Goal: Task Accomplishment & Management: Manage account settings

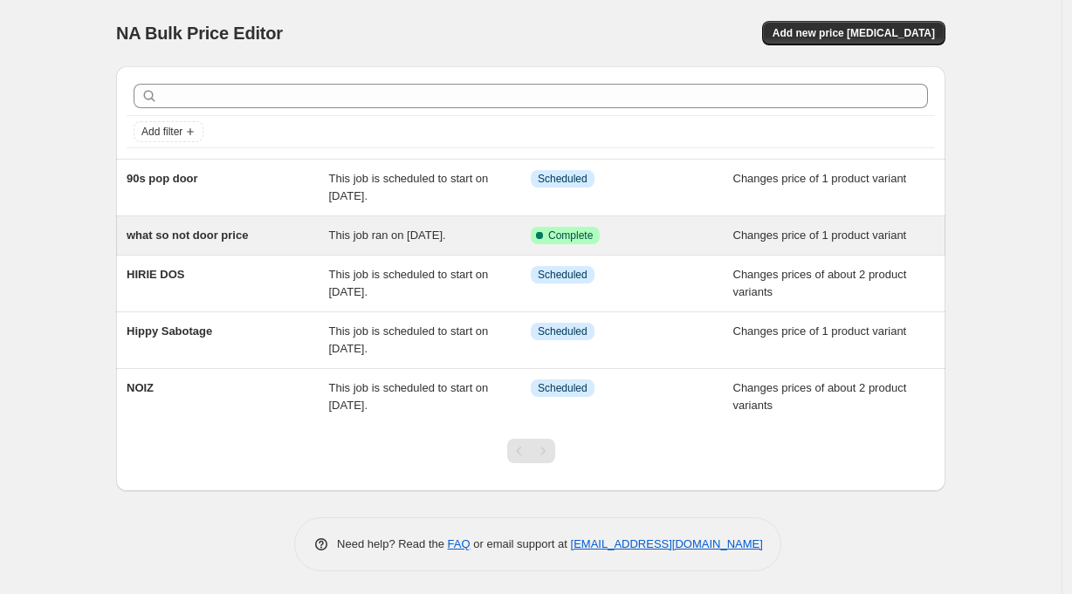
click at [446, 242] on span "This job ran on [DATE]." at bounding box center [387, 235] width 117 height 13
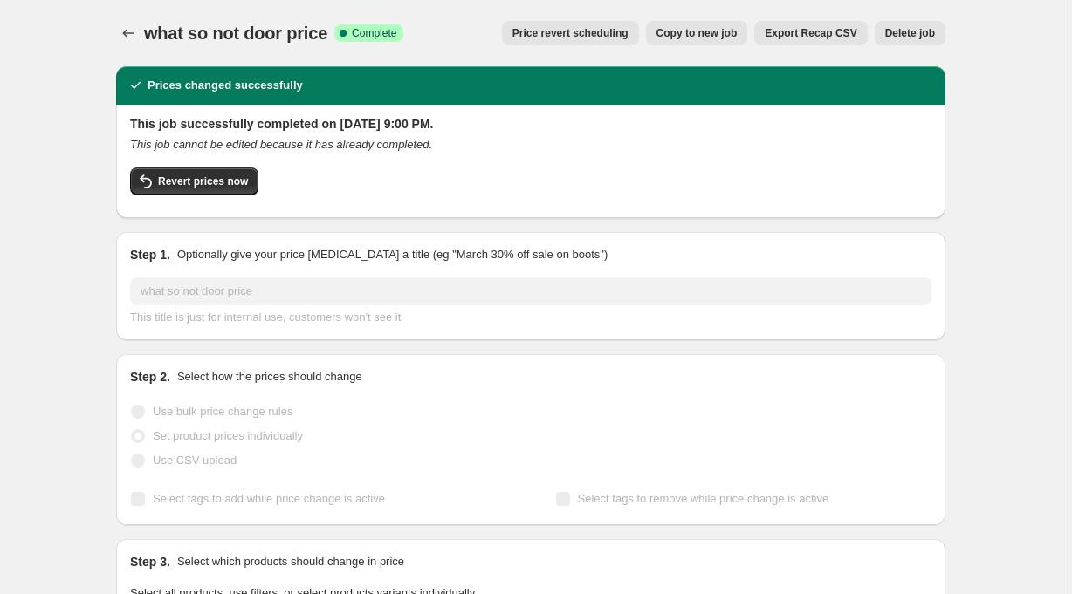
click at [925, 29] on span "Delete job" at bounding box center [910, 33] width 50 height 14
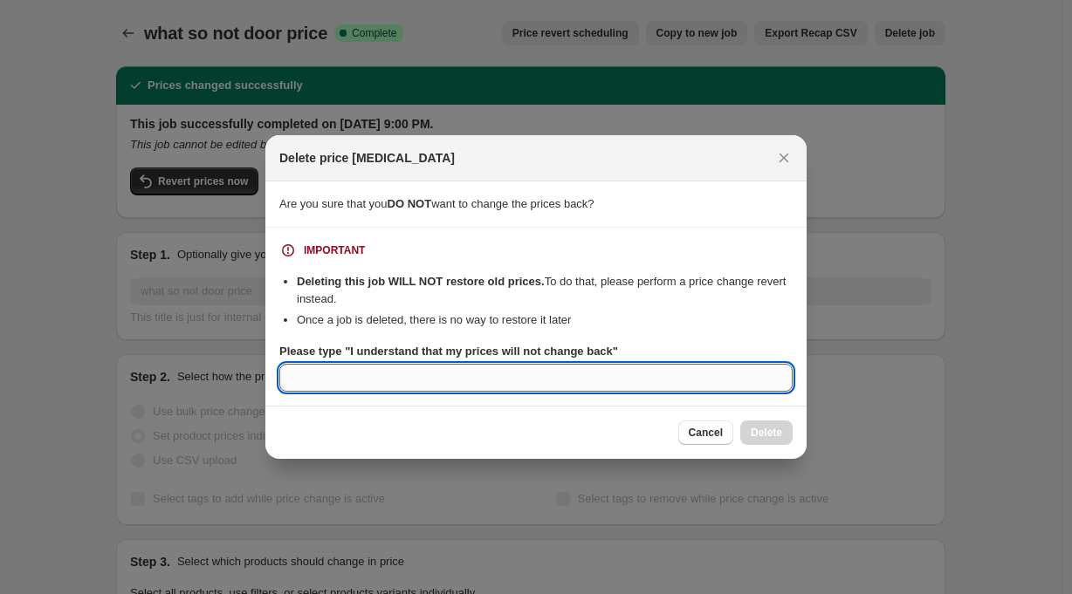
click at [385, 374] on input "Please type "I understand that my prices will not change back"" at bounding box center [535, 378] width 513 height 28
type input "I understand that my prices will not change back"
click at [758, 425] on button "Delete" at bounding box center [766, 433] width 52 height 24
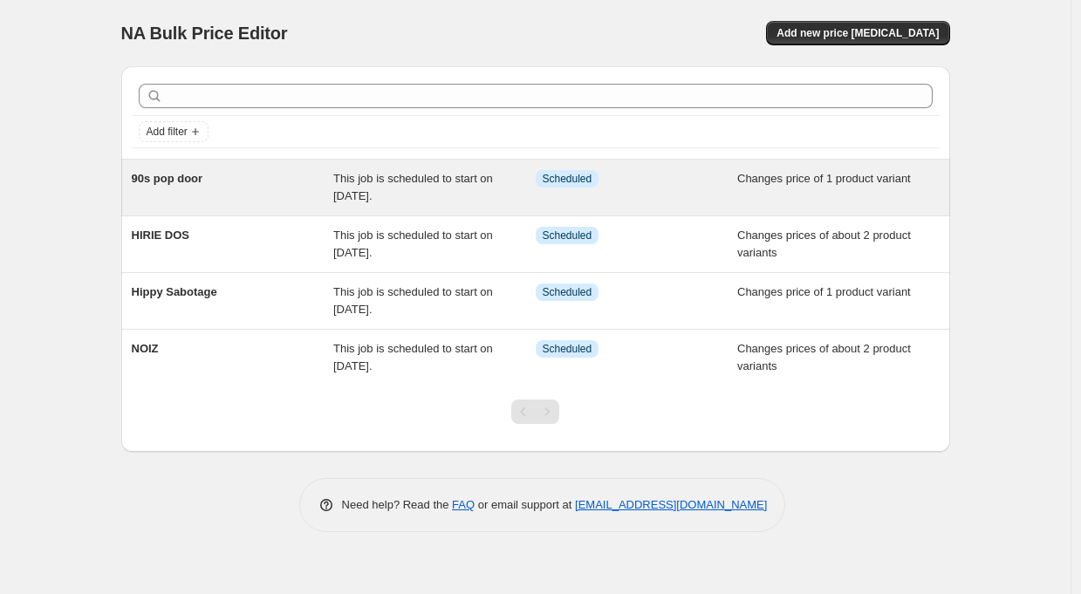
click at [406, 185] on span "This job is scheduled to start on [DATE]." at bounding box center [413, 187] width 160 height 31
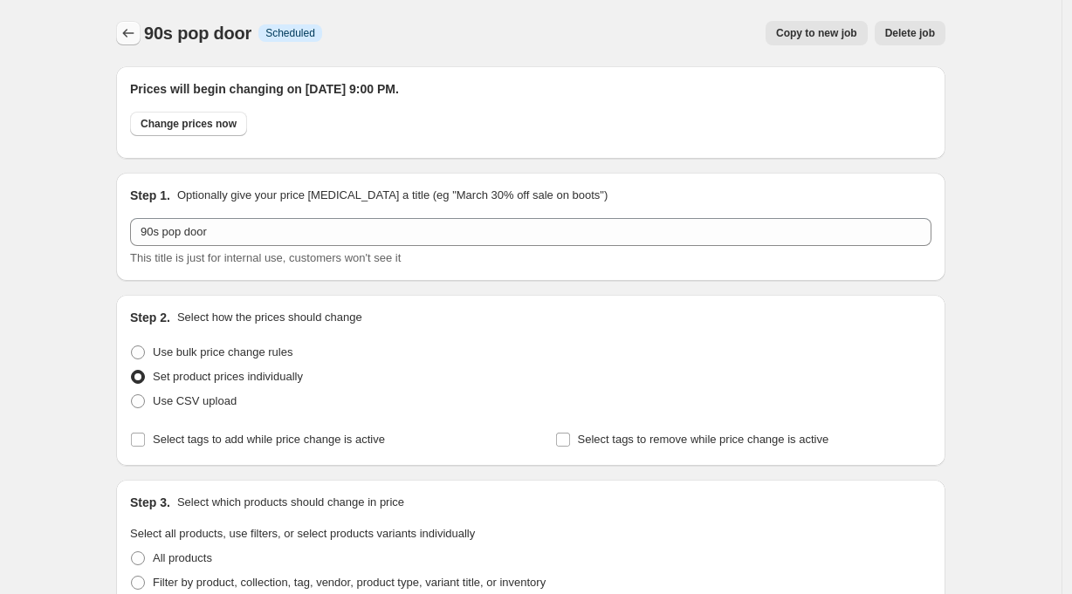
click at [135, 31] on icon "Price change jobs" at bounding box center [128, 32] width 17 height 17
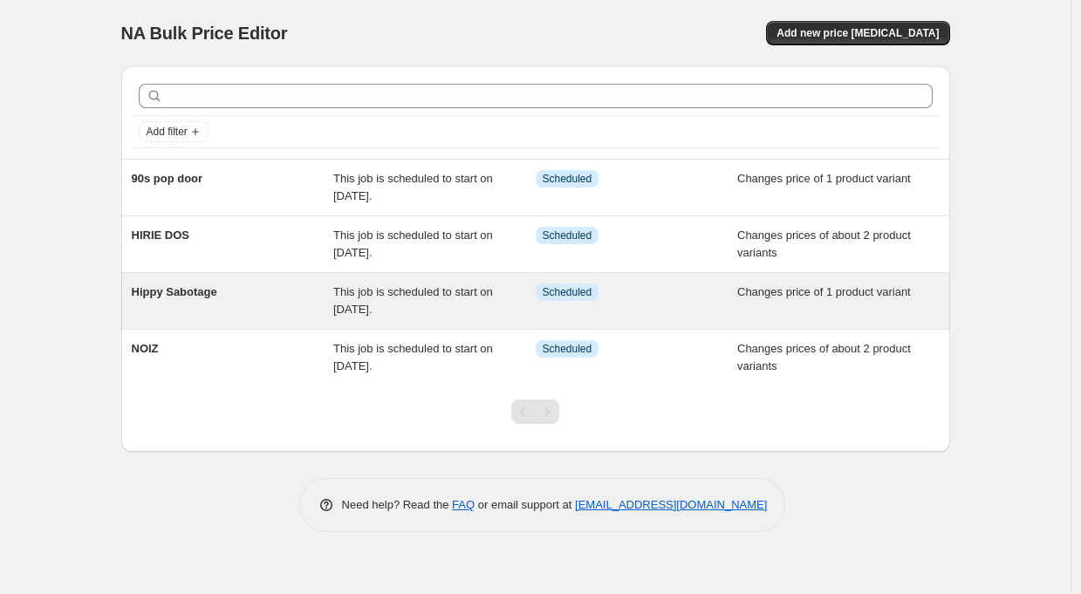
click at [444, 295] on span "This job is scheduled to start on [DATE]." at bounding box center [413, 300] width 160 height 31
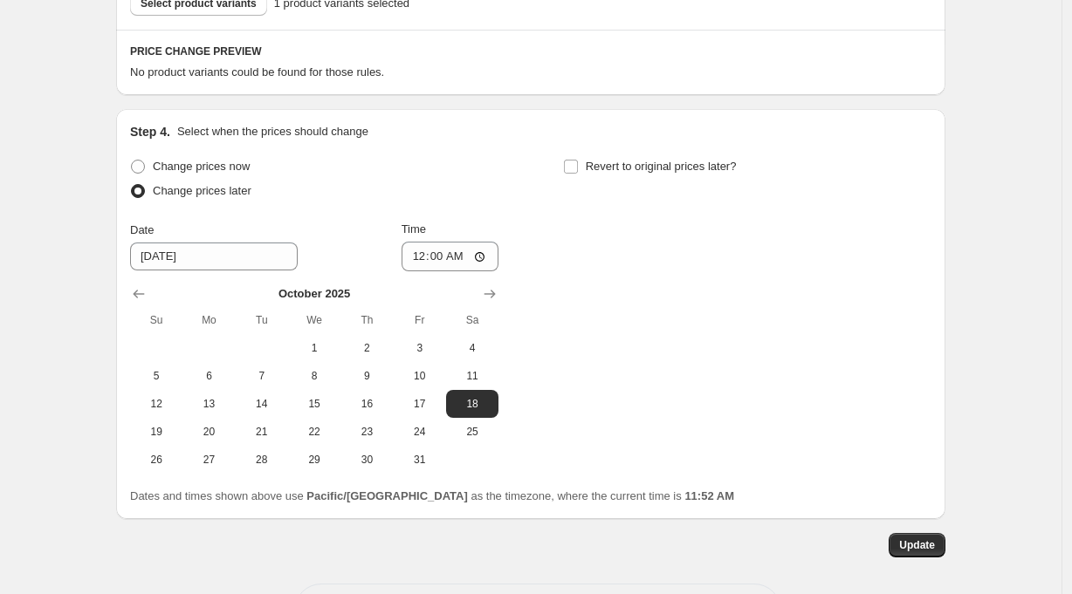
scroll to position [368, 0]
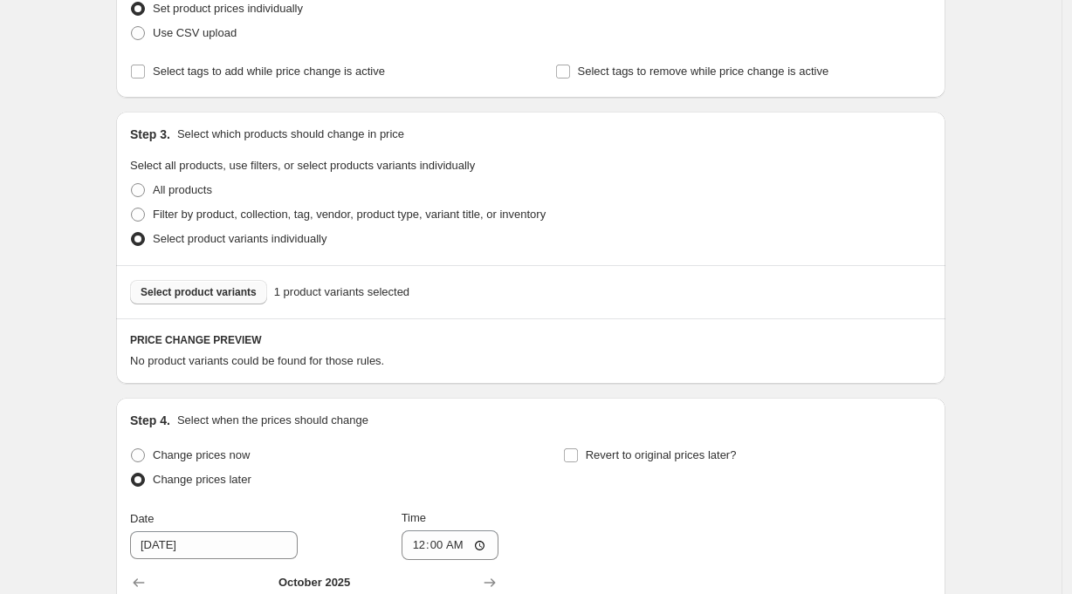
click at [214, 291] on span "Select product variants" at bounding box center [199, 292] width 116 height 14
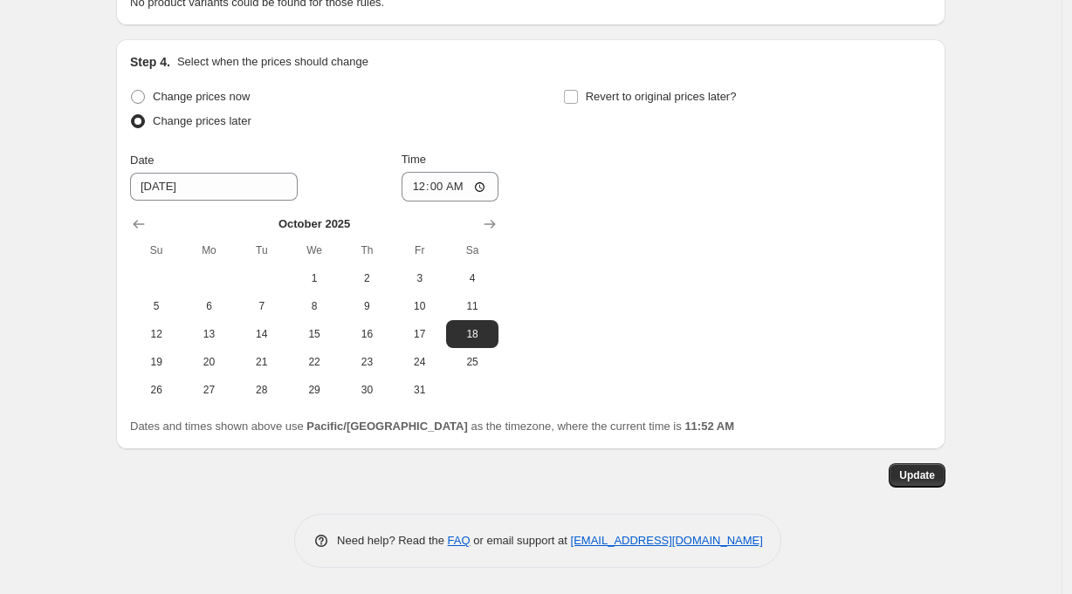
scroll to position [494, 0]
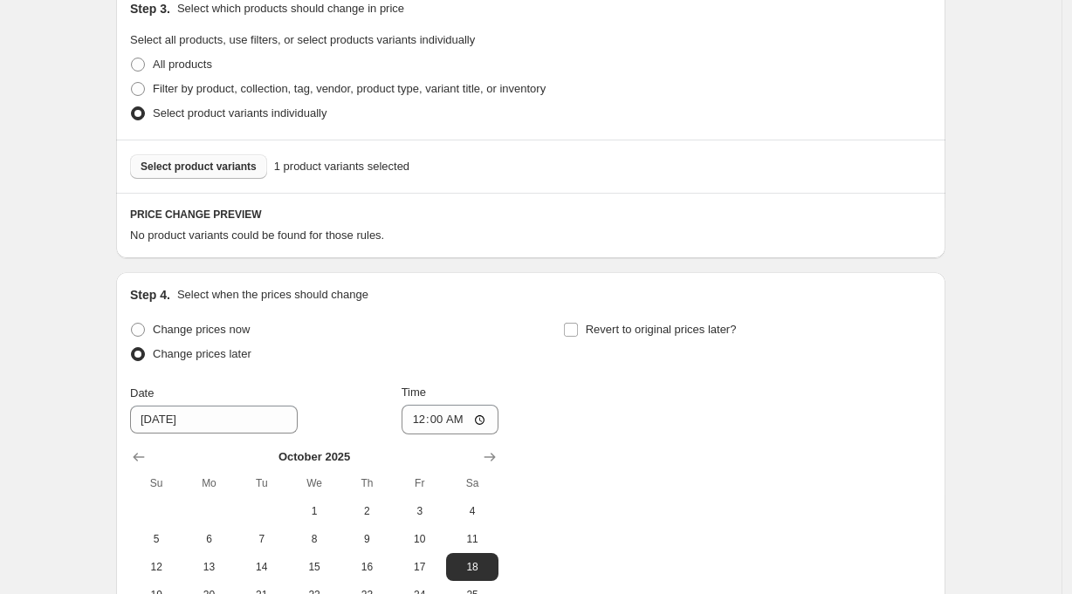
click at [212, 166] on span "Select product variants" at bounding box center [199, 167] width 116 height 14
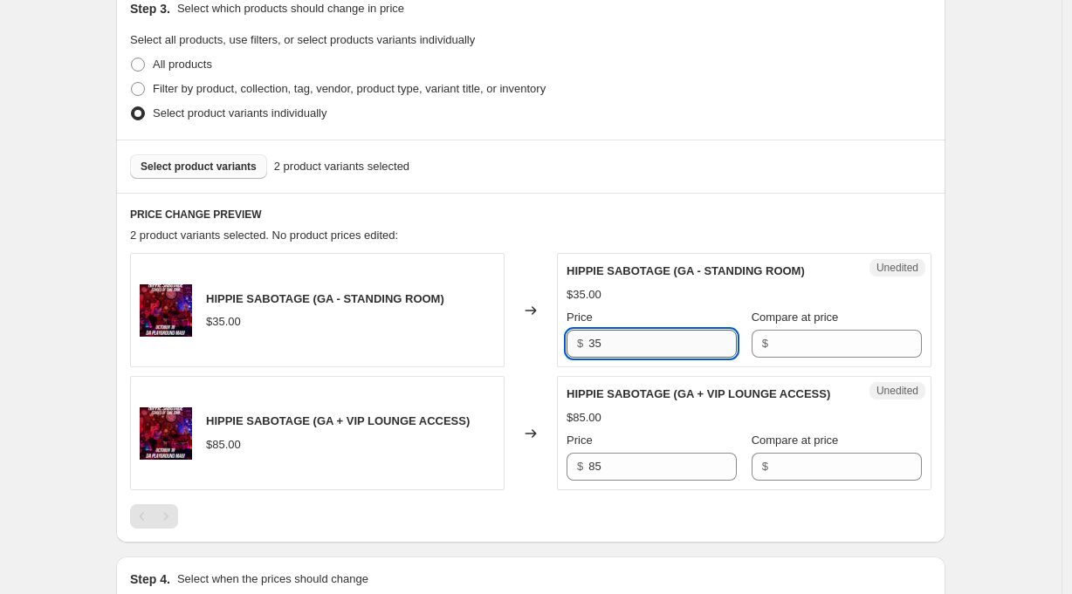
click at [621, 346] on input "35" at bounding box center [662, 344] width 148 height 28
drag, startPoint x: 607, startPoint y: 341, endPoint x: 574, endPoint y: 341, distance: 32.3
click at [574, 341] on div "$ 35" at bounding box center [651, 344] width 170 height 28
type input "45"
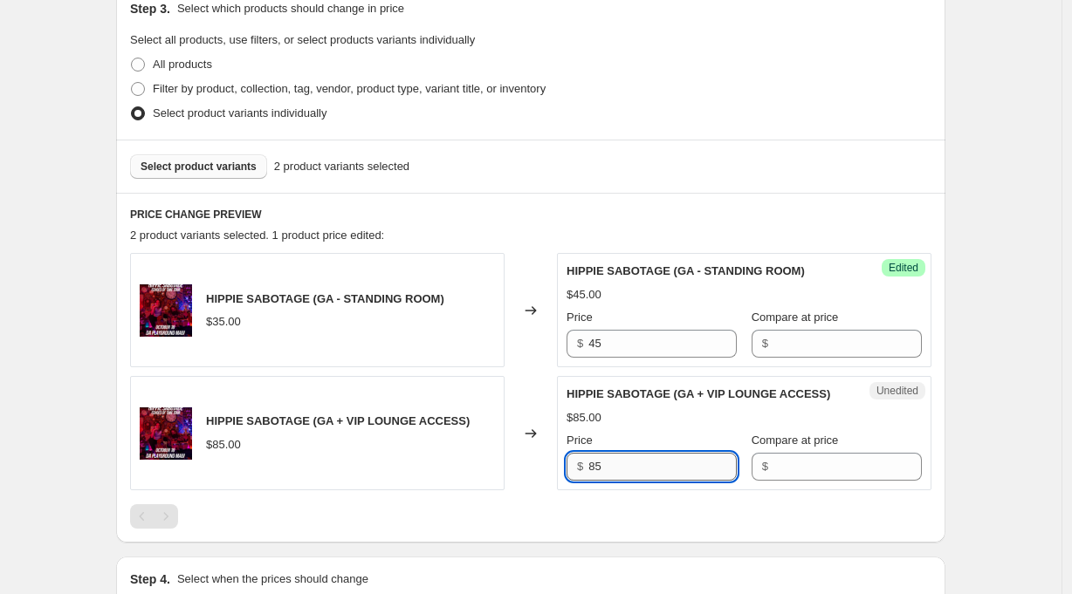
click at [628, 459] on input "85" at bounding box center [662, 467] width 148 height 28
click at [616, 470] on input "85" at bounding box center [662, 467] width 148 height 28
type input "95"
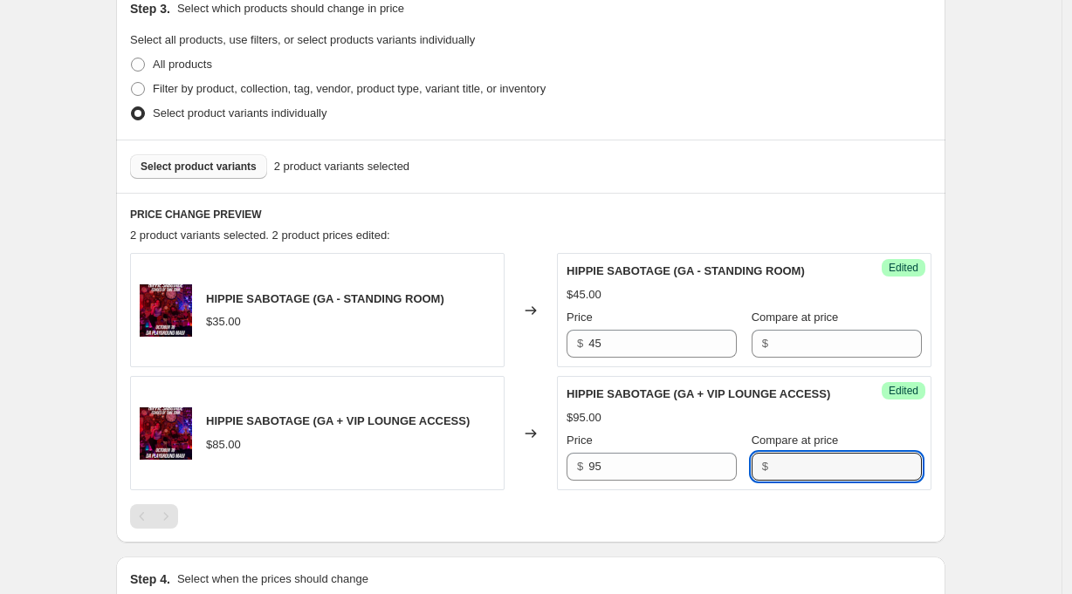
click at [1047, 431] on div "Hippy Sabotage. This page is ready Hippy Sabotage Info Scheduled Copy to new jo…" at bounding box center [530, 309] width 1061 height 1606
click at [1024, 381] on div "Hippy Sabotage. This page is ready Hippy Sabotage Info Scheduled Copy to new jo…" at bounding box center [530, 309] width 1061 height 1606
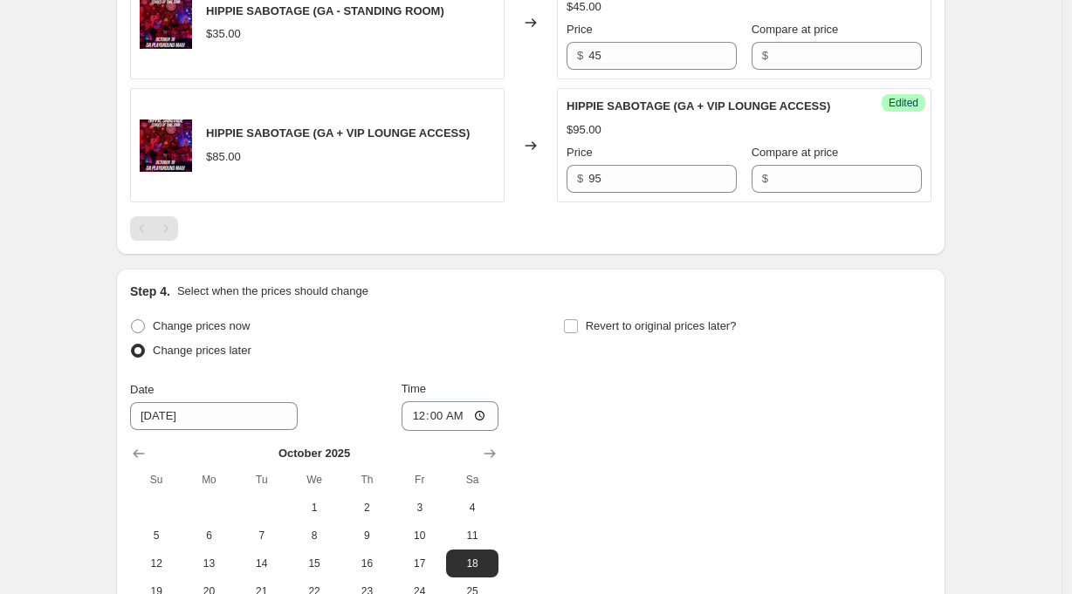
scroll to position [1013, 0]
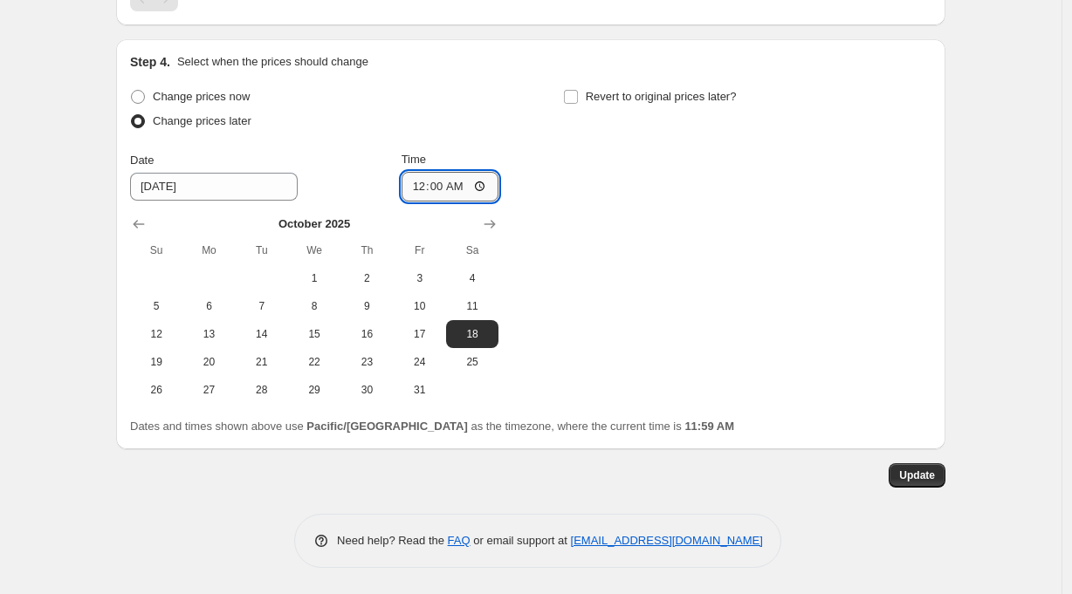
click at [446, 186] on input "00:00" at bounding box center [450, 187] width 98 height 30
click at [480, 187] on input "09:00" at bounding box center [450, 187] width 98 height 30
type input "21:00"
click at [627, 223] on div "Change prices now Change prices later Date [DATE] Time 21:00 [DATE] Su Mo Tu We…" at bounding box center [530, 244] width 801 height 319
click at [923, 474] on span "Update" at bounding box center [917, 476] width 36 height 14
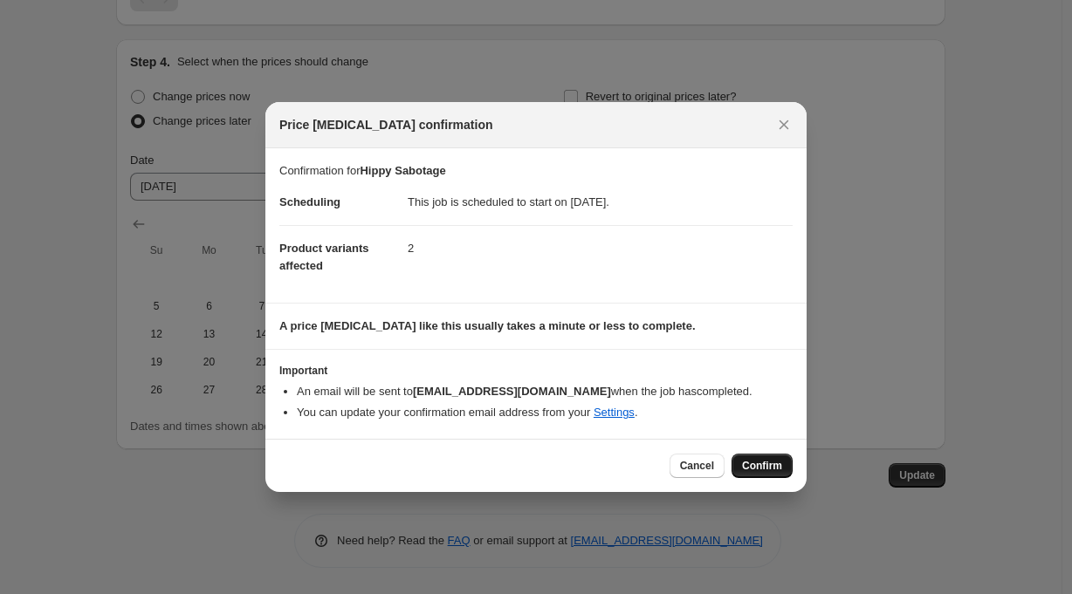
click at [760, 465] on span "Confirm" at bounding box center [762, 466] width 40 height 14
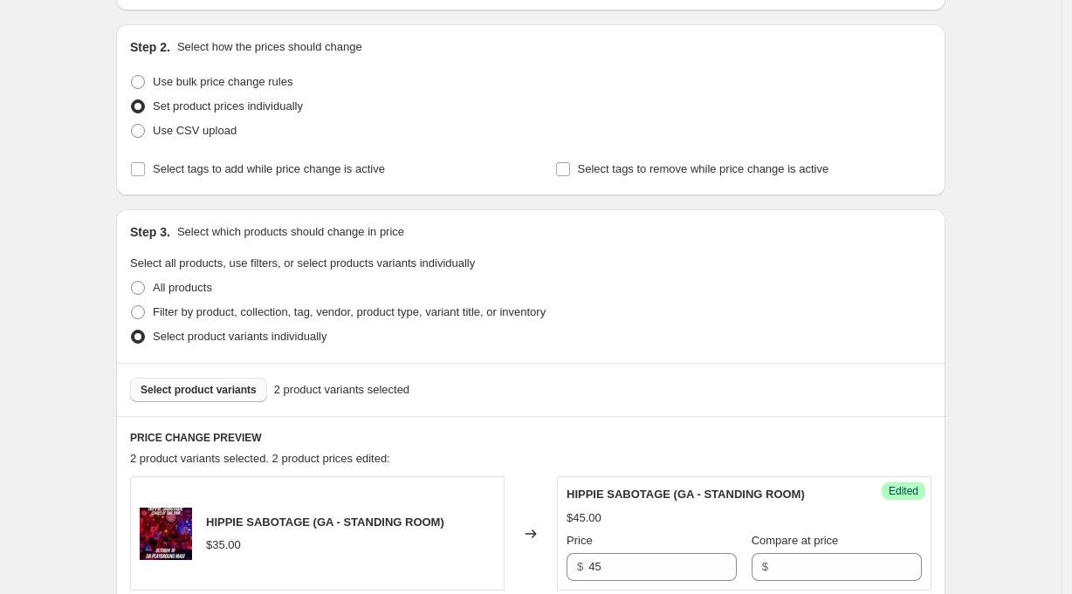
scroll to position [0, 0]
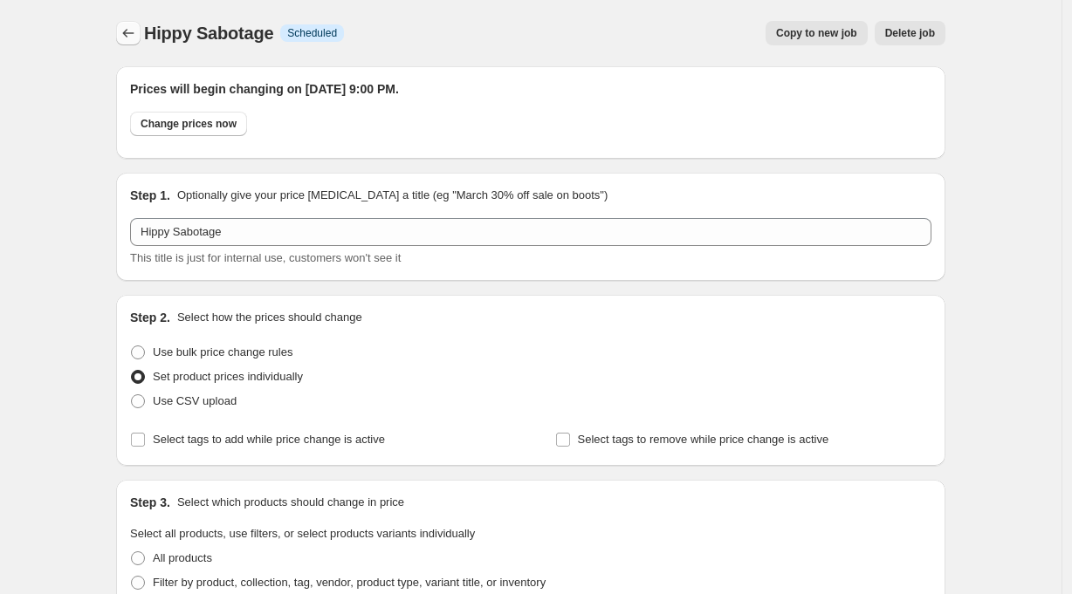
click at [131, 31] on icon "Price change jobs" at bounding box center [128, 32] width 17 height 17
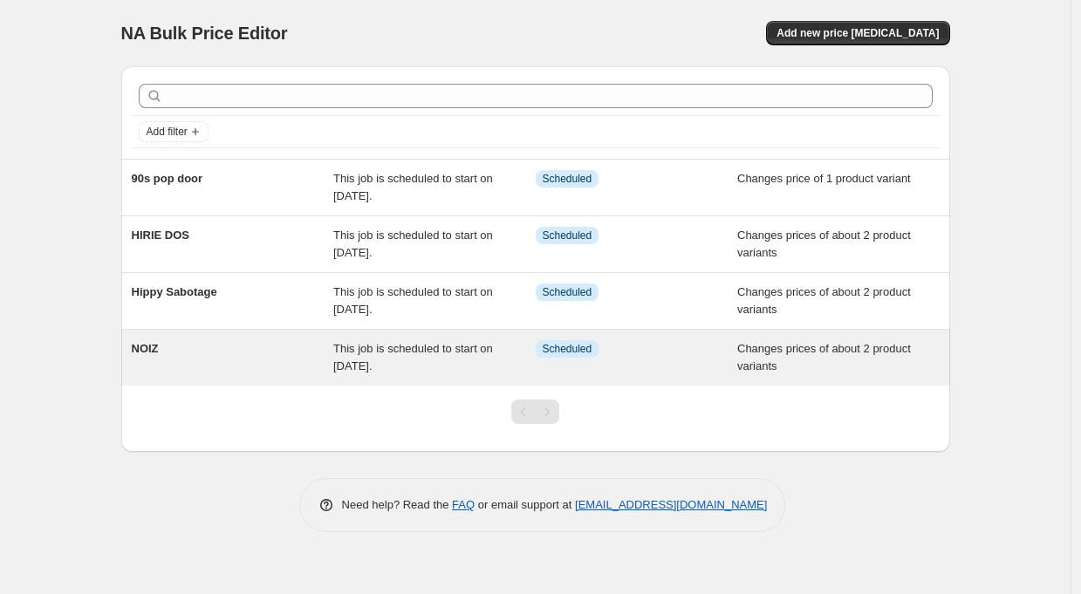
click at [442, 358] on div "This job is scheduled to start on [DATE]." at bounding box center [434, 357] width 202 height 35
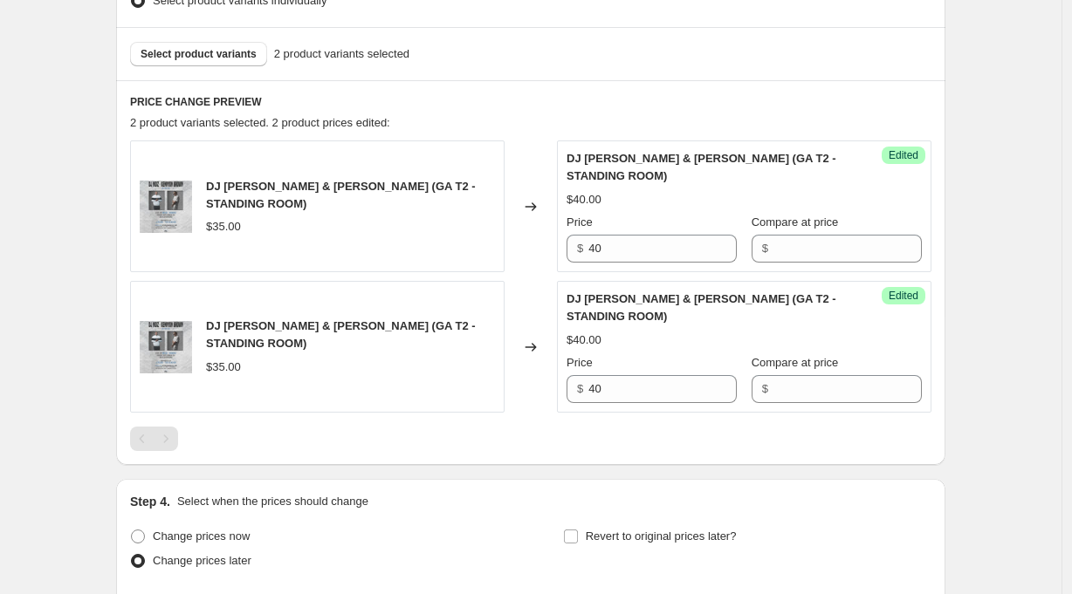
scroll to position [443, 0]
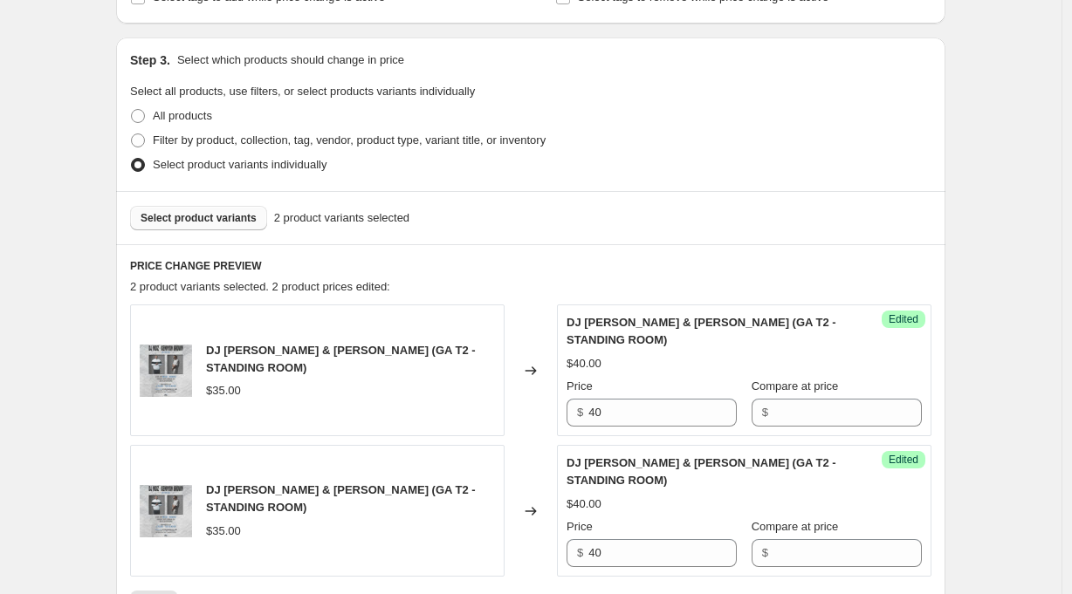
click at [224, 216] on span "Select product variants" at bounding box center [199, 218] width 116 height 14
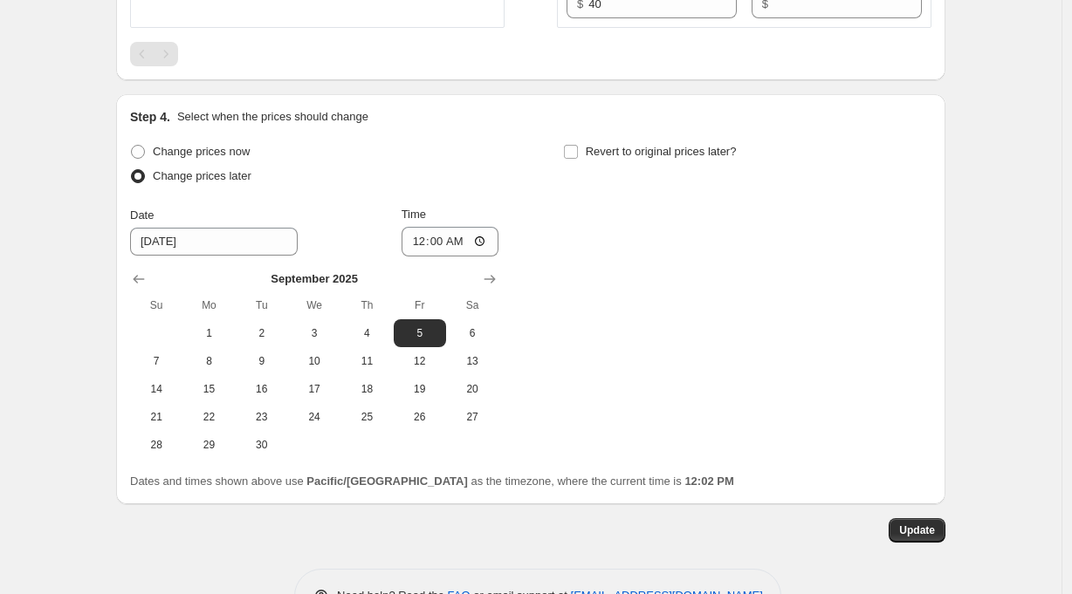
scroll to position [895, 0]
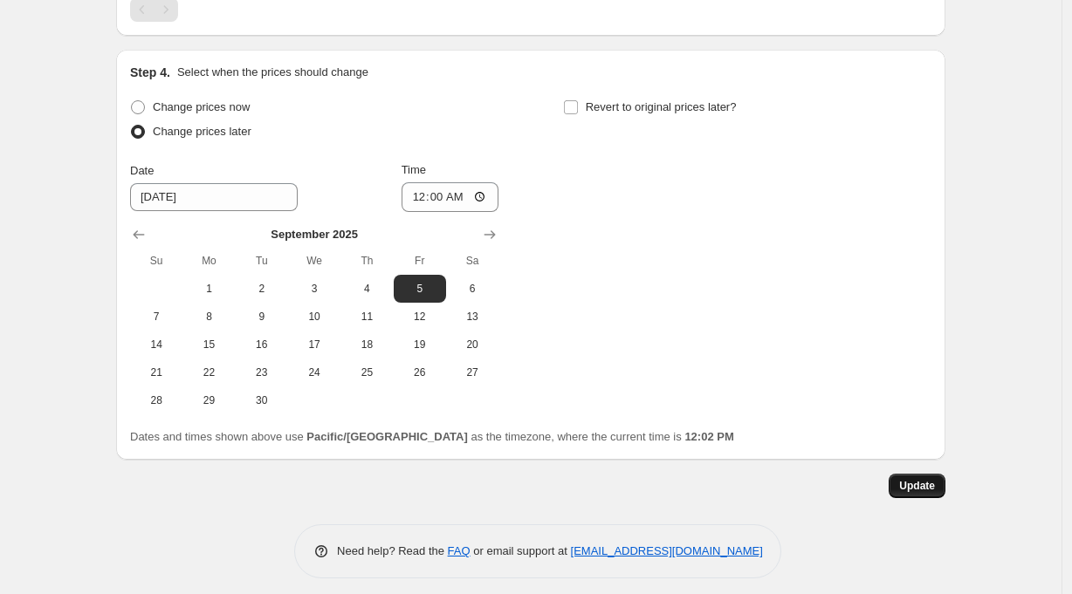
click at [921, 486] on span "Update" at bounding box center [917, 486] width 36 height 14
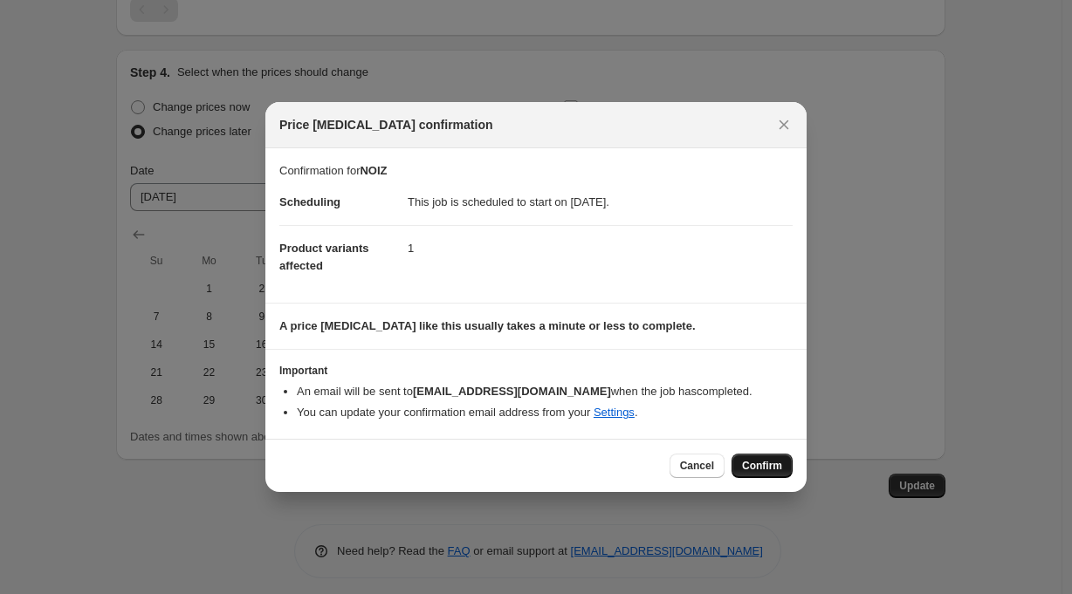
click at [762, 466] on span "Confirm" at bounding box center [762, 466] width 40 height 14
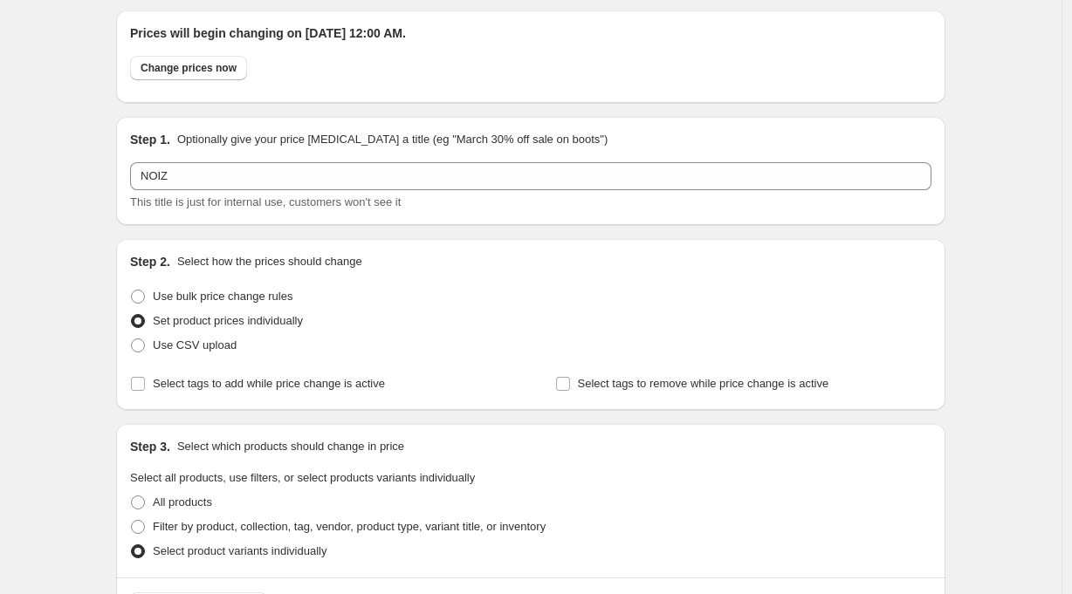
scroll to position [0, 0]
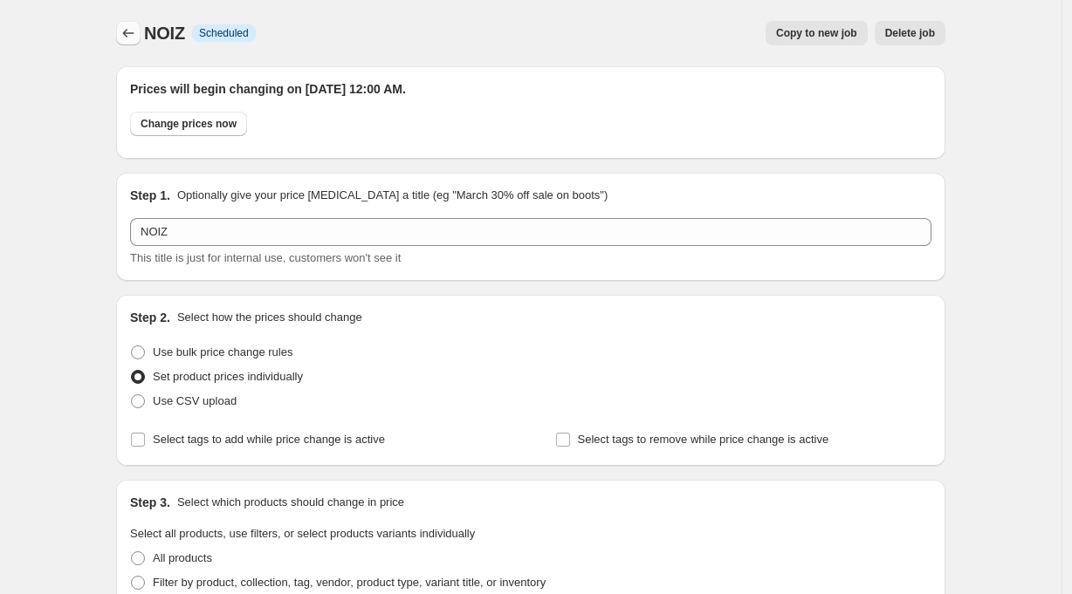
click at [131, 29] on icon "Price change jobs" at bounding box center [128, 32] width 17 height 17
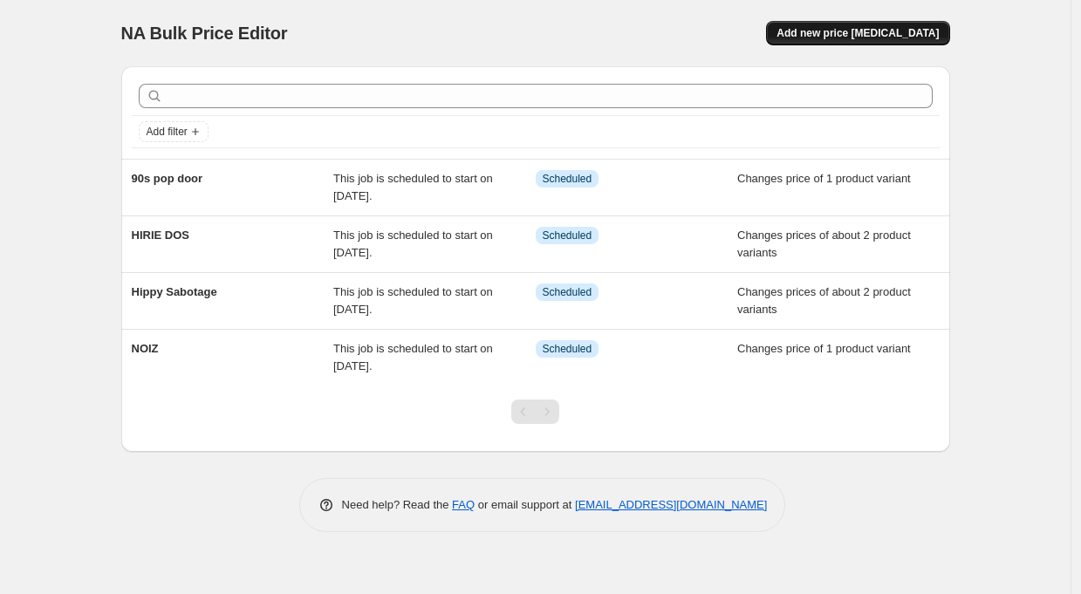
click at [896, 32] on span "Add new price [MEDICAL_DATA]" at bounding box center [858, 33] width 162 height 14
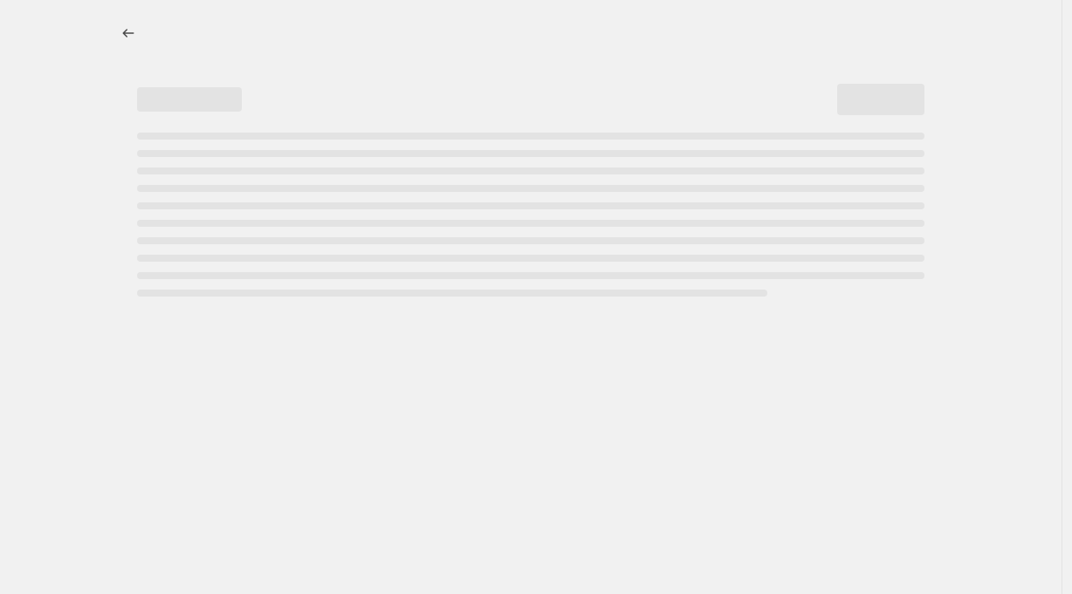
select select "percentage"
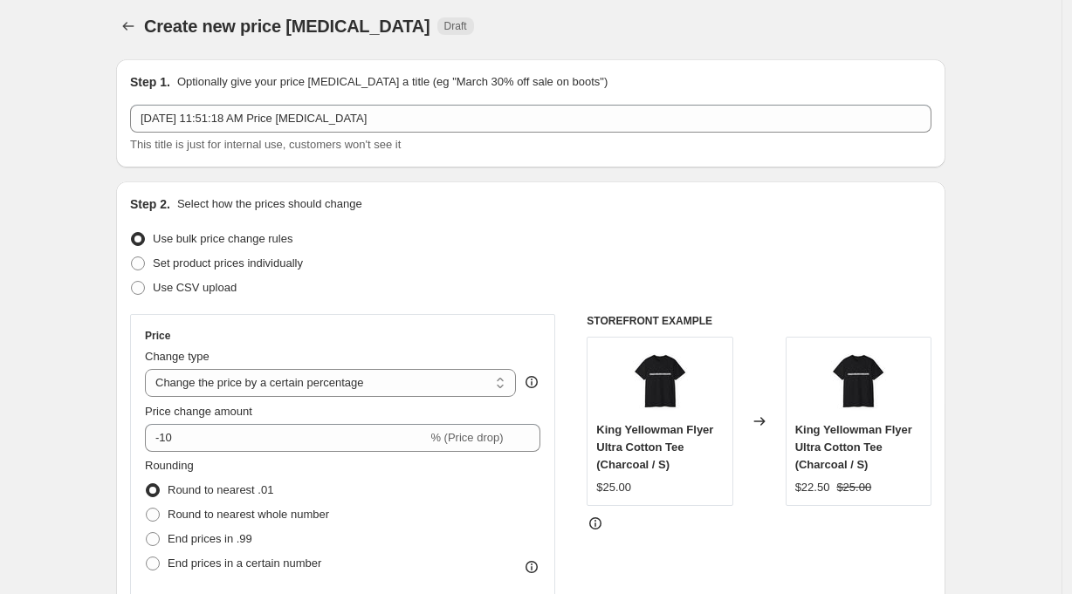
scroll to position [35, 0]
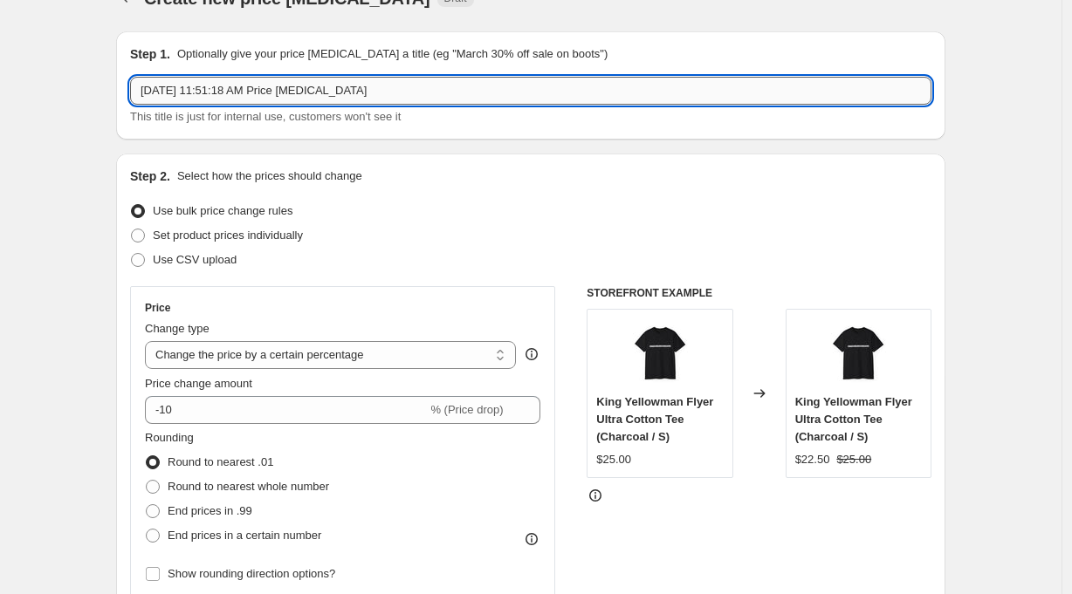
click at [413, 99] on input "[DATE] 11:51:18 AM Price [MEDICAL_DATA]" at bounding box center [530, 91] width 801 height 28
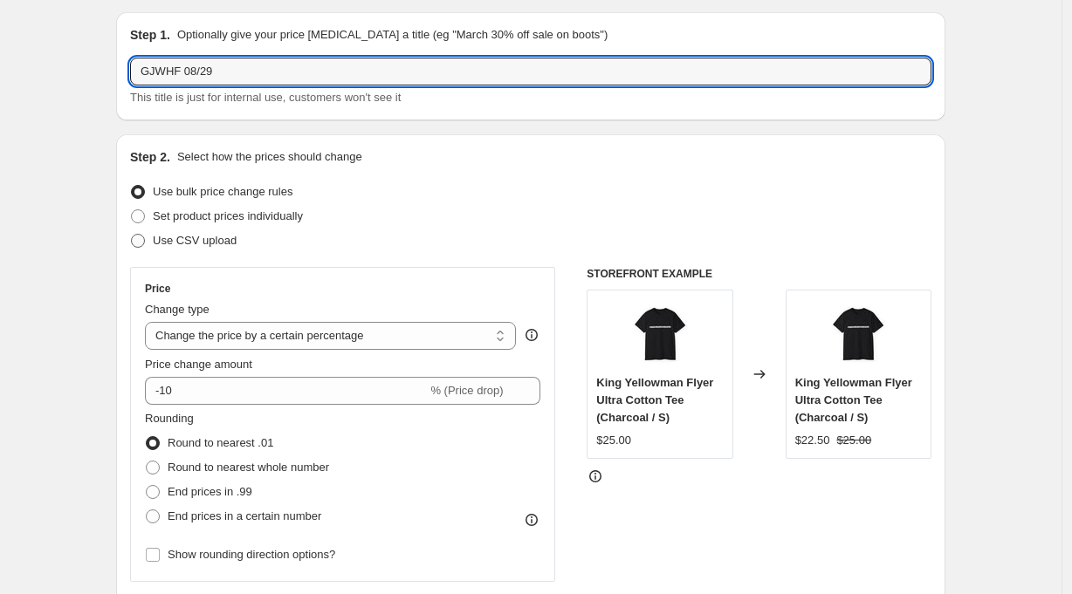
type input "GJWHF 08/29"
click at [214, 241] on span "Use CSV upload" at bounding box center [195, 240] width 84 height 13
click at [132, 235] on input "Use CSV upload" at bounding box center [131, 234] width 1 height 1
radio input "true"
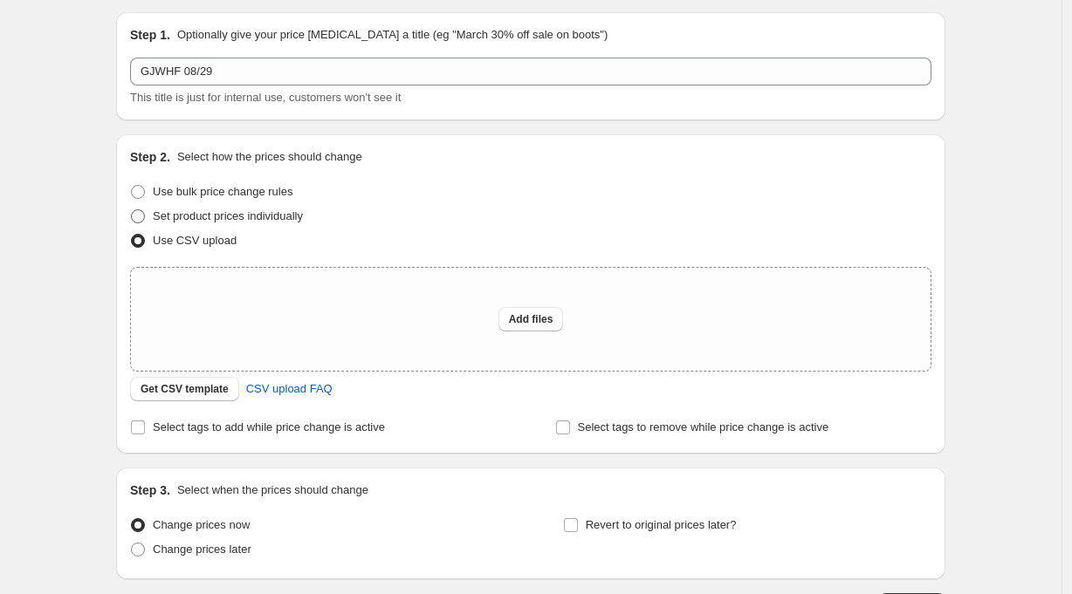
click at [253, 222] on span "Set product prices individually" at bounding box center [228, 215] width 150 height 13
click at [132, 210] on input "Set product prices individually" at bounding box center [131, 209] width 1 height 1
radio input "true"
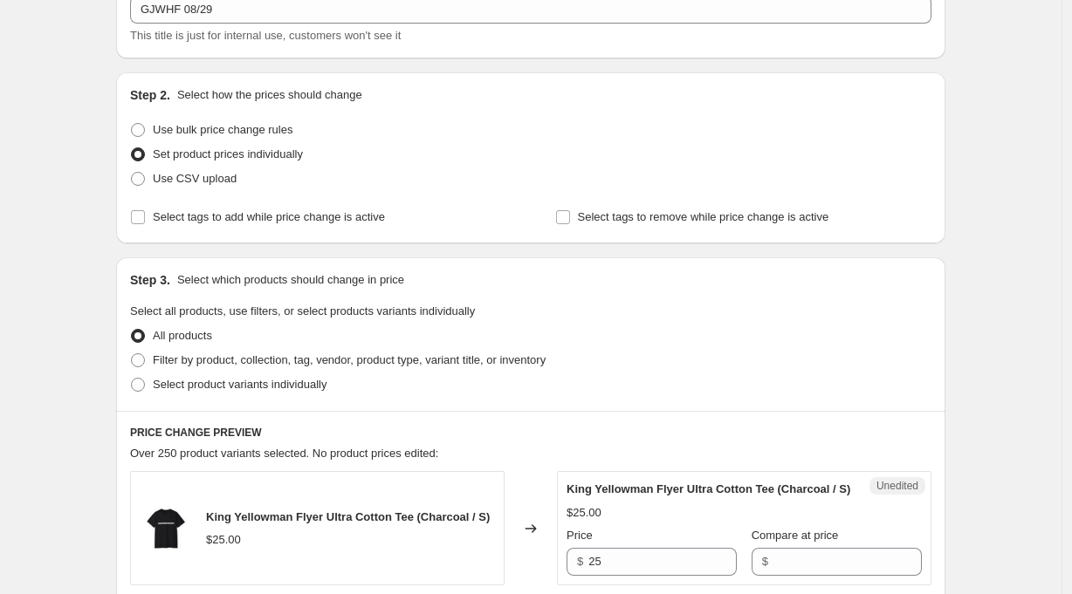
scroll to position [160, 0]
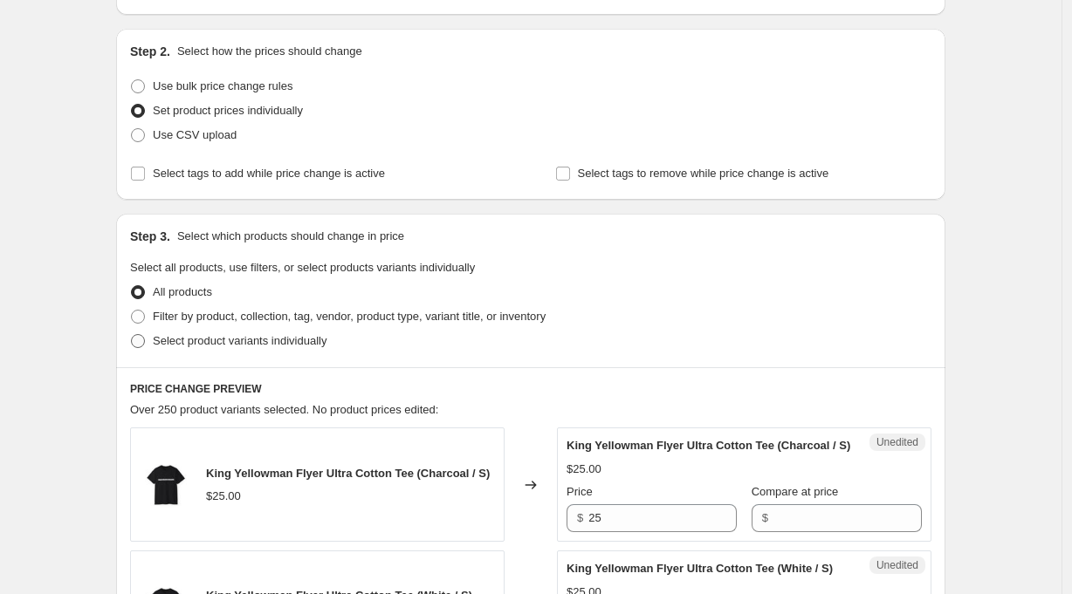
click at [278, 341] on span "Select product variants individually" at bounding box center [240, 340] width 174 height 13
click at [132, 335] on input "Select product variants individually" at bounding box center [131, 334] width 1 height 1
radio input "true"
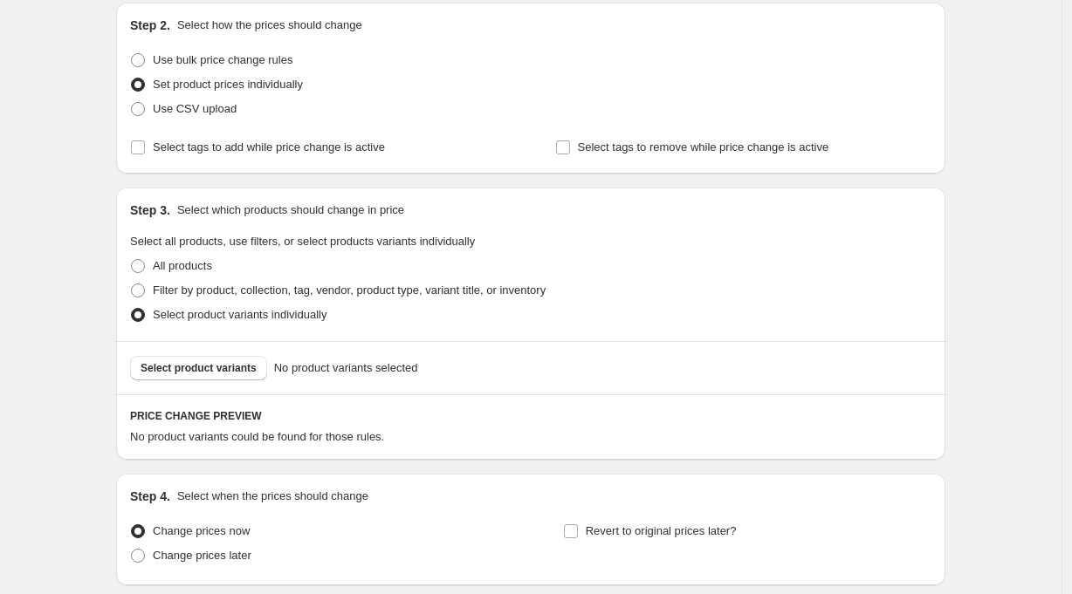
scroll to position [250, 0]
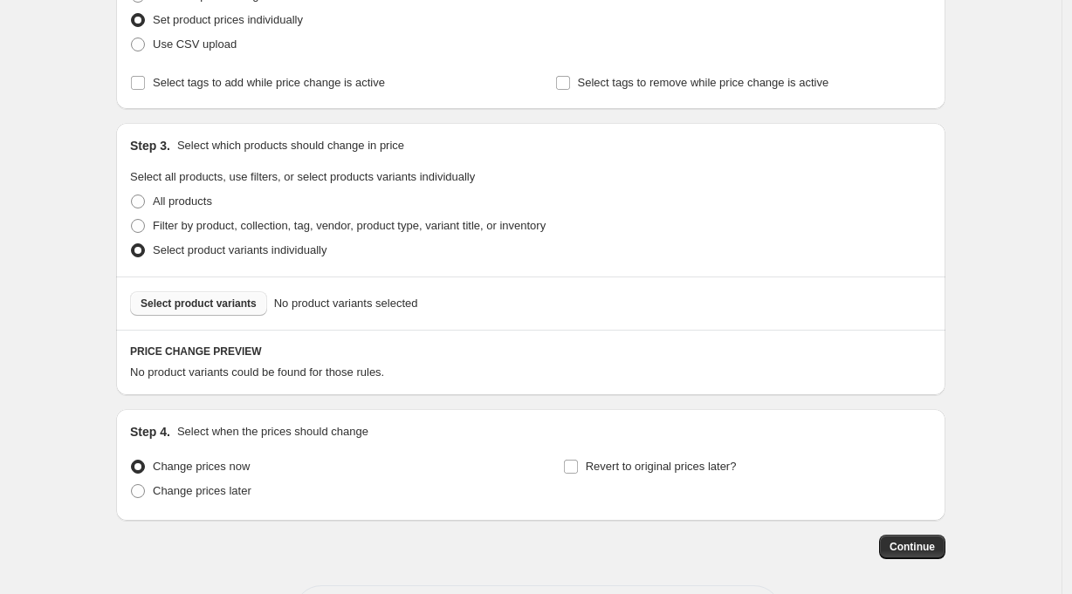
click at [189, 305] on span "Select product variants" at bounding box center [199, 304] width 116 height 14
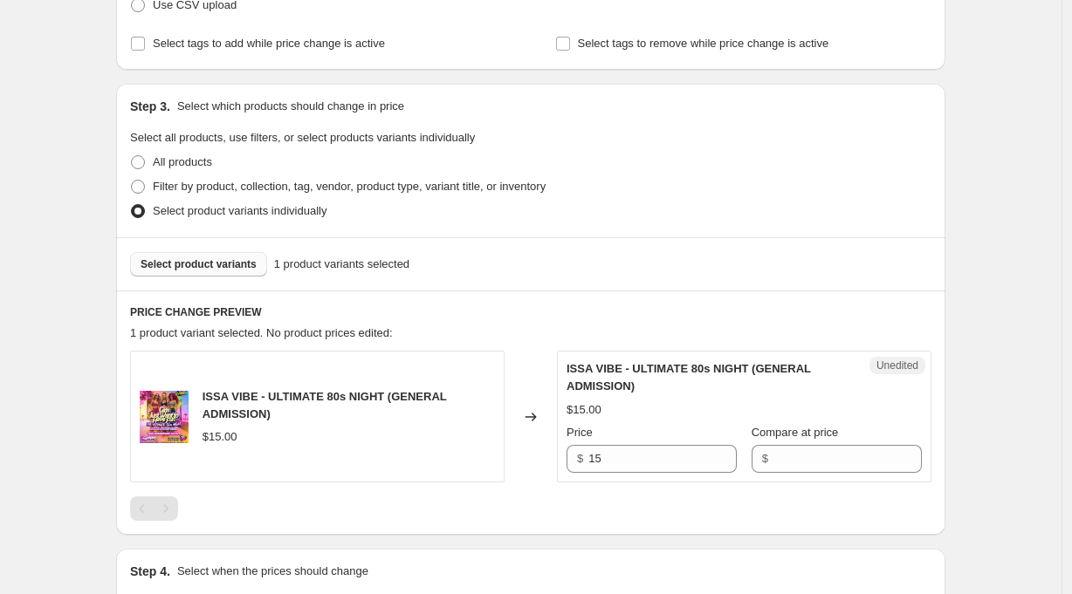
scroll to position [398, 0]
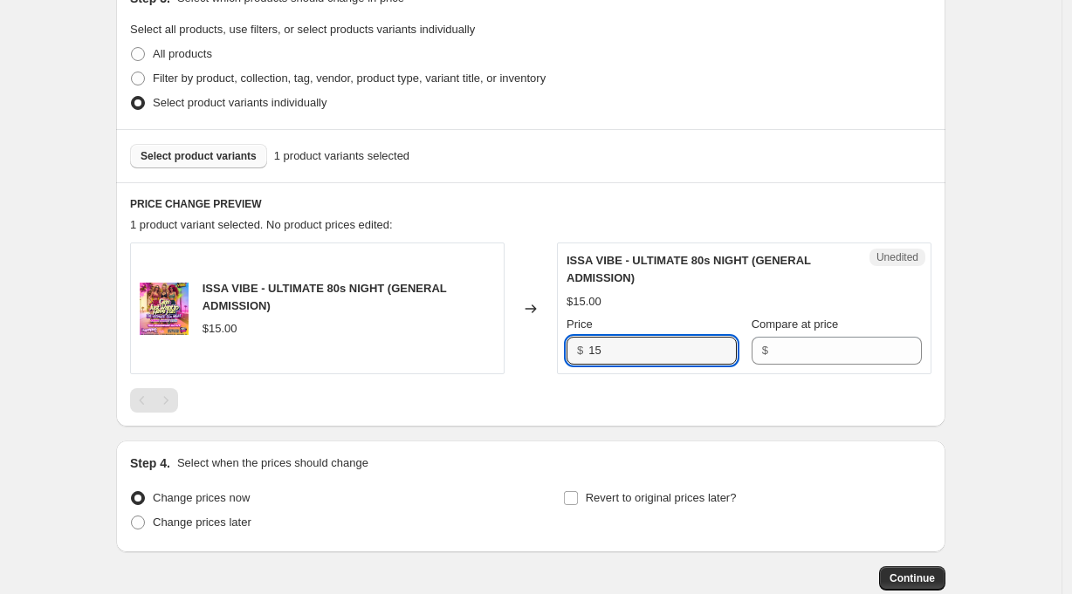
drag, startPoint x: 610, startPoint y: 356, endPoint x: 579, endPoint y: 353, distance: 31.5
click at [579, 353] on div "$ 15" at bounding box center [651, 351] width 170 height 28
type input "20"
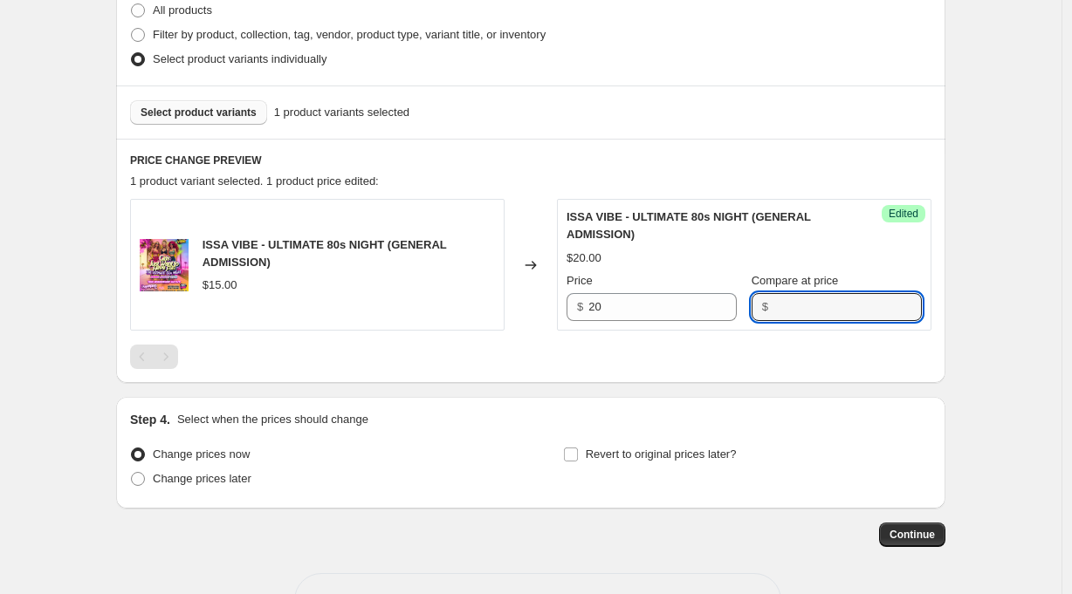
scroll to position [501, 0]
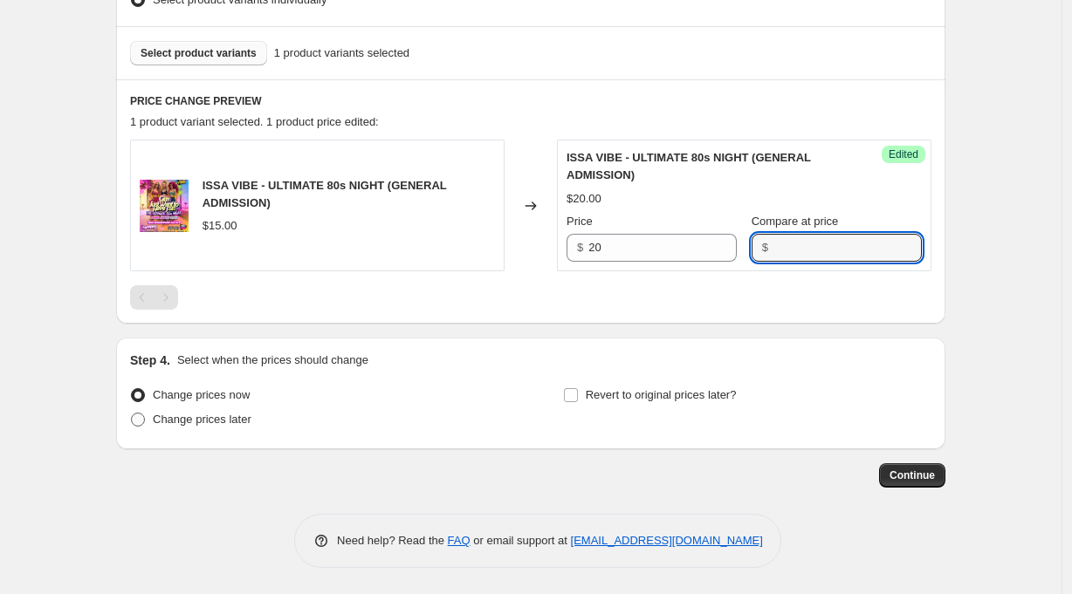
click at [239, 419] on span "Change prices later" at bounding box center [202, 419] width 99 height 13
click at [132, 414] on input "Change prices later" at bounding box center [131, 413] width 1 height 1
radio input "true"
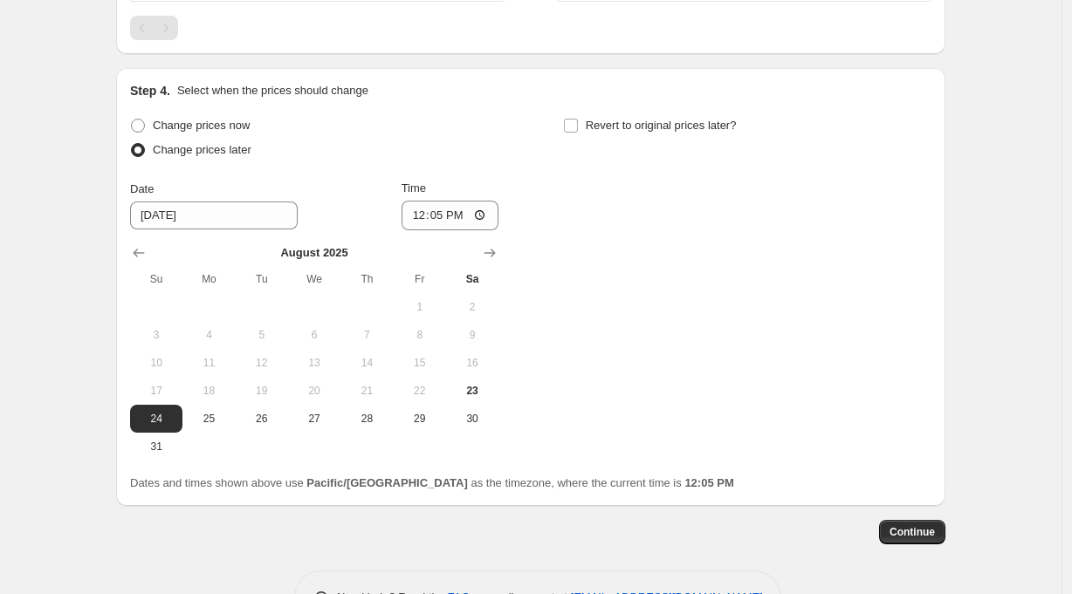
scroll to position [575, 0]
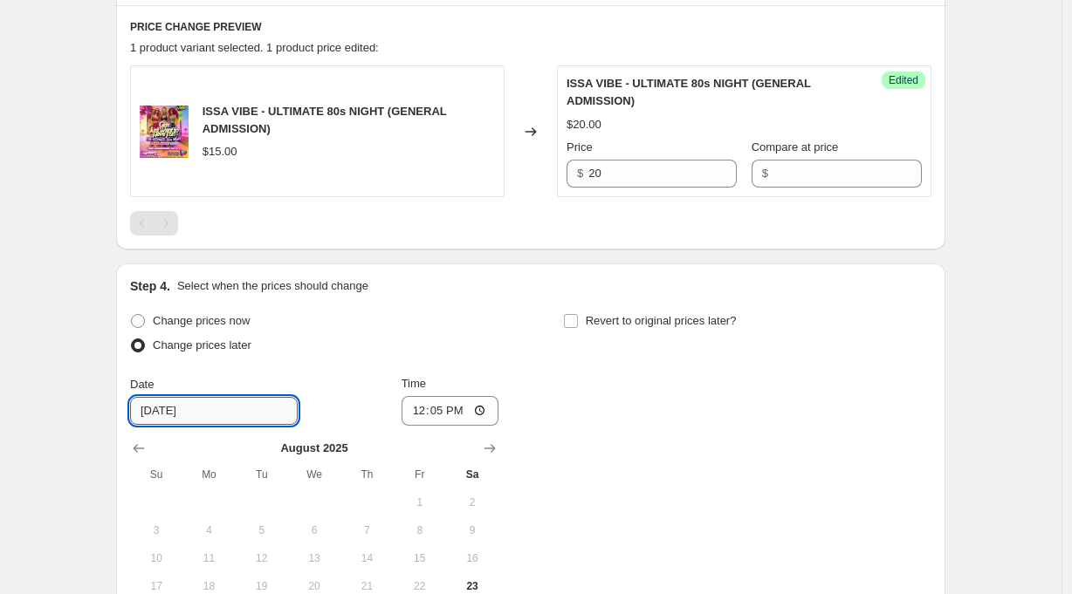
click at [224, 405] on input "[DATE]" at bounding box center [214, 411] width 168 height 28
click at [657, 429] on div "Change prices now Change prices later Date [DATE] Time 12:[DATE] Mo Tu We Th Fr…" at bounding box center [530, 482] width 801 height 347
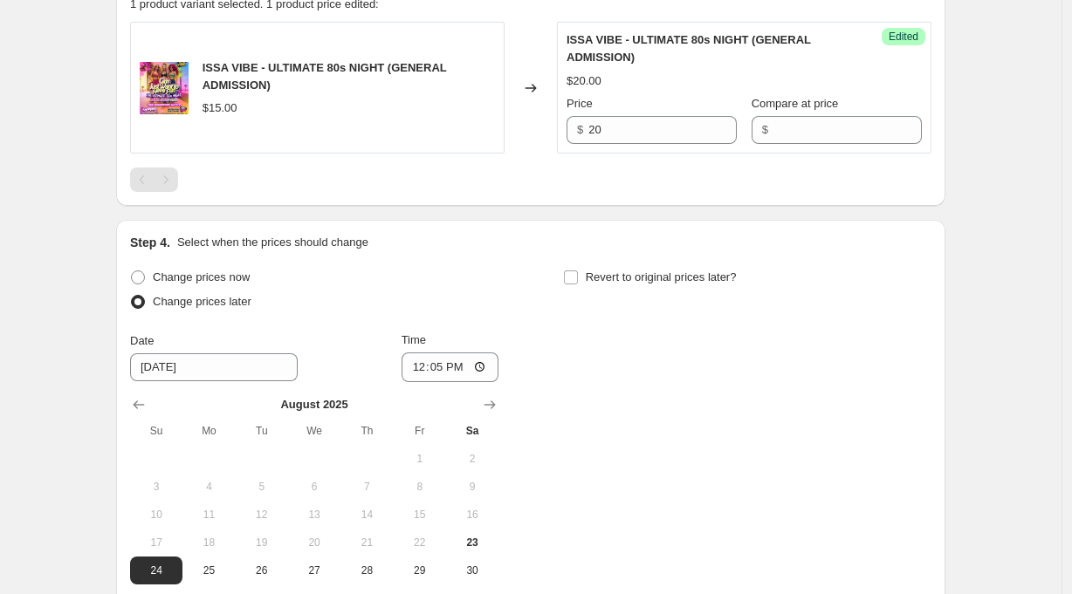
scroll to position [735, 0]
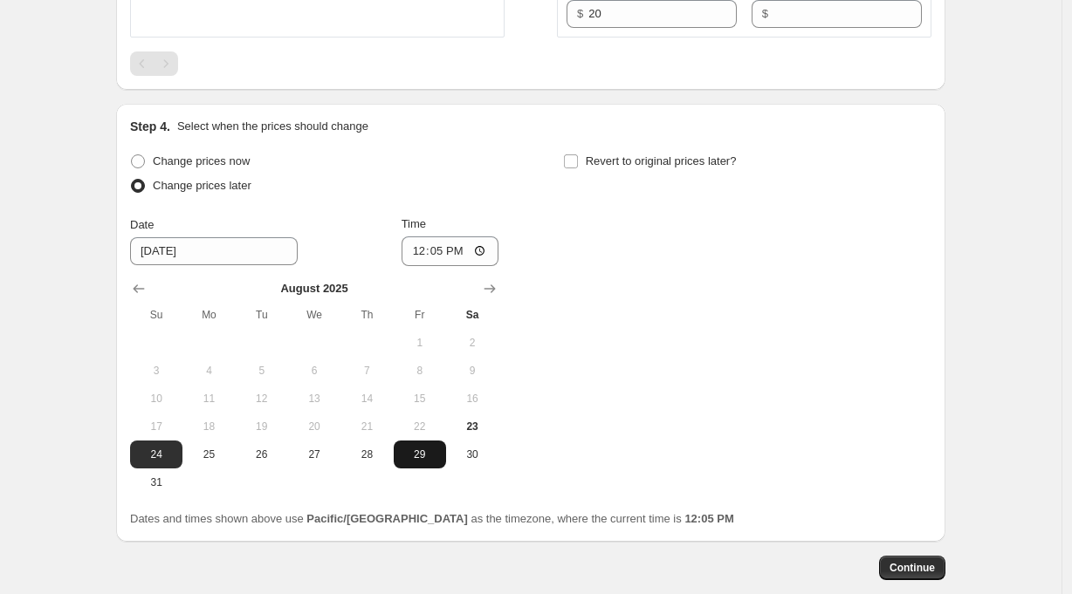
click at [426, 457] on span "29" at bounding box center [420, 455] width 38 height 14
type input "[DATE]"
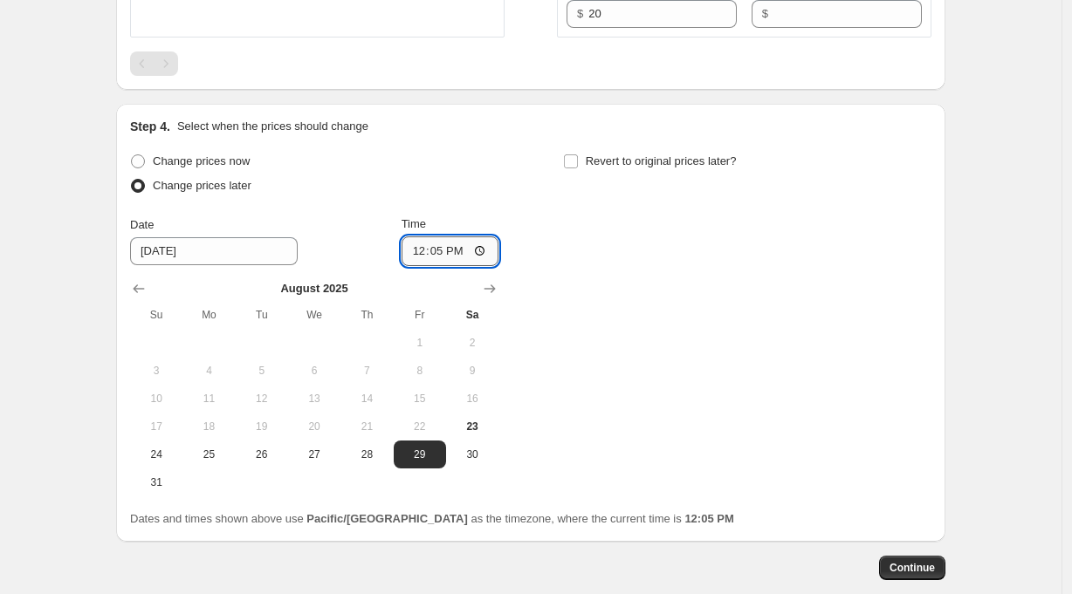
click at [442, 255] on input "12:05" at bounding box center [450, 252] width 98 height 30
click at [465, 254] on input "21:05" at bounding box center [450, 252] width 98 height 30
click at [487, 253] on input "21:00" at bounding box center [450, 252] width 98 height 30
type input "21:00"
click at [715, 291] on div "Change prices now Change prices later Date [DATE] Time 21:00 [DATE] Su Mo Tu We…" at bounding box center [530, 322] width 801 height 347
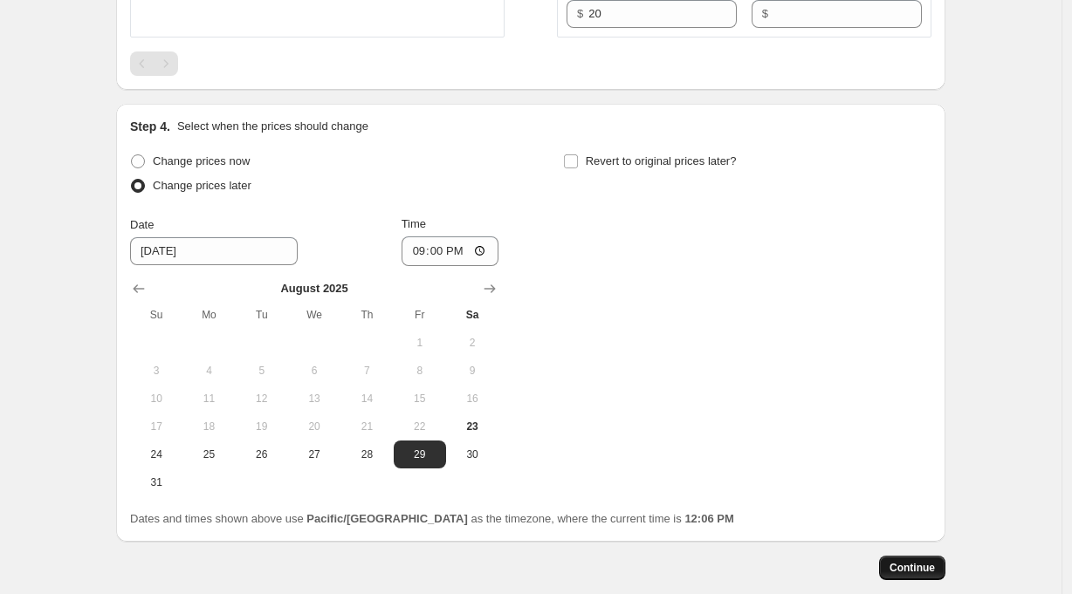
click at [923, 564] on button "Continue" at bounding box center [912, 568] width 66 height 24
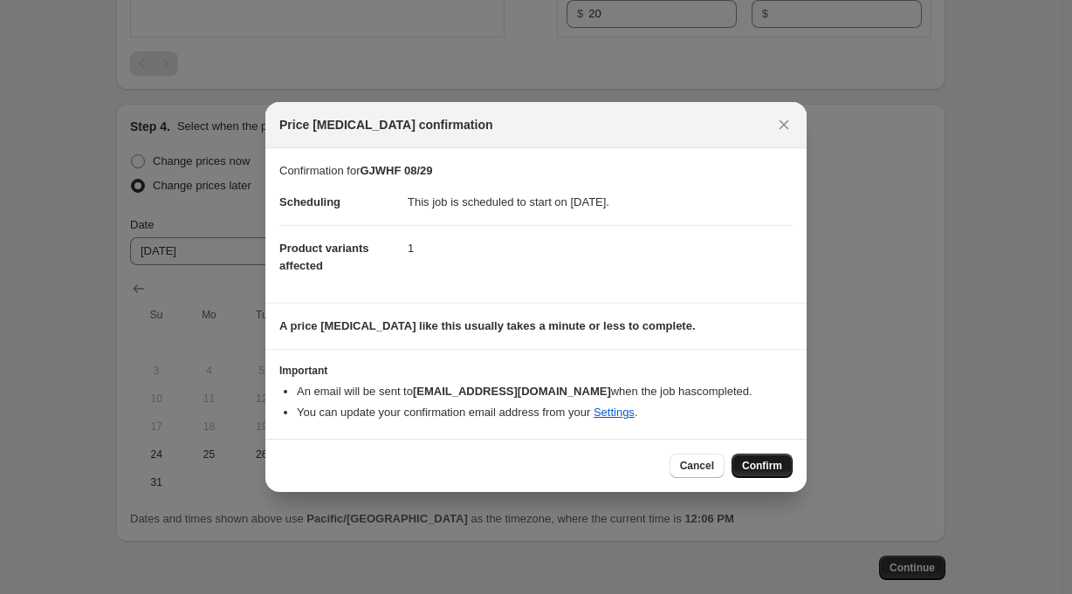
click at [761, 459] on button "Confirm" at bounding box center [761, 466] width 61 height 24
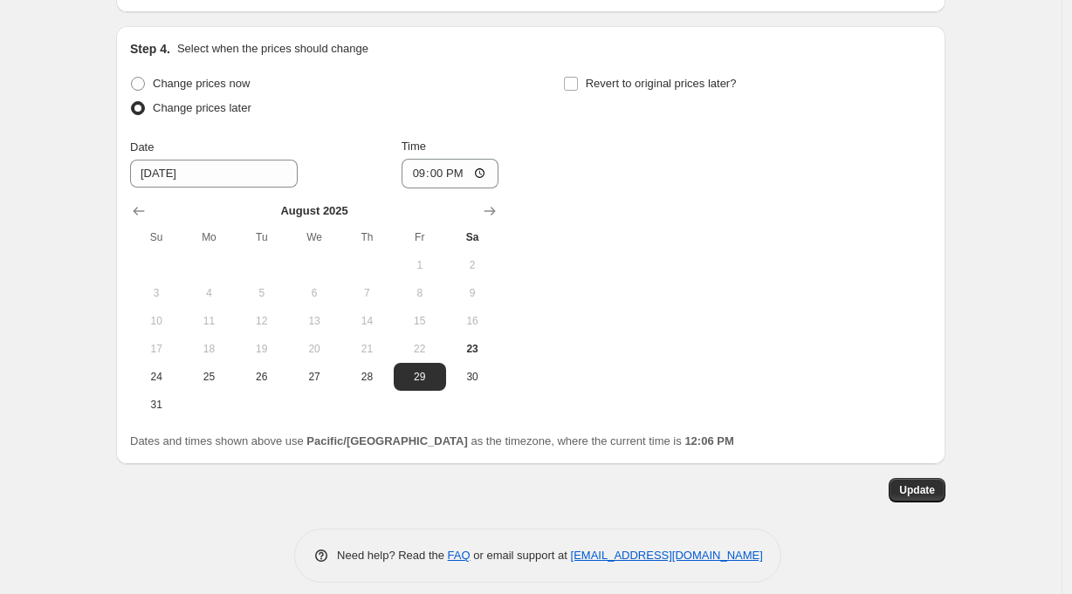
scroll to position [936, 0]
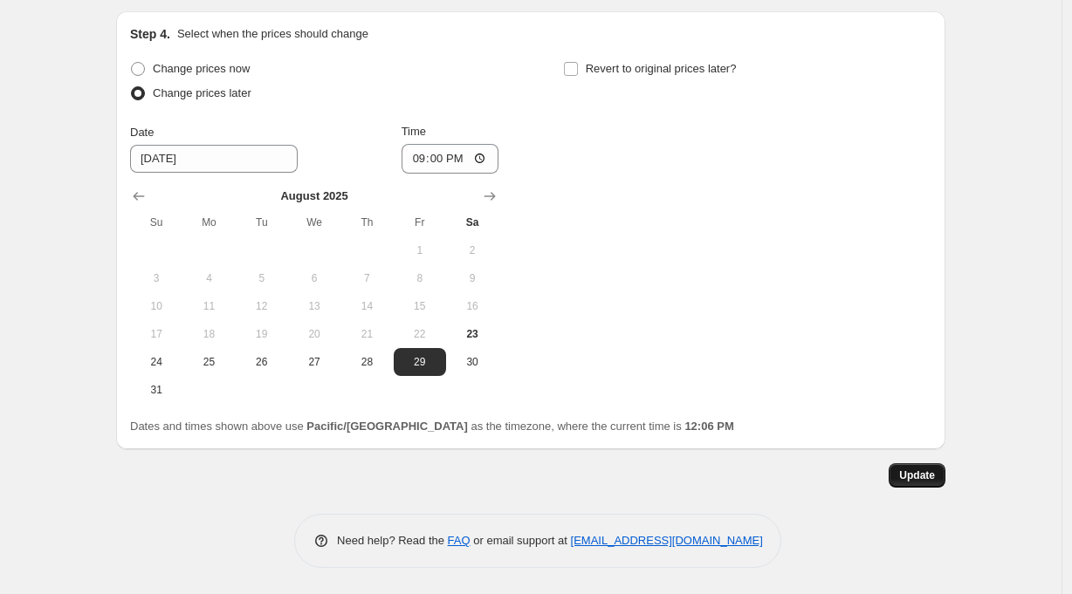
click at [935, 477] on span "Update" at bounding box center [917, 476] width 36 height 14
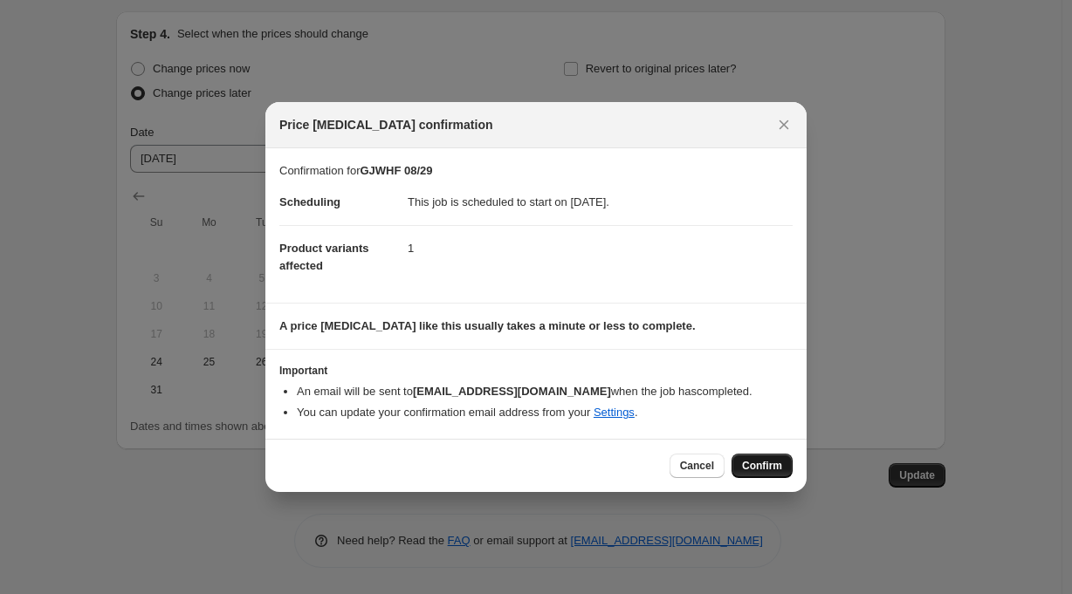
click at [767, 466] on span "Confirm" at bounding box center [762, 466] width 40 height 14
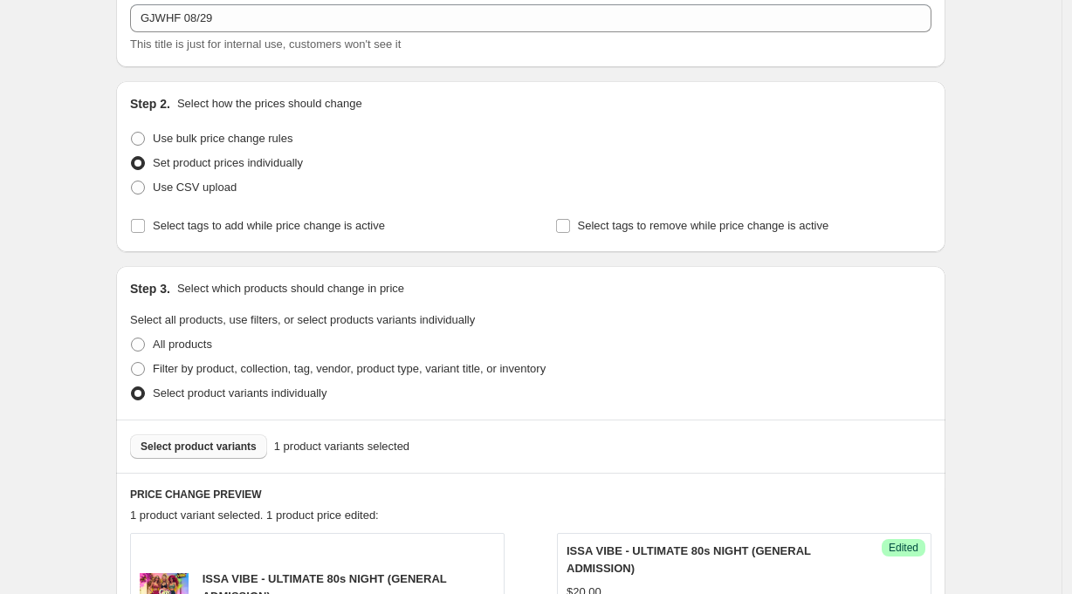
scroll to position [0, 0]
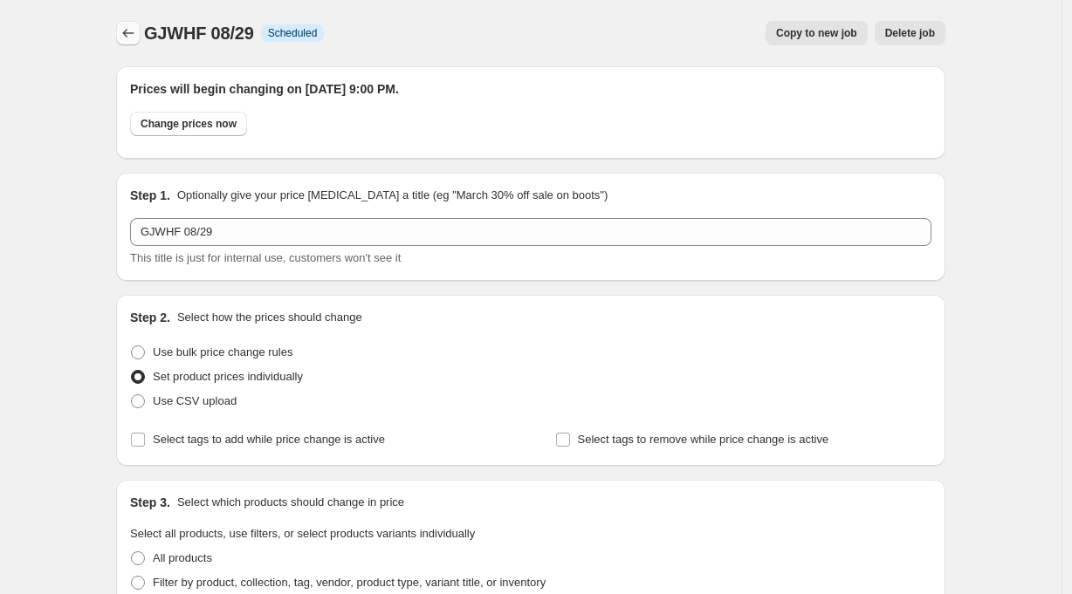
click at [127, 35] on icon "Price change jobs" at bounding box center [128, 32] width 17 height 17
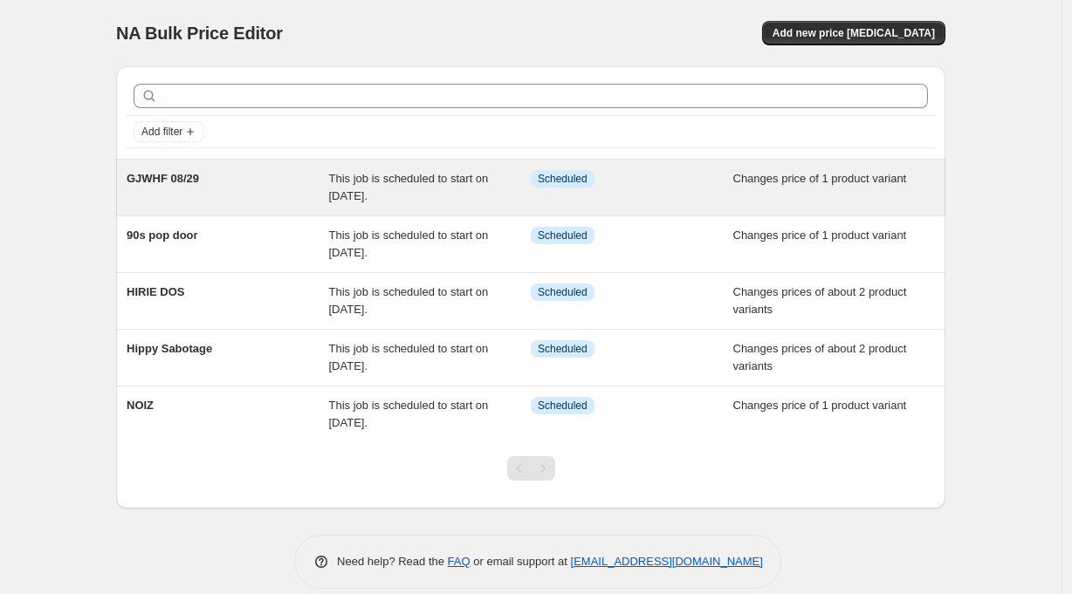
click at [183, 179] on span "GJWHF 08/29" at bounding box center [163, 178] width 72 height 13
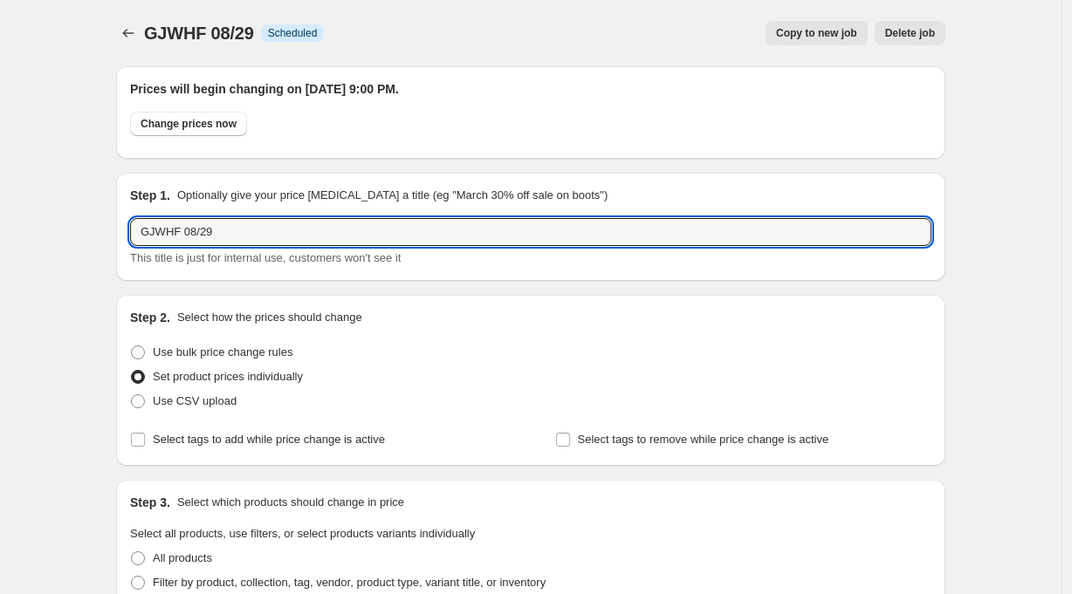
drag, startPoint x: 187, startPoint y: 233, endPoint x: 96, endPoint y: 234, distance: 90.8
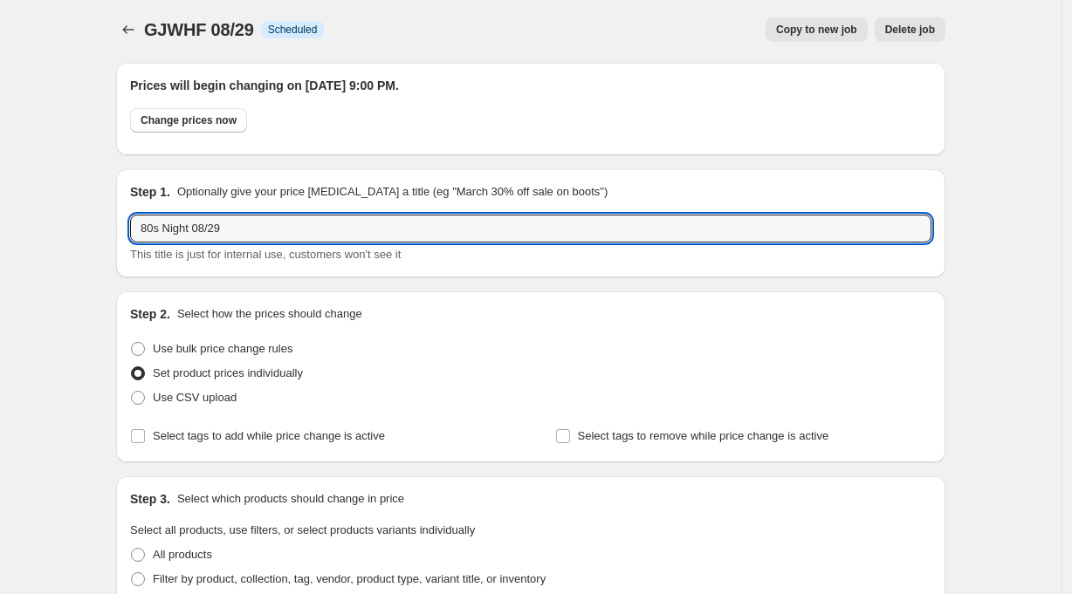
scroll to position [936, 0]
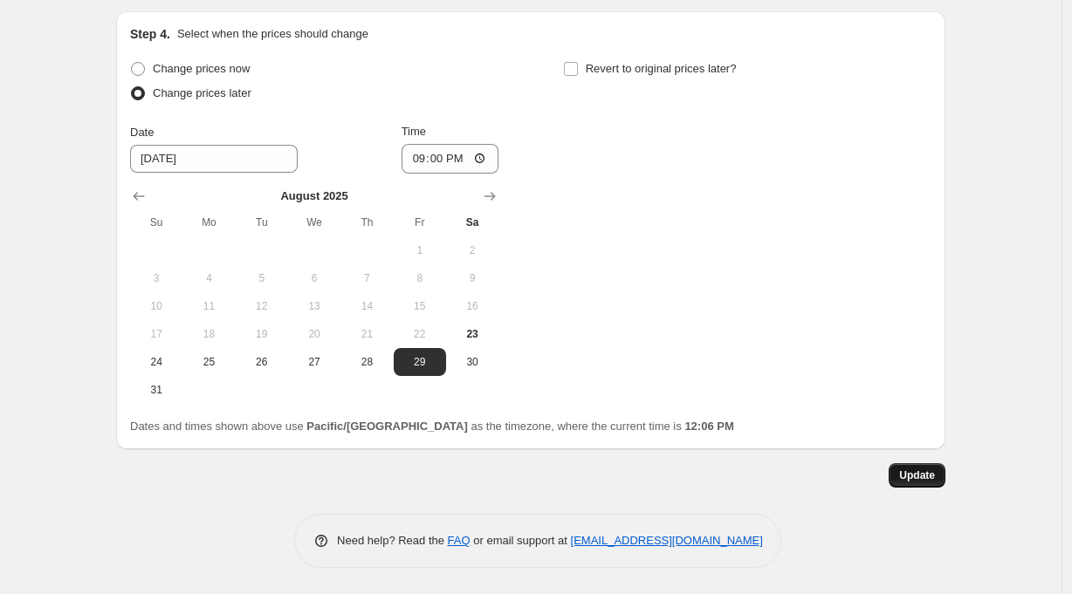
type input "80s Night 08/29"
click at [929, 479] on span "Update" at bounding box center [917, 476] width 36 height 14
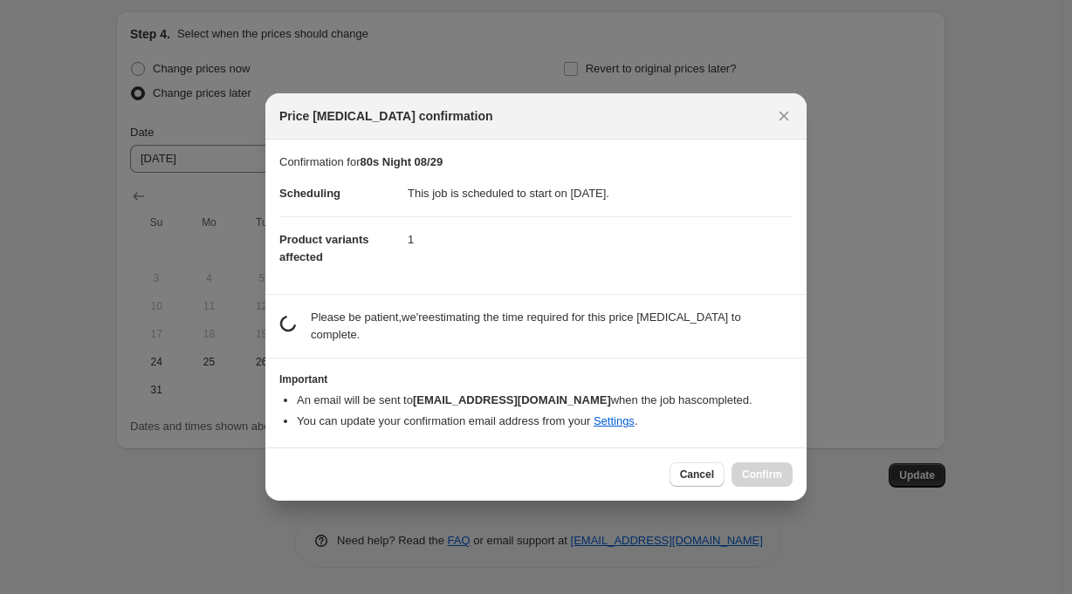
scroll to position [0, 0]
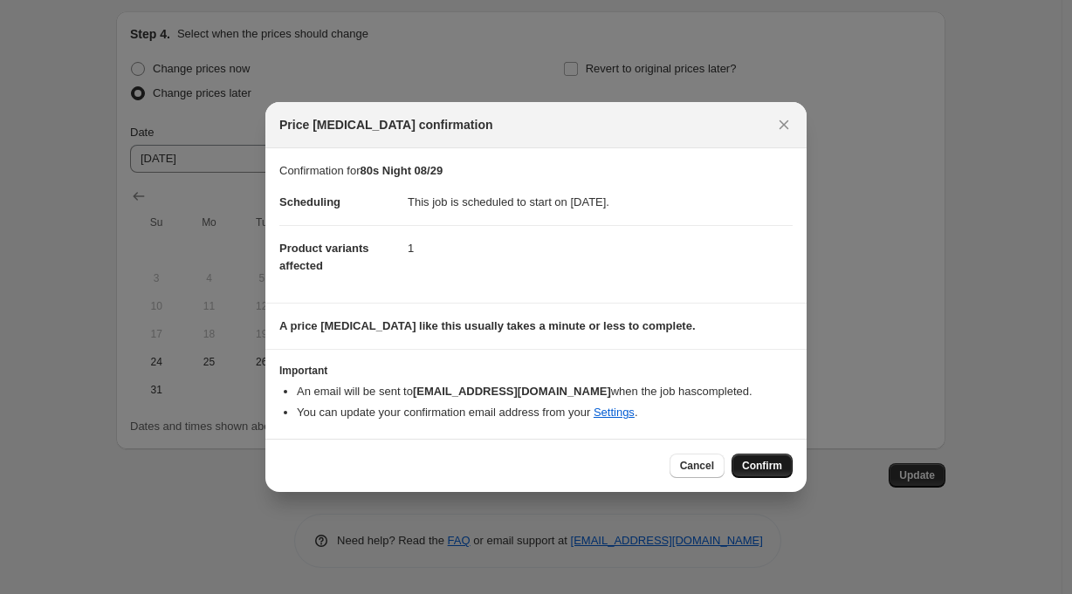
click at [755, 459] on button "Confirm" at bounding box center [761, 466] width 61 height 24
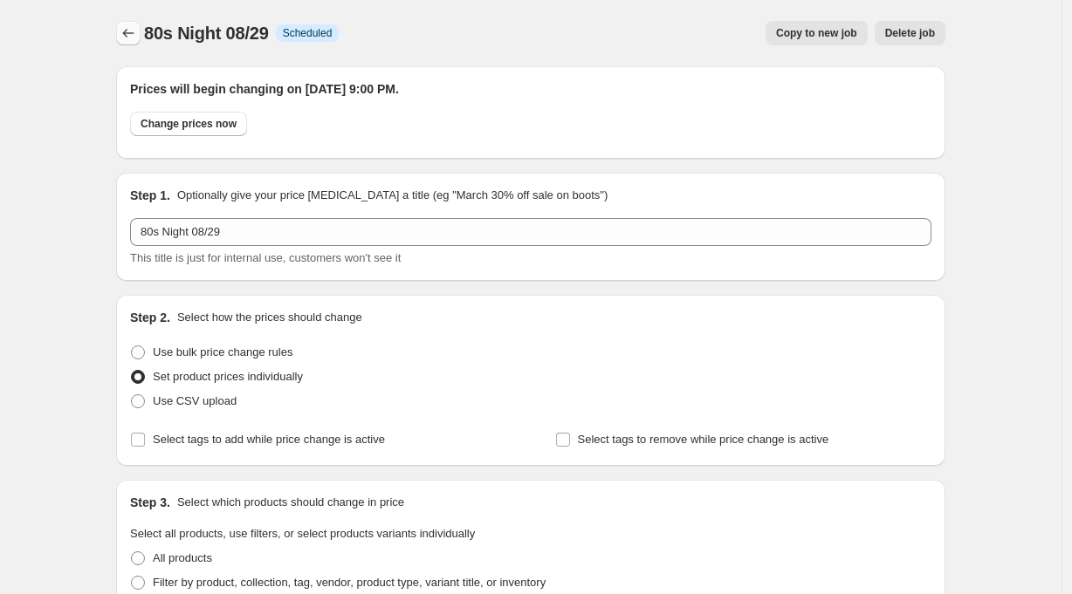
click at [133, 32] on icon "Price change jobs" at bounding box center [128, 32] width 17 height 17
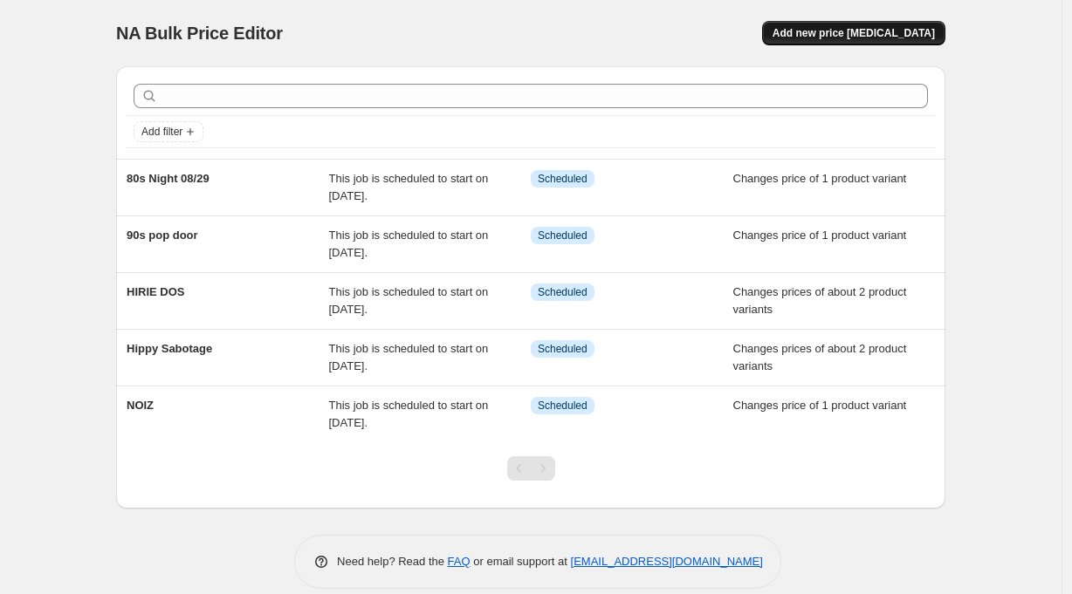
click at [928, 31] on span "Add new price [MEDICAL_DATA]" at bounding box center [853, 33] width 162 height 14
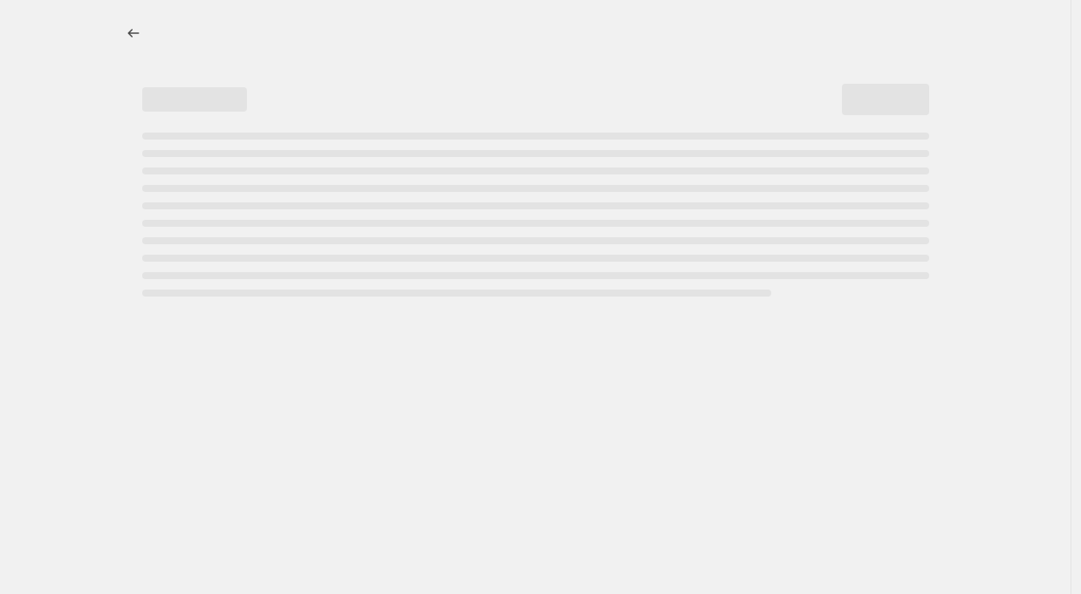
select select "percentage"
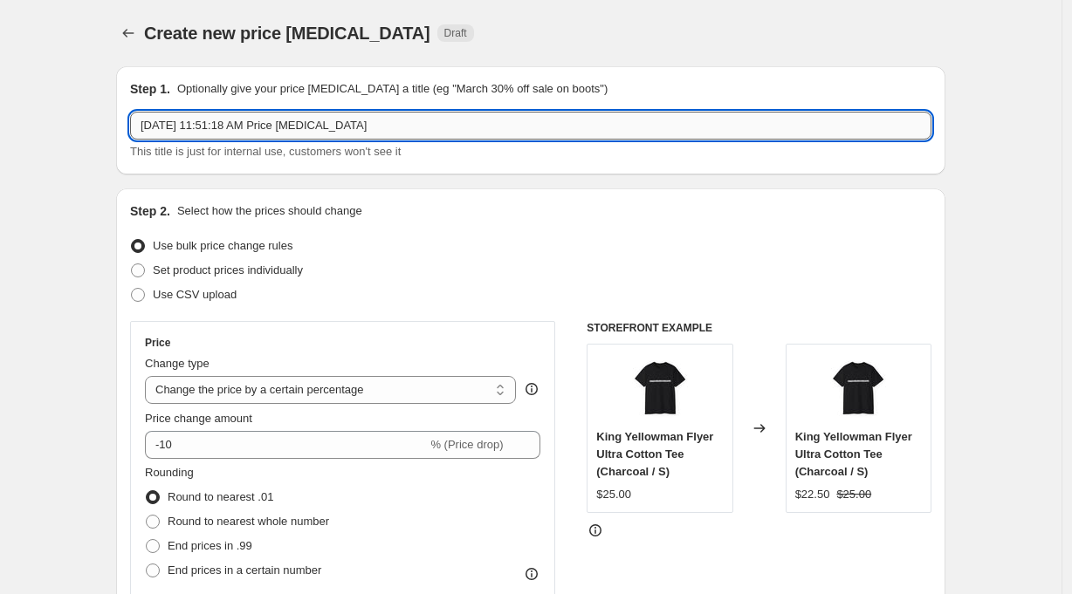
click at [293, 134] on input "[DATE] 11:51:18 AM Price [MEDICAL_DATA]" at bounding box center [530, 126] width 801 height 28
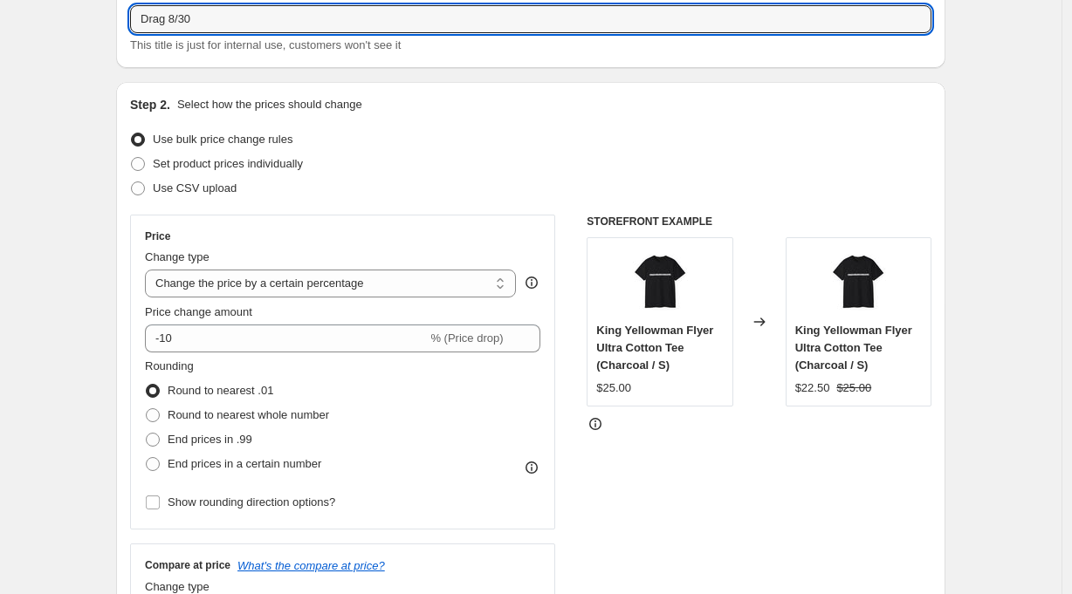
scroll to position [138, 0]
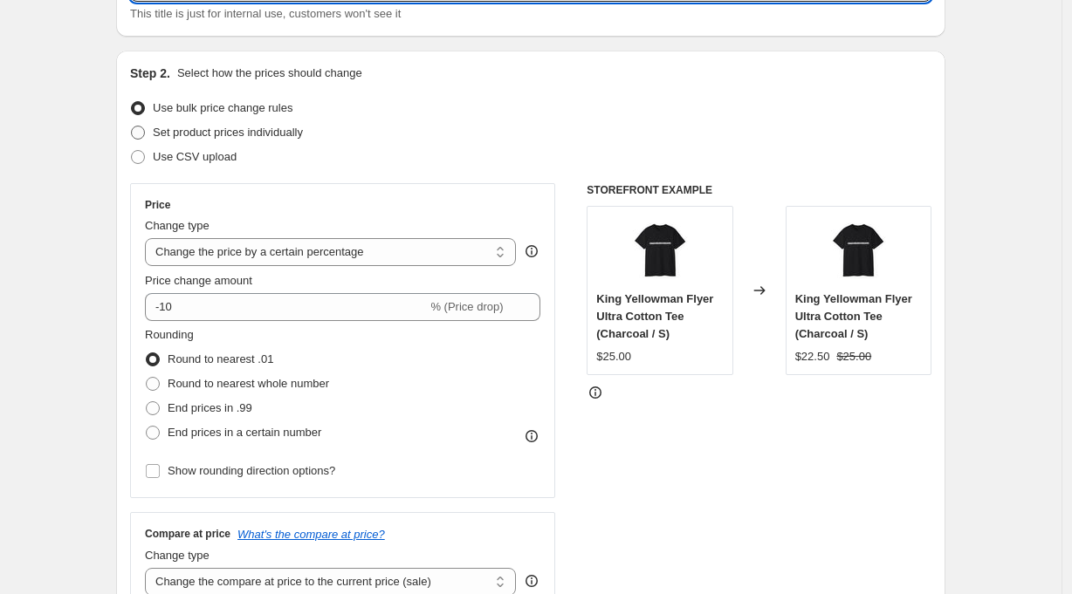
type input "Drag 8/30"
click at [205, 132] on span "Set product prices individually" at bounding box center [228, 132] width 150 height 13
click at [132, 127] on input "Set product prices individually" at bounding box center [131, 126] width 1 height 1
radio input "true"
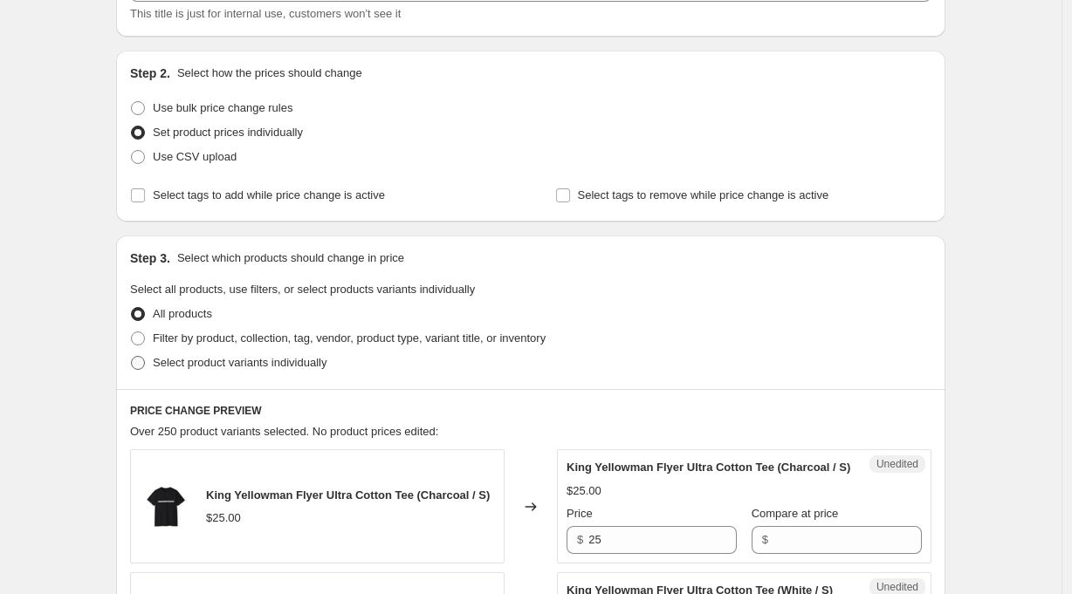
click at [191, 365] on span "Select product variants individually" at bounding box center [240, 362] width 174 height 13
click at [132, 357] on input "Select product variants individually" at bounding box center [131, 356] width 1 height 1
radio input "true"
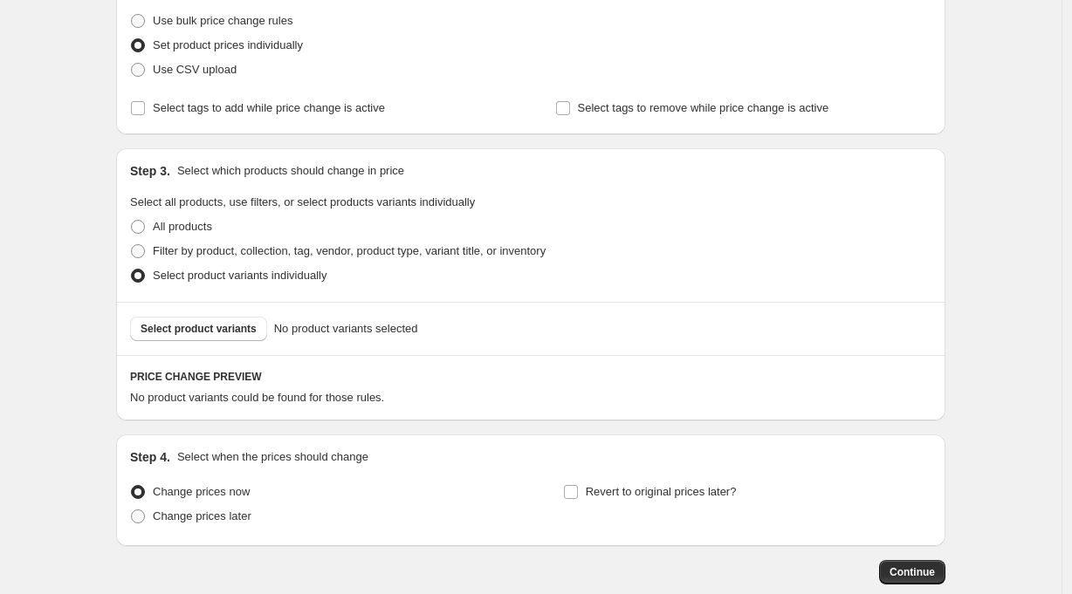
scroll to position [229, 0]
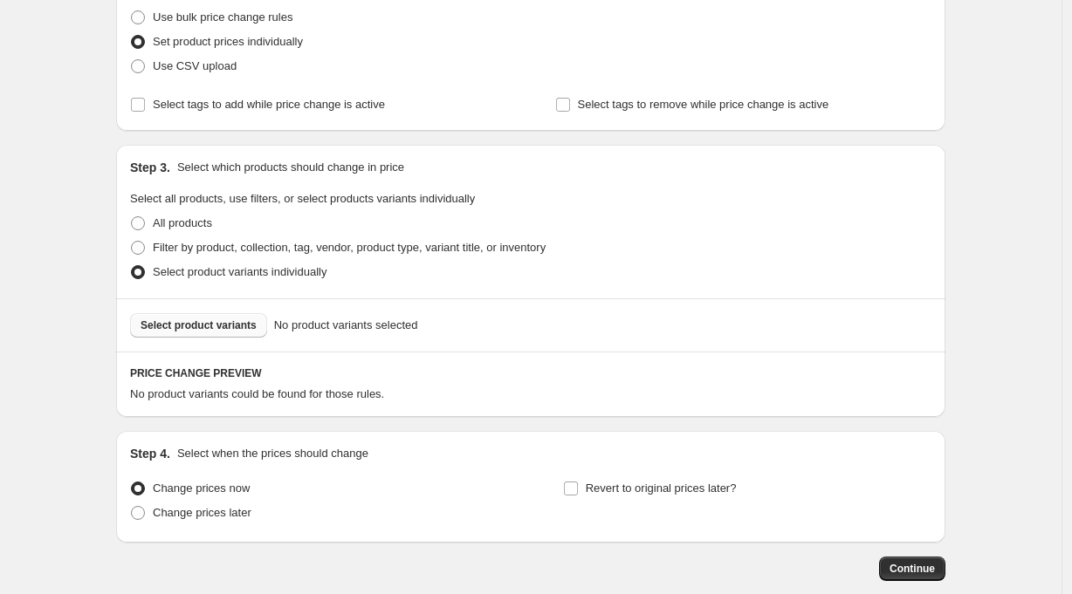
click at [195, 320] on span "Select product variants" at bounding box center [199, 326] width 116 height 14
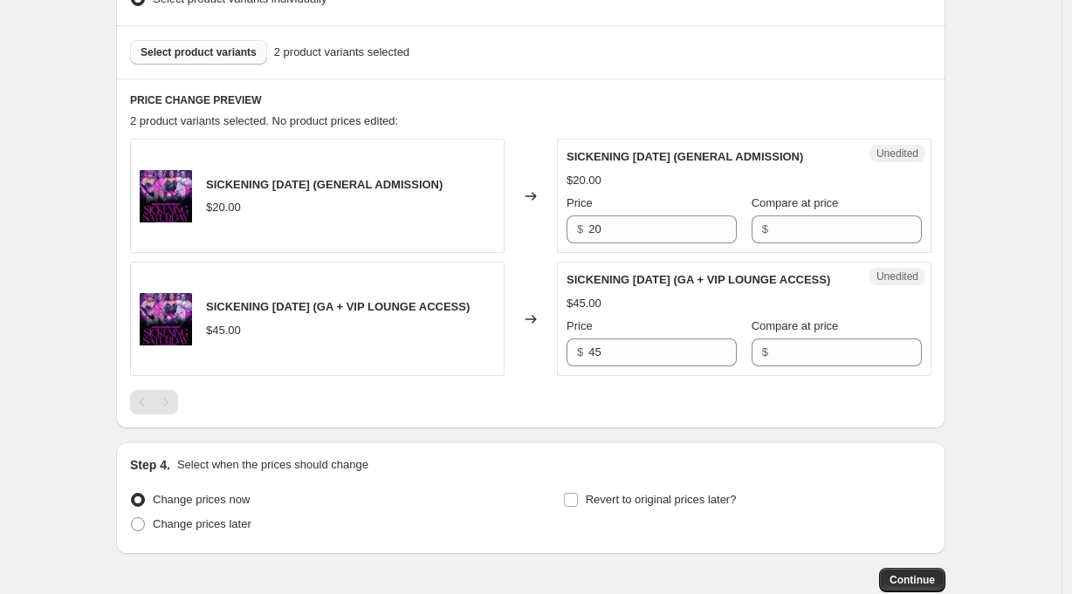
scroll to position [546, 0]
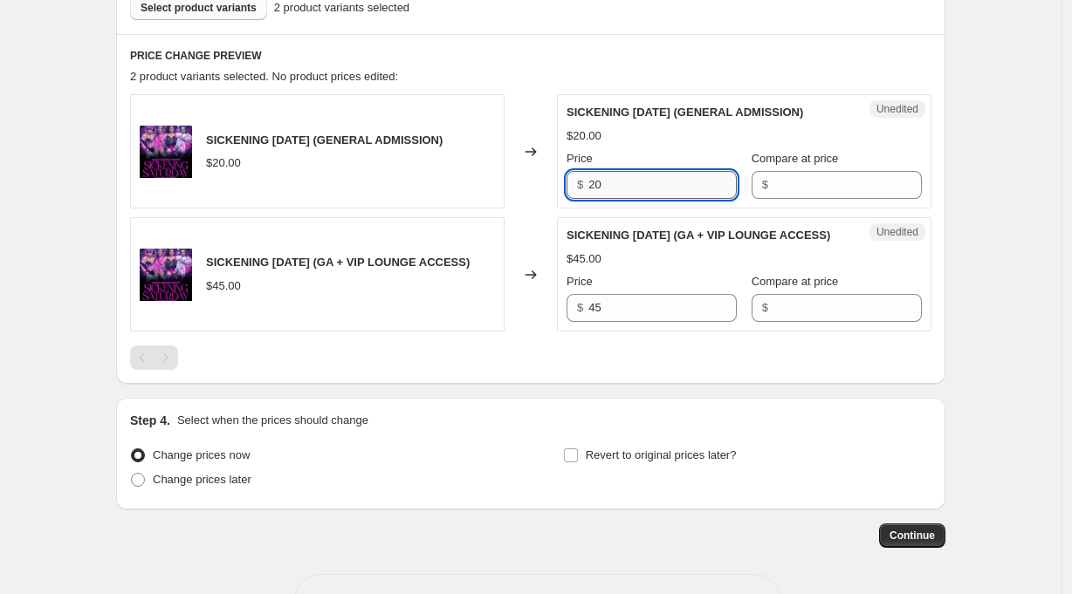
click at [636, 185] on input "20" at bounding box center [662, 185] width 148 height 28
type input "25"
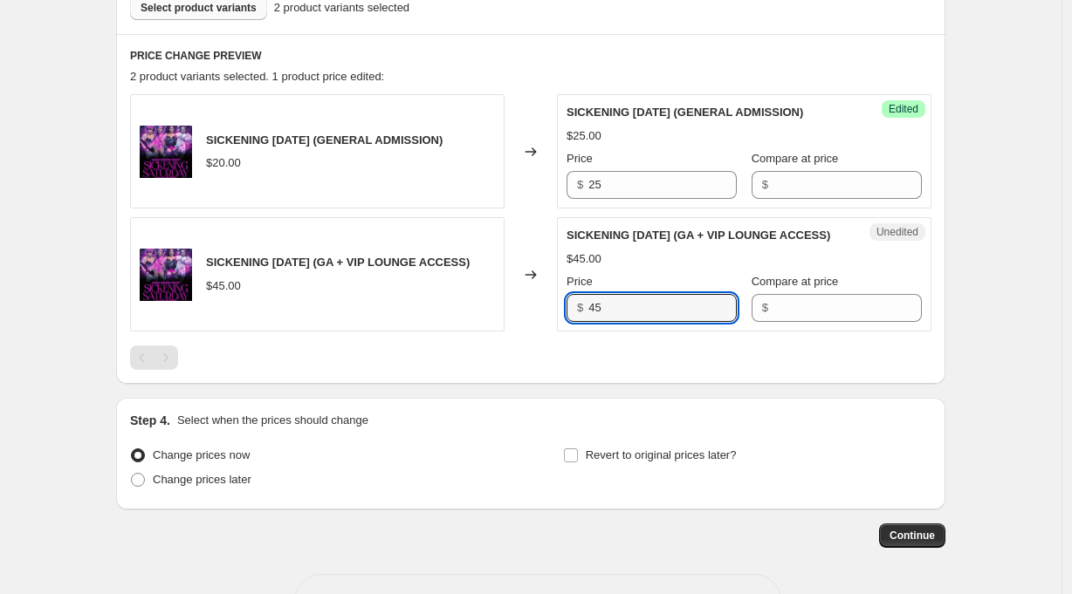
drag, startPoint x: 613, startPoint y: 325, endPoint x: 562, endPoint y: 325, distance: 50.6
click at [562, 325] on div "Unedited SICKENING [DATE] (GA + VIP LOUNGE ACCESS) $45.00 Price $ 45 Compare at…" at bounding box center [744, 274] width 374 height 114
type input "50"
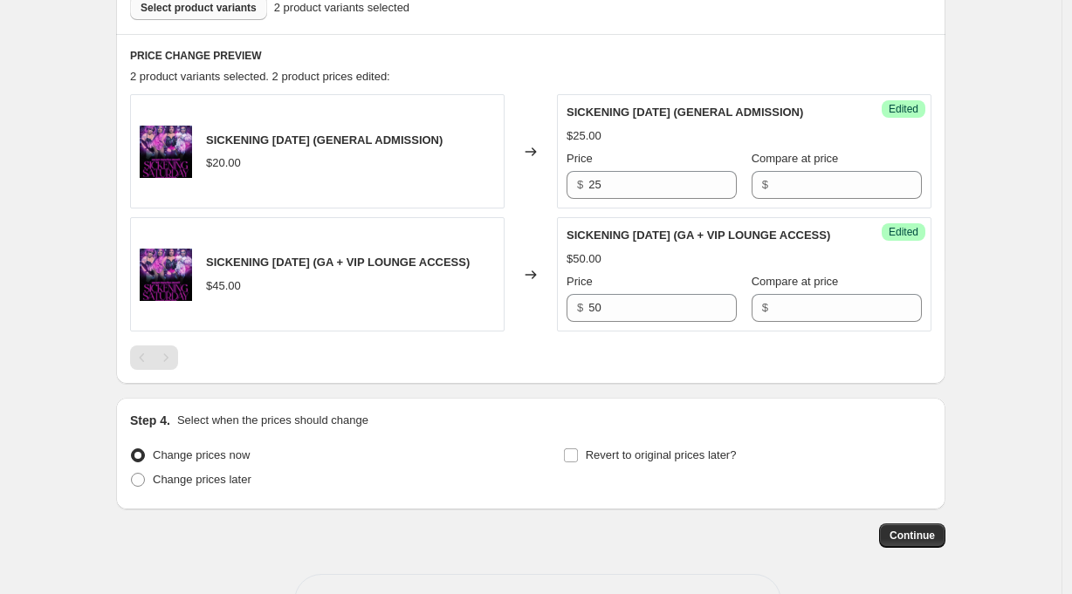
click at [1024, 350] on div "Create new price [MEDICAL_DATA]. This page is ready Create new price [MEDICAL_D…" at bounding box center [530, 54] width 1061 height 1201
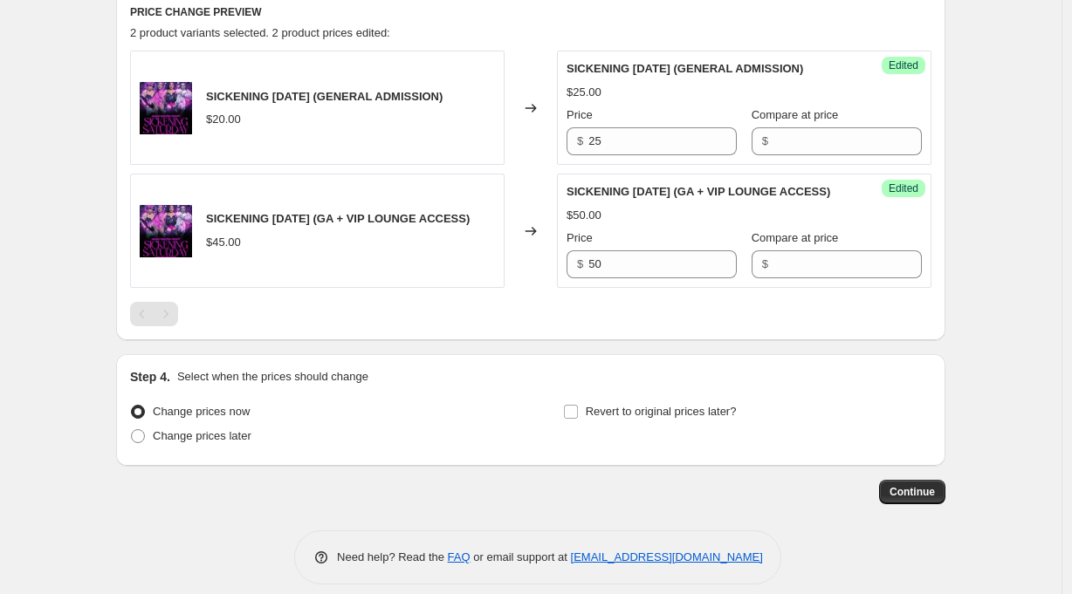
scroll to position [624, 0]
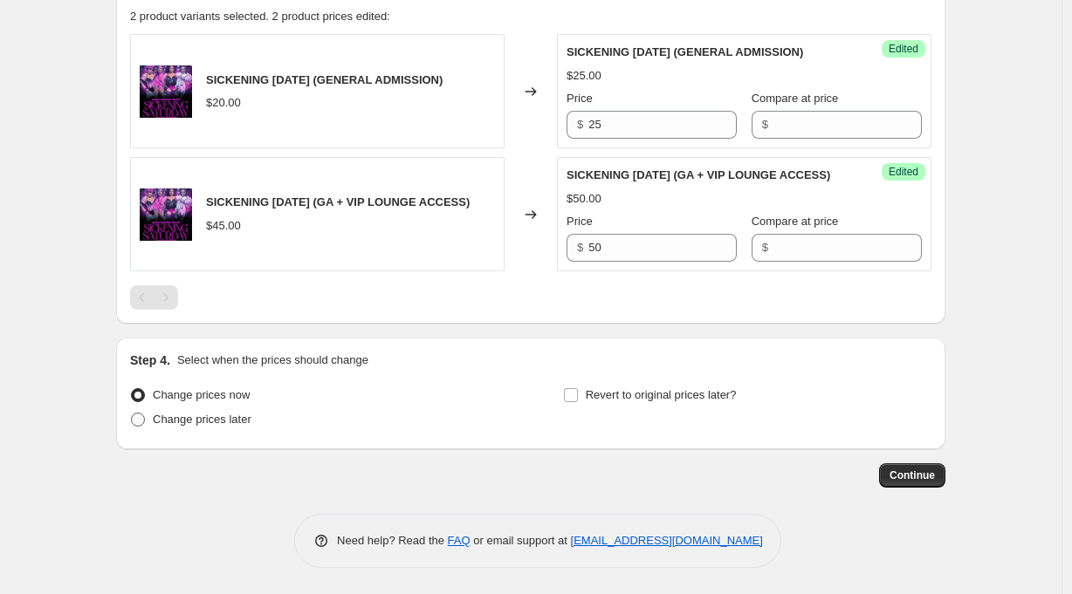
click at [229, 417] on span "Change prices later" at bounding box center [202, 419] width 99 height 13
click at [132, 414] on input "Change prices later" at bounding box center [131, 413] width 1 height 1
radio input "true"
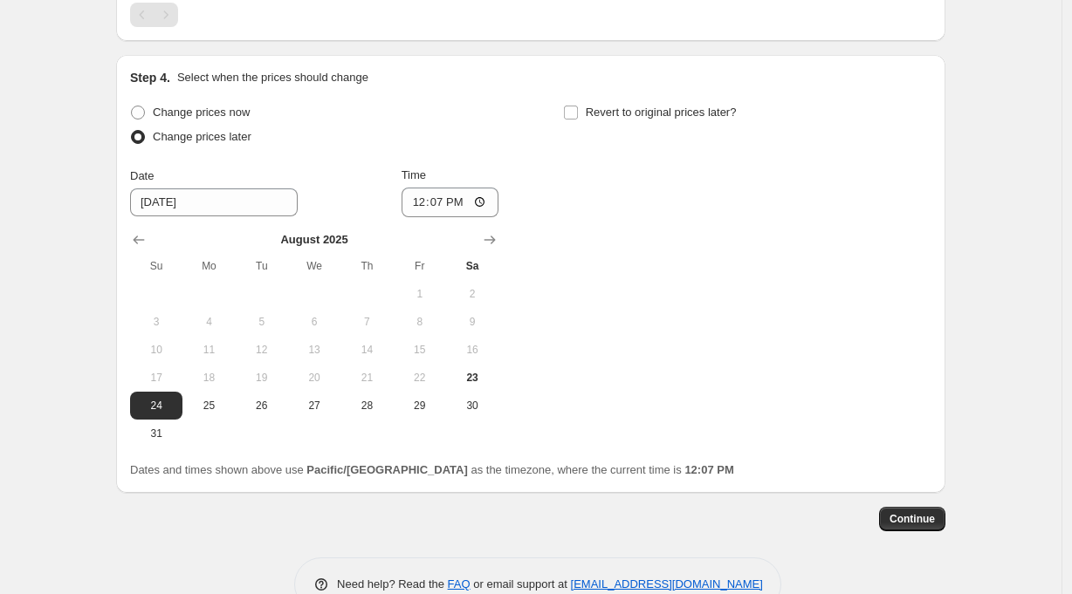
scroll to position [925, 0]
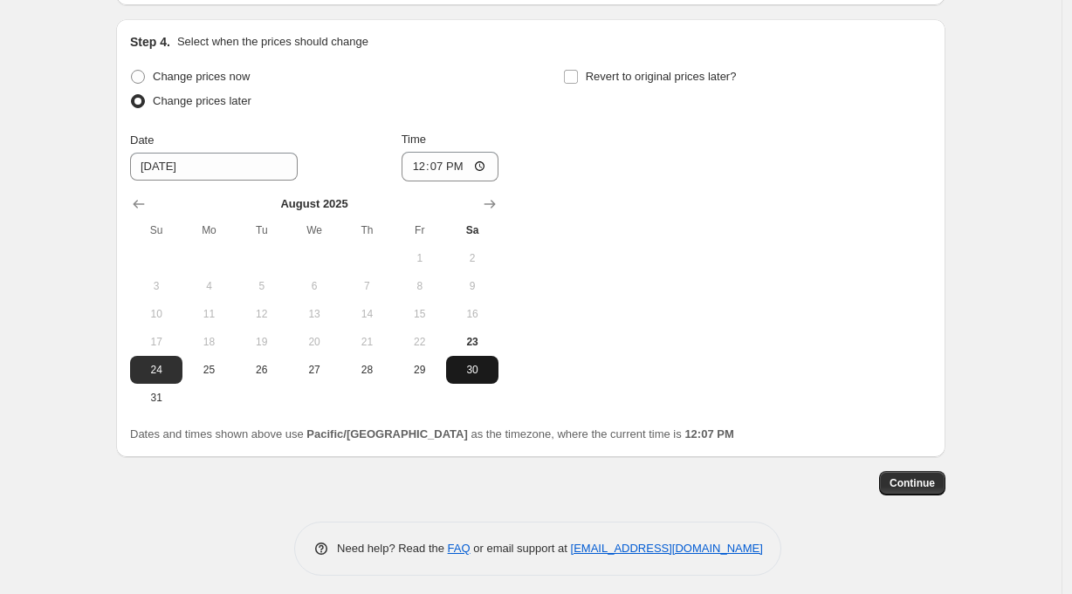
click at [487, 377] on span "30" at bounding box center [472, 370] width 38 height 14
type input "[DATE]"
click at [441, 179] on input "12:07" at bounding box center [450, 167] width 98 height 30
click at [463, 182] on input "21:07" at bounding box center [450, 167] width 98 height 30
click at [664, 252] on div "Change prices now Change prices later Date [DATE] Time 21:00 [DATE] Su Mo Tu We…" at bounding box center [530, 238] width 801 height 347
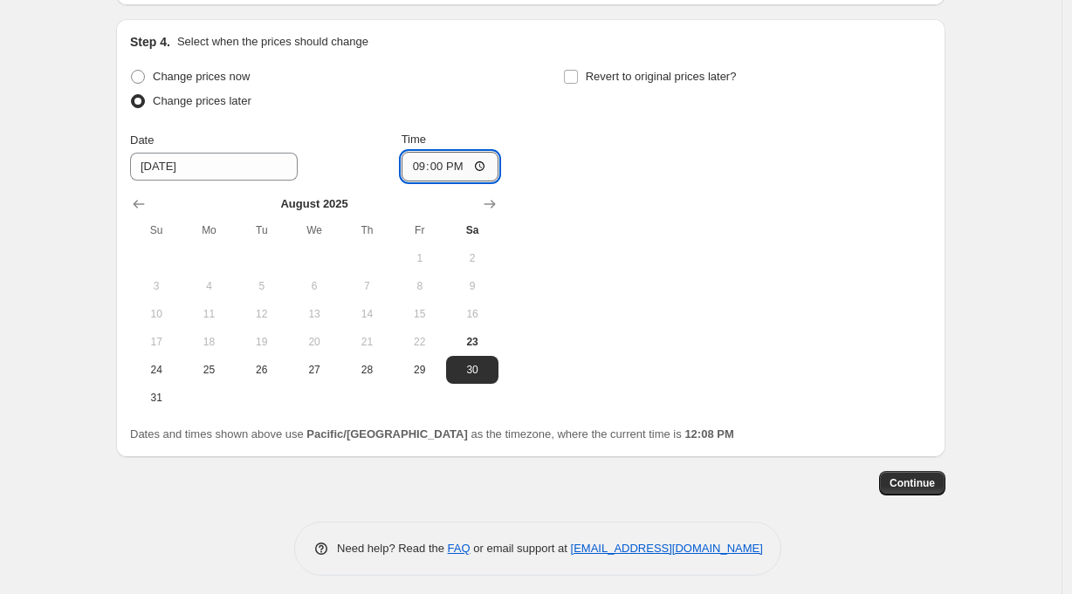
click at [443, 182] on input "21:00" at bounding box center [450, 167] width 98 height 30
type input "20:00"
click at [635, 250] on div "Change prices now Change prices later Date [DATE] Time 20:00 [DATE] Su Mo Tu We…" at bounding box center [530, 238] width 801 height 347
click at [924, 491] on span "Continue" at bounding box center [911, 484] width 45 height 14
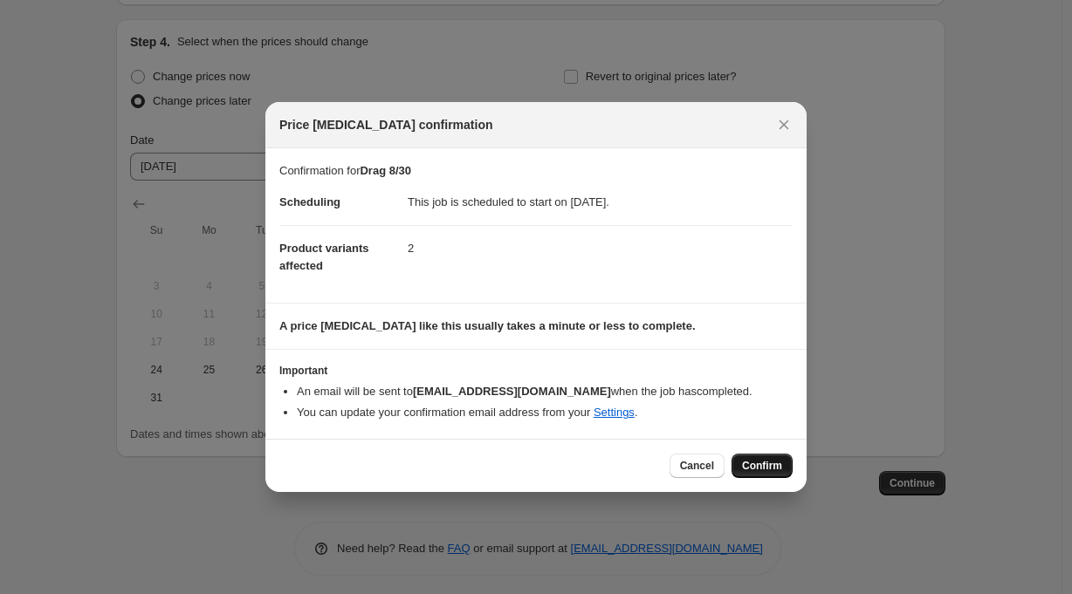
click at [760, 466] on span "Confirm" at bounding box center [762, 466] width 40 height 14
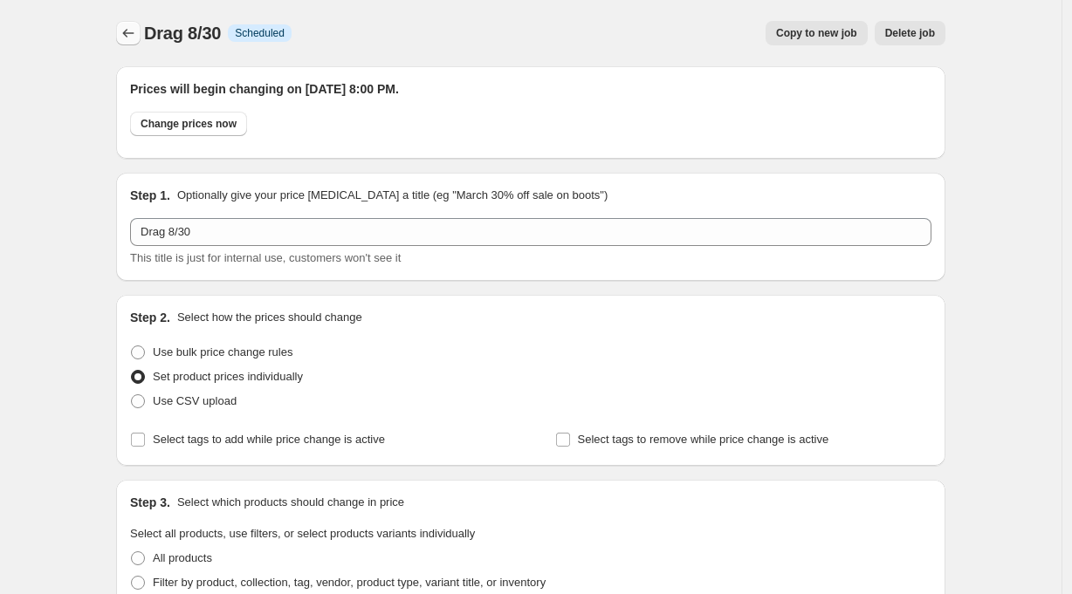
click at [129, 32] on icon "Price change jobs" at bounding box center [128, 33] width 11 height 9
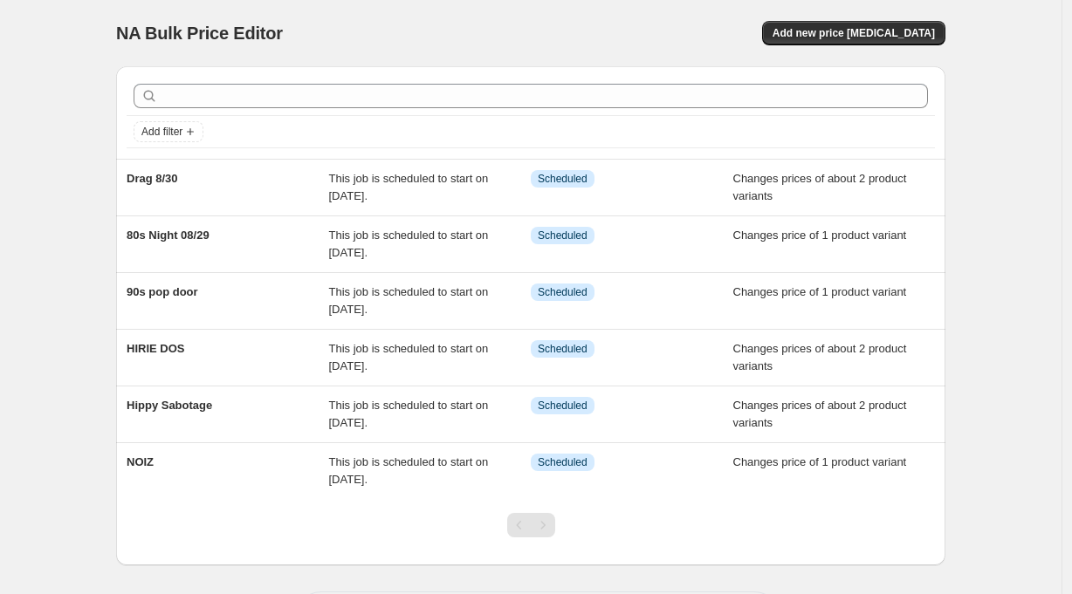
click at [1053, 149] on div "NA Bulk Price Editor. This page is ready NA Bulk Price Editor Add new price [ME…" at bounding box center [530, 336] width 1061 height 672
click at [888, 38] on span "Add new price [MEDICAL_DATA]" at bounding box center [853, 33] width 162 height 14
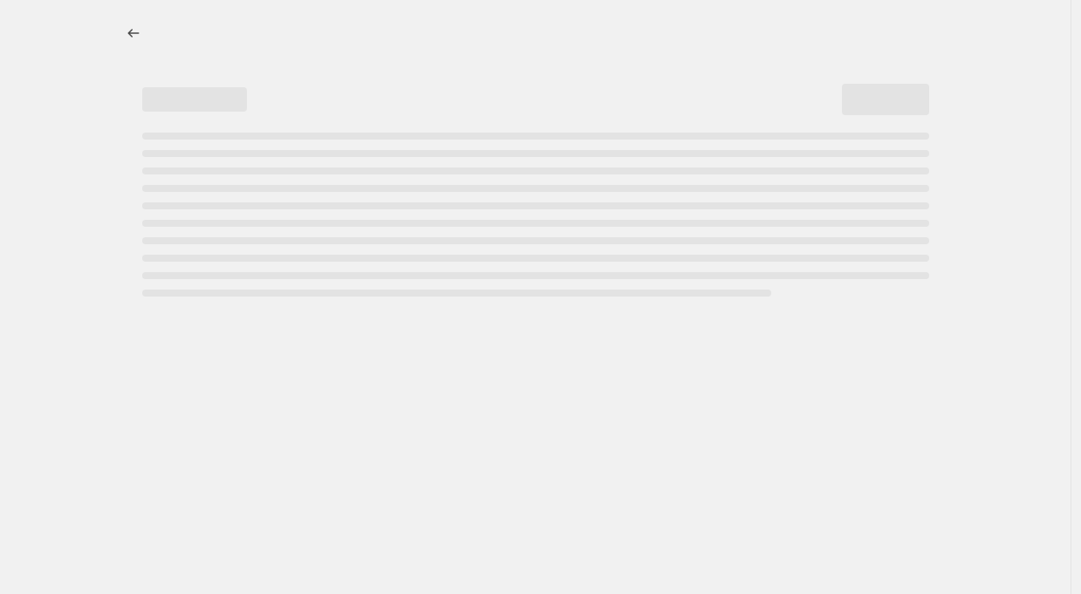
select select "percentage"
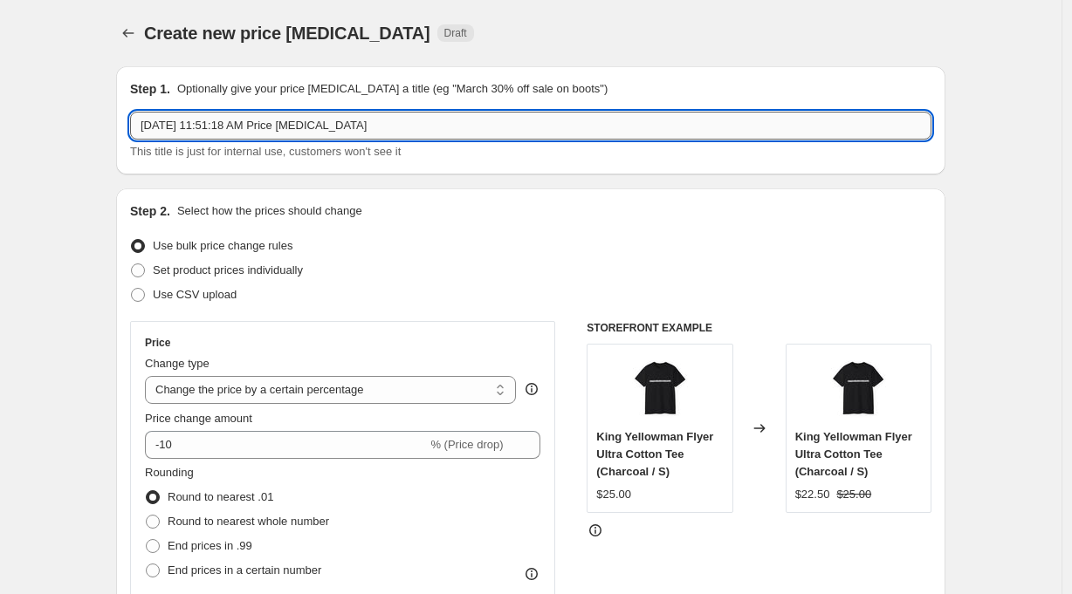
click at [318, 127] on input "[DATE] 11:51:18 AM Price [MEDICAL_DATA]" at bounding box center [530, 126] width 801 height 28
type input "Country 9/4"
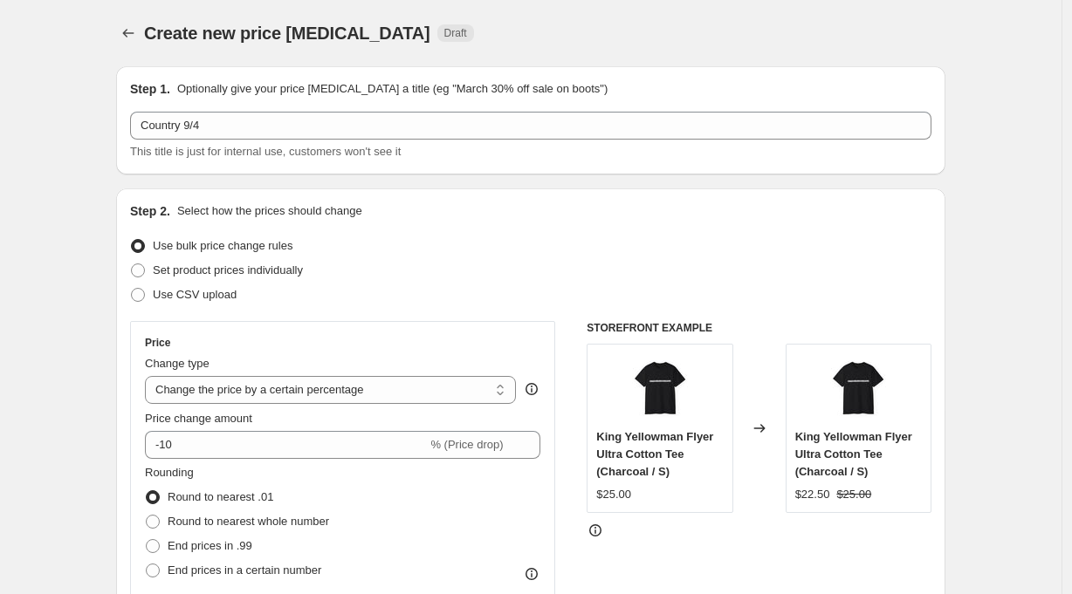
scroll to position [160, 0]
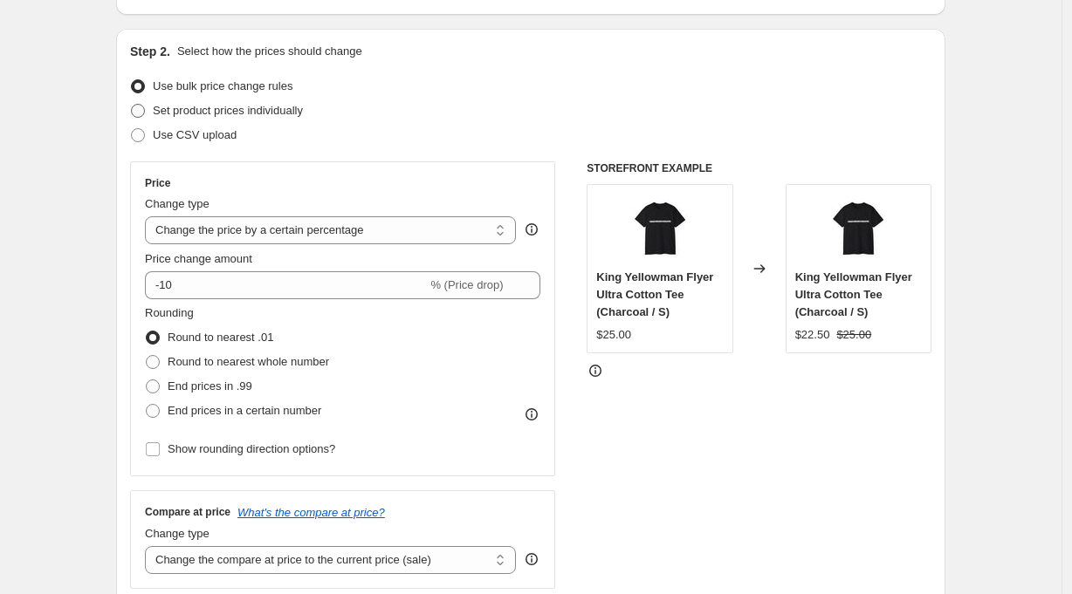
click at [253, 106] on span "Set product prices individually" at bounding box center [228, 110] width 150 height 13
click at [132, 105] on input "Set product prices individually" at bounding box center [131, 104] width 1 height 1
radio input "true"
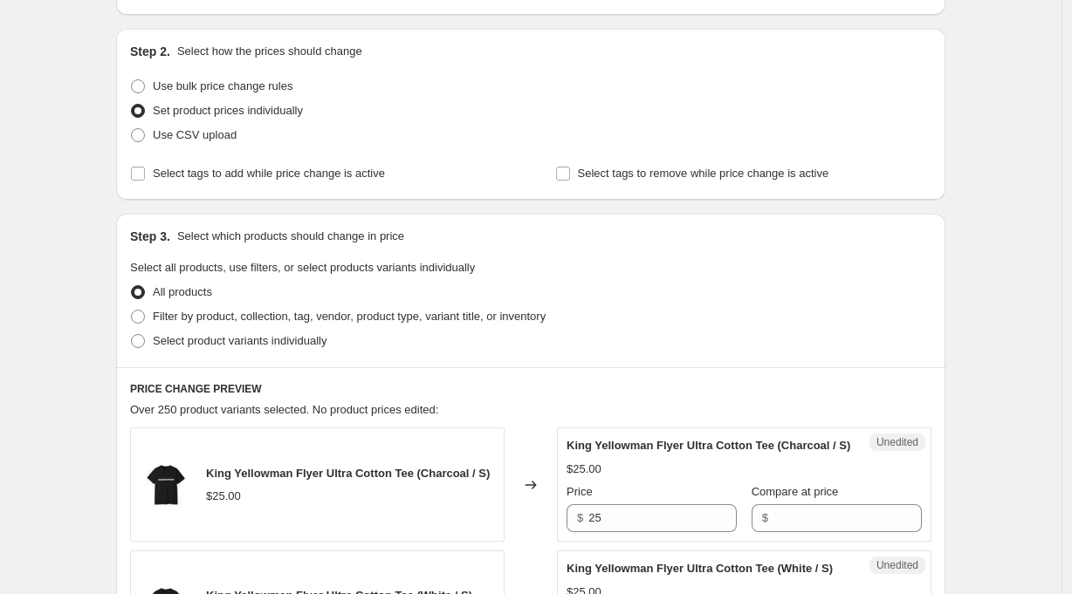
scroll to position [182, 0]
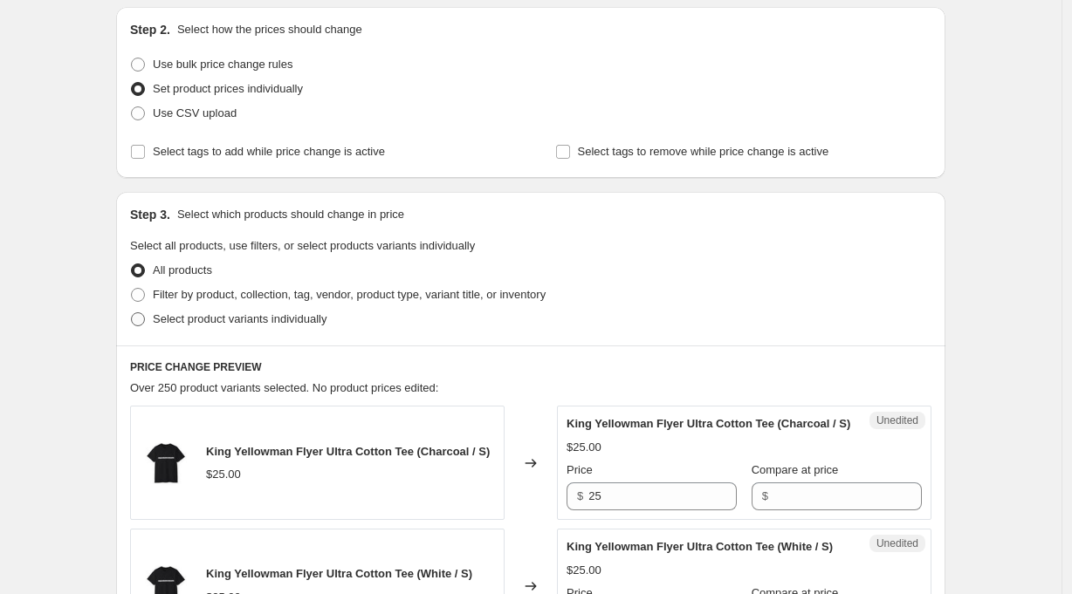
click at [299, 316] on span "Select product variants individually" at bounding box center [240, 318] width 174 height 13
click at [132, 313] on input "Select product variants individually" at bounding box center [131, 312] width 1 height 1
radio input "true"
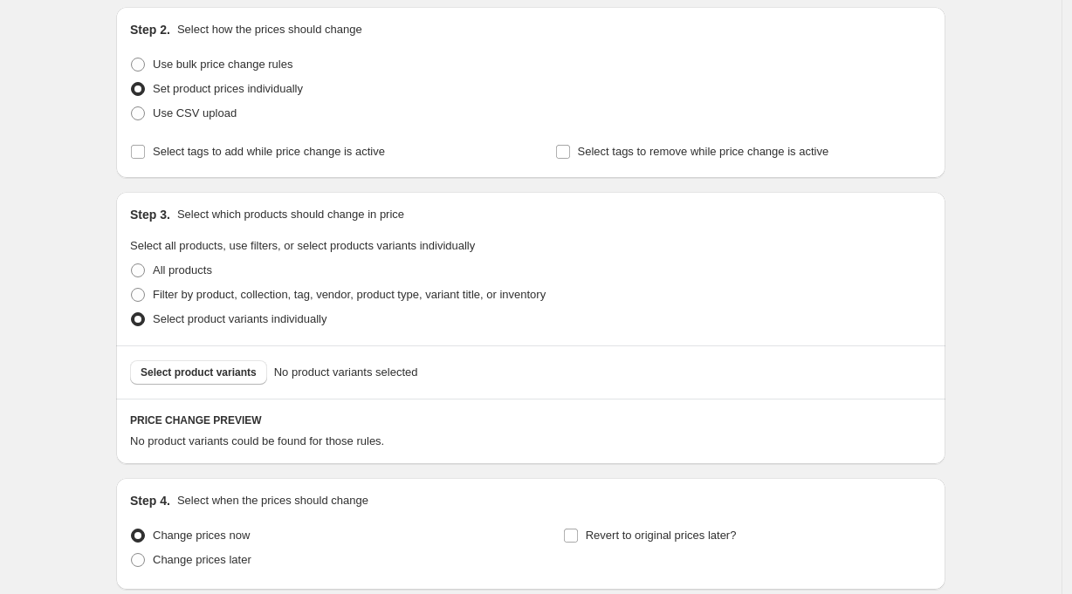
scroll to position [322, 0]
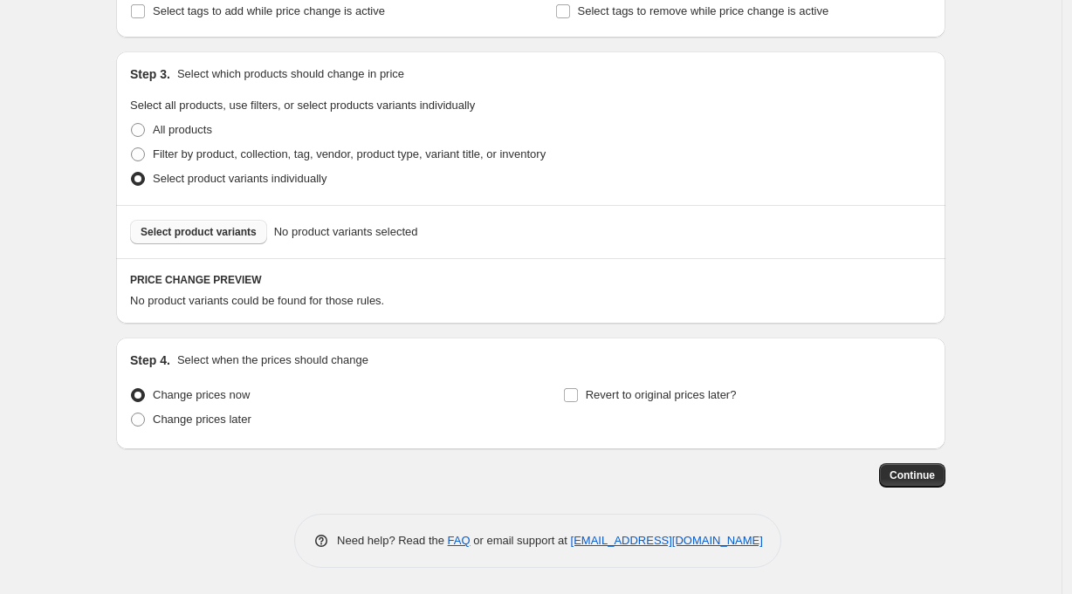
click at [219, 236] on span "Select product variants" at bounding box center [199, 232] width 116 height 14
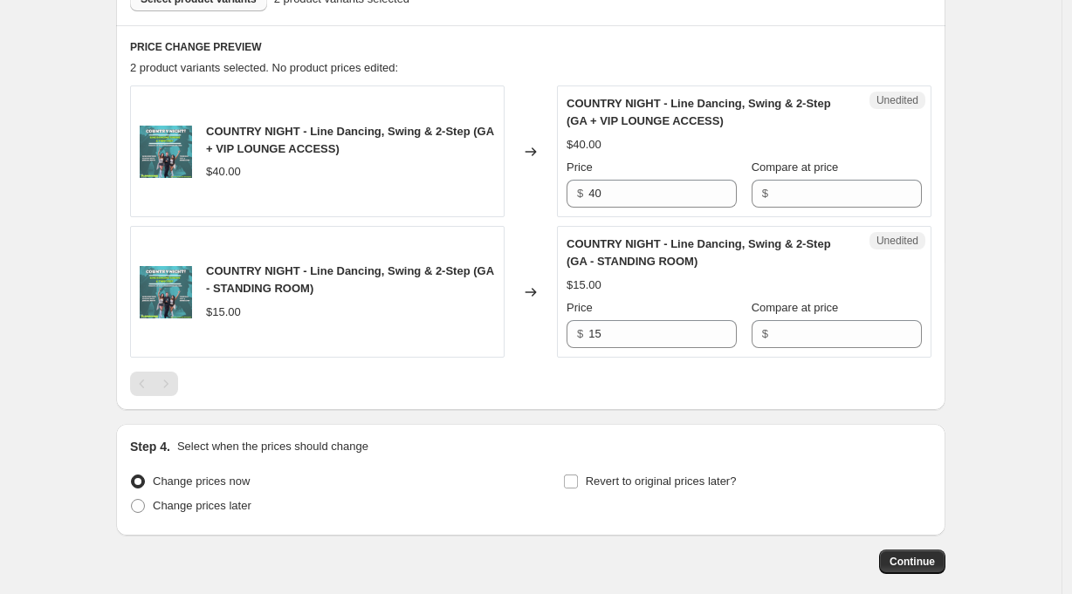
scroll to position [559, 0]
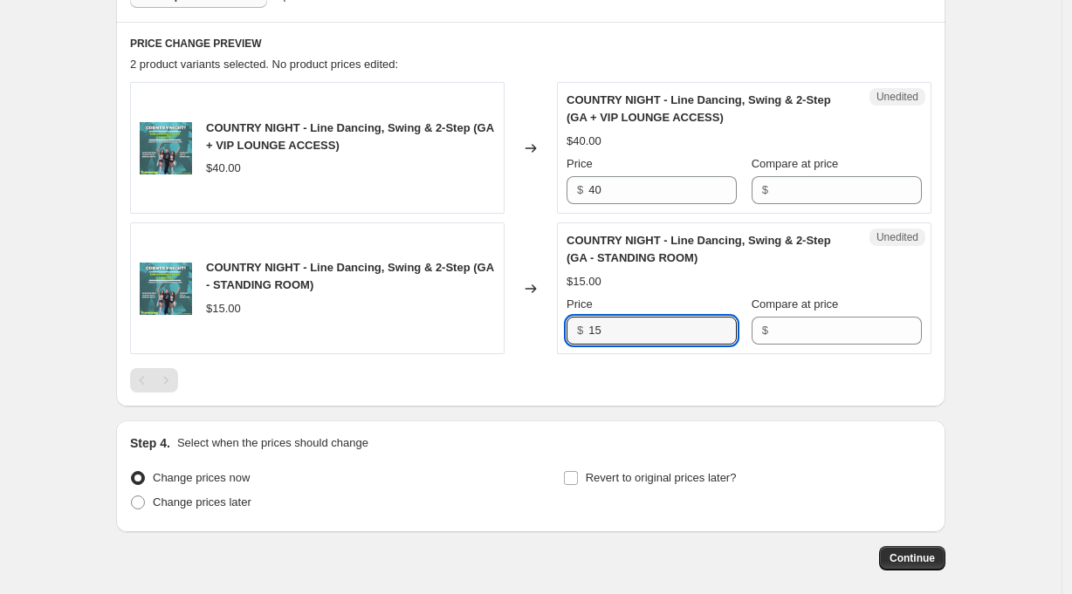
drag, startPoint x: 628, startPoint y: 329, endPoint x: 552, endPoint y: 329, distance: 75.1
click at [552, 329] on div "COUNTRY NIGHT - Line Dancing, Swing & 2-Step (GA - STANDING ROOM) $15.00 Change…" at bounding box center [530, 289] width 801 height 132
type input "20"
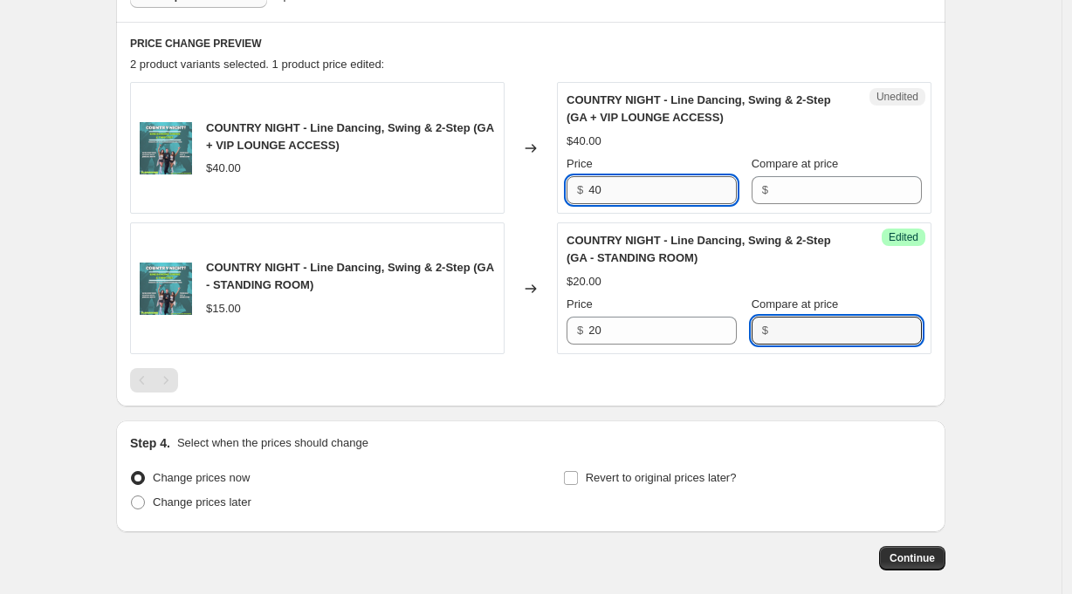
click at [631, 193] on input "40" at bounding box center [662, 190] width 148 height 28
type input "45"
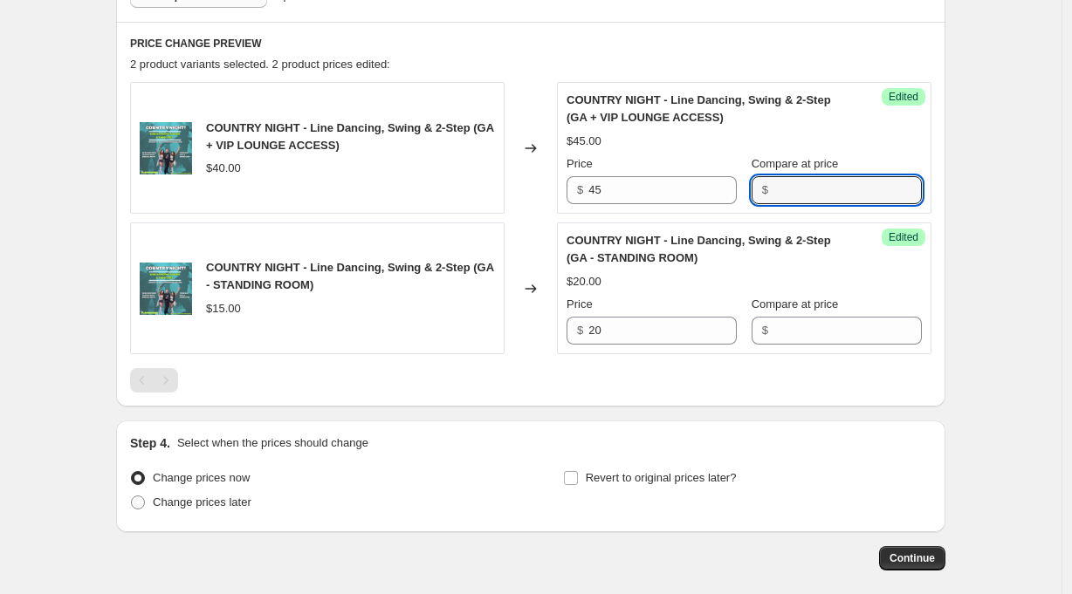
click at [1039, 315] on div "Create new price [MEDICAL_DATA]. This page is ready Create new price [MEDICAL_D…" at bounding box center [530, 59] width 1061 height 1236
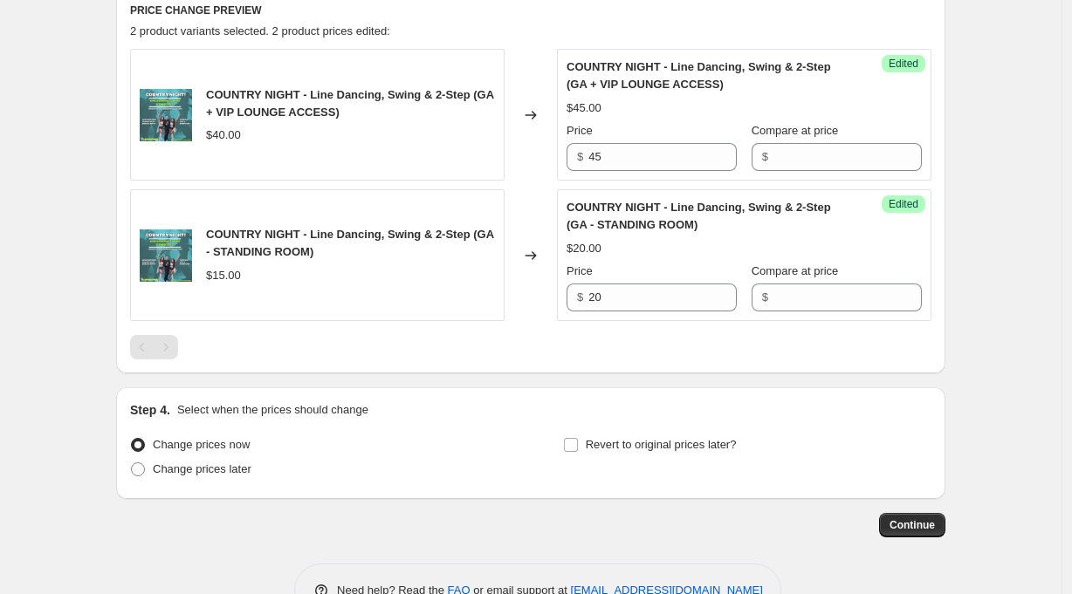
scroll to position [636, 0]
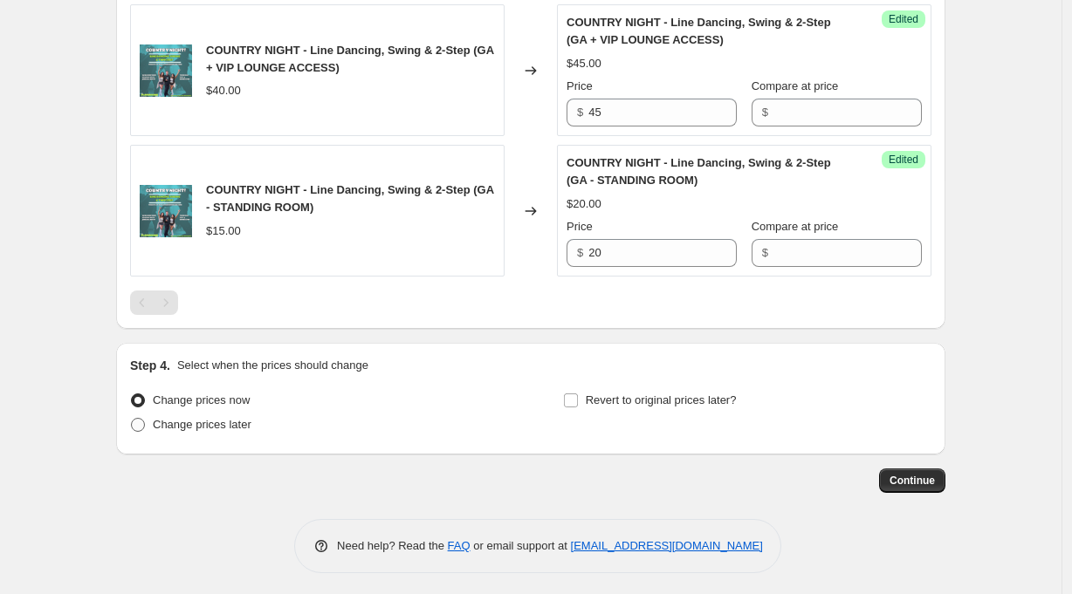
click at [235, 426] on span "Change prices later" at bounding box center [202, 424] width 99 height 13
click at [132, 419] on input "Change prices later" at bounding box center [131, 418] width 1 height 1
radio input "true"
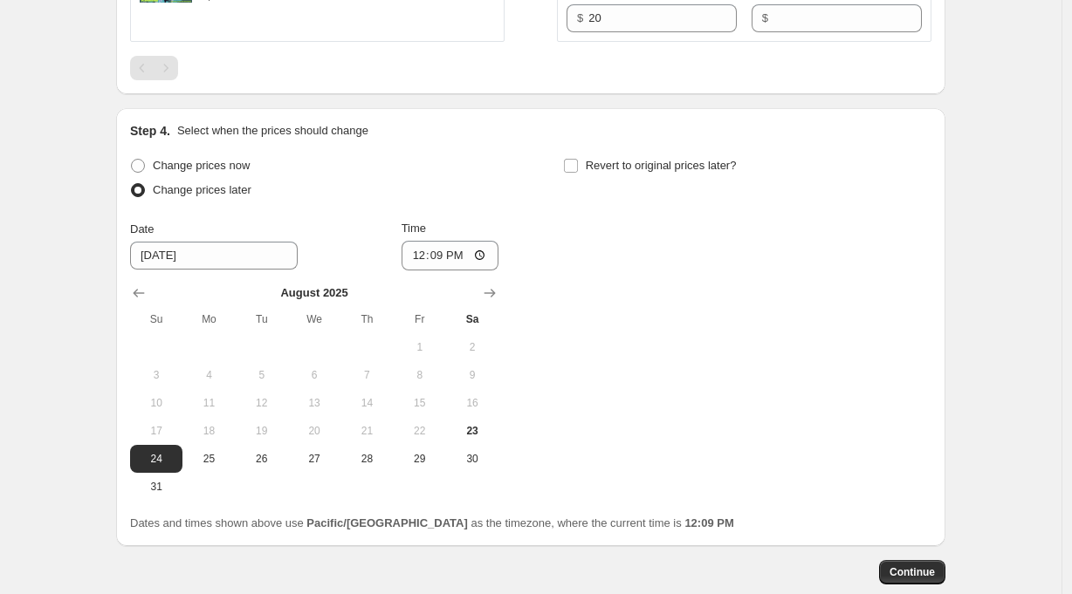
scroll to position [893, 0]
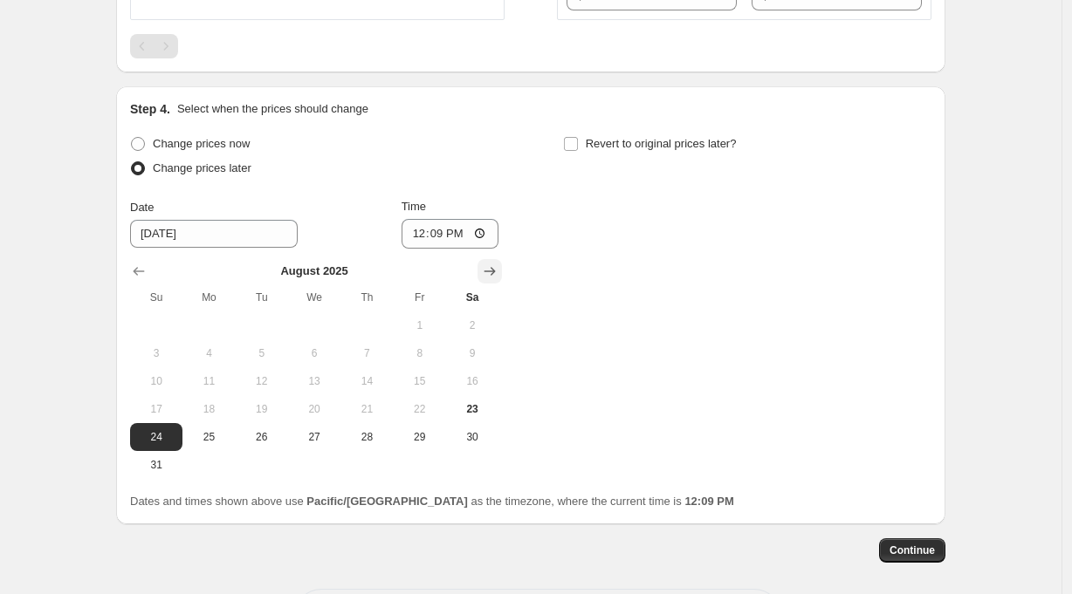
click at [498, 271] on icon "Show next month, September 2025" at bounding box center [489, 271] width 17 height 17
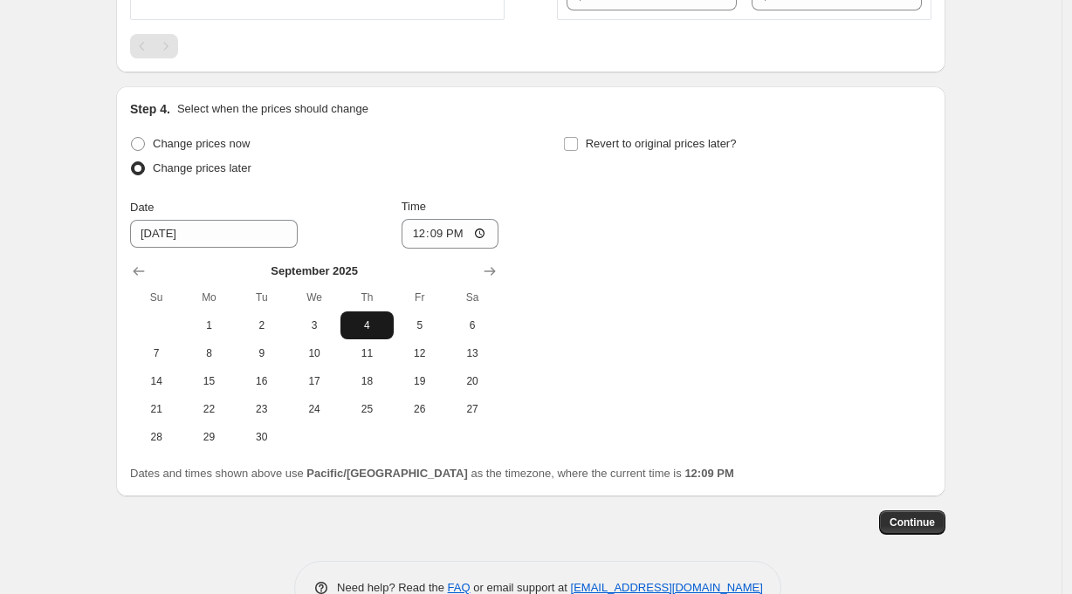
click at [374, 325] on span "4" at bounding box center [366, 326] width 38 height 14
type input "[DATE]"
click at [446, 238] on input "12:09" at bounding box center [450, 234] width 98 height 30
click at [463, 237] on input "18:09" at bounding box center [450, 234] width 98 height 30
type input "18:00"
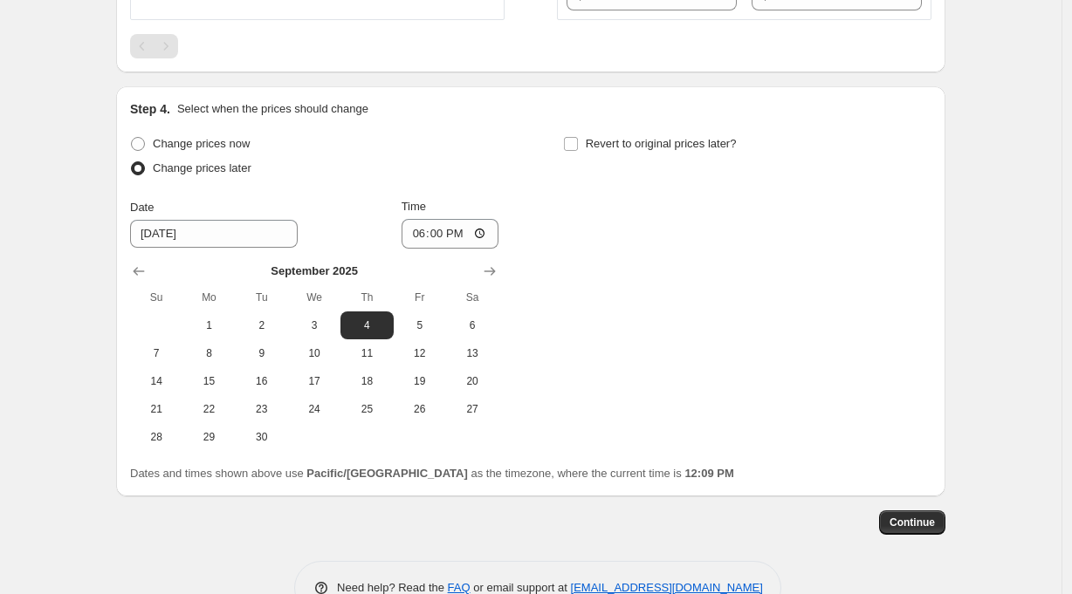
click at [589, 255] on div "Change prices now Change prices later Date [DATE] Time 18:00 [DATE] Su Mo Tu We…" at bounding box center [530, 291] width 801 height 319
click at [918, 523] on span "Continue" at bounding box center [911, 523] width 45 height 14
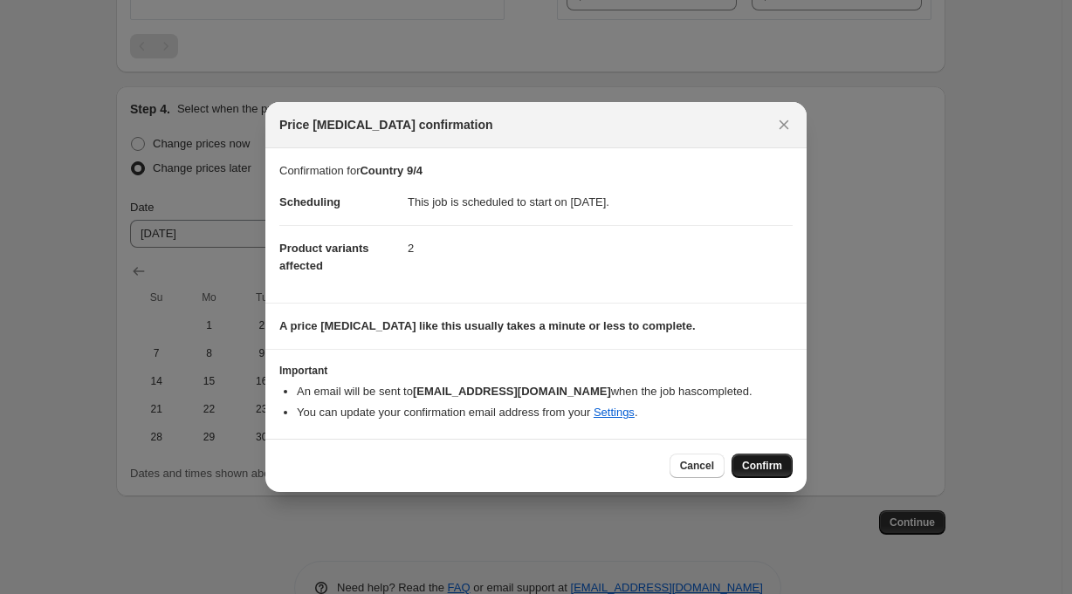
click at [766, 467] on span "Confirm" at bounding box center [762, 466] width 40 height 14
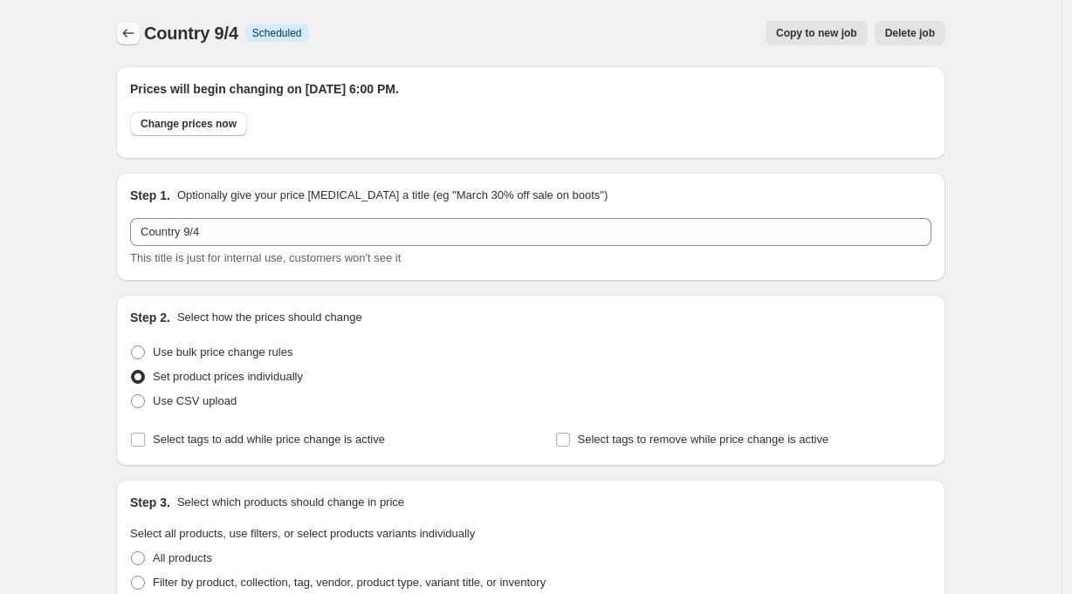
click at [132, 28] on icon "Price change jobs" at bounding box center [128, 32] width 17 height 17
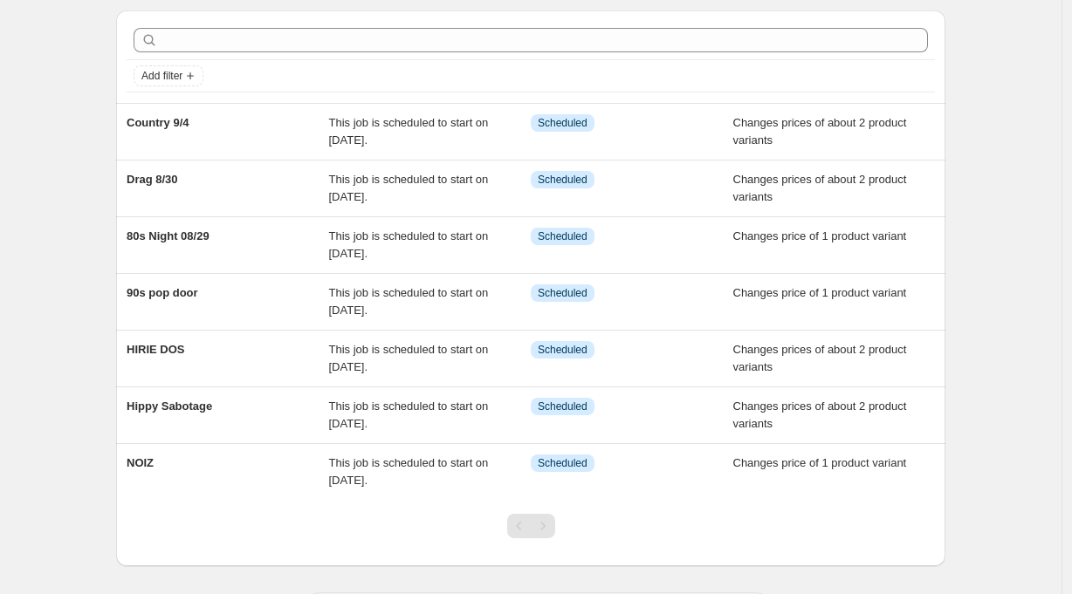
scroll to position [52, 0]
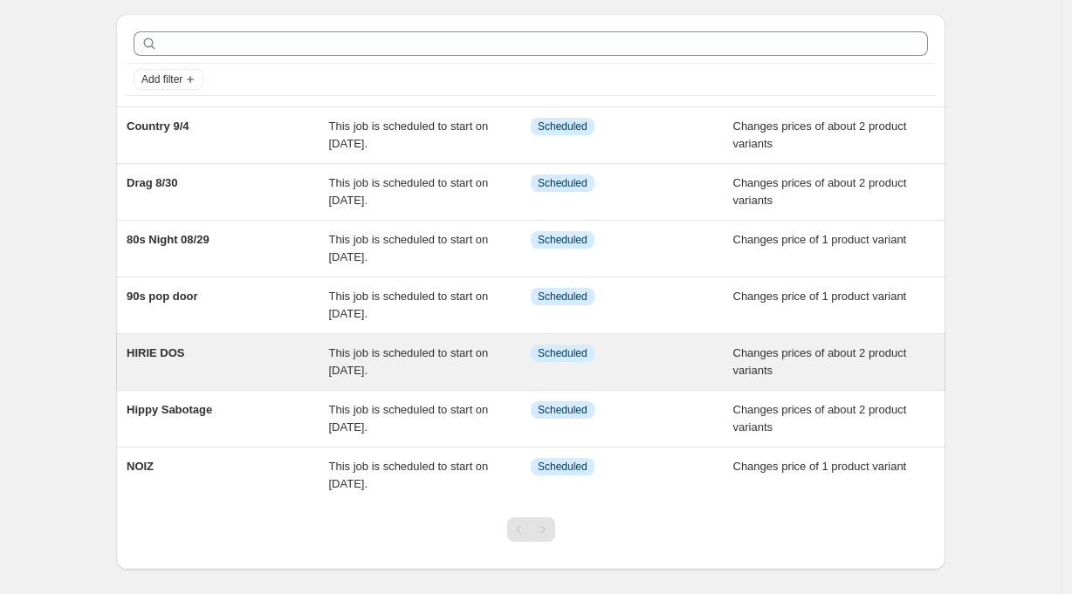
click at [178, 354] on span "HIRIE DOS" at bounding box center [156, 352] width 58 height 13
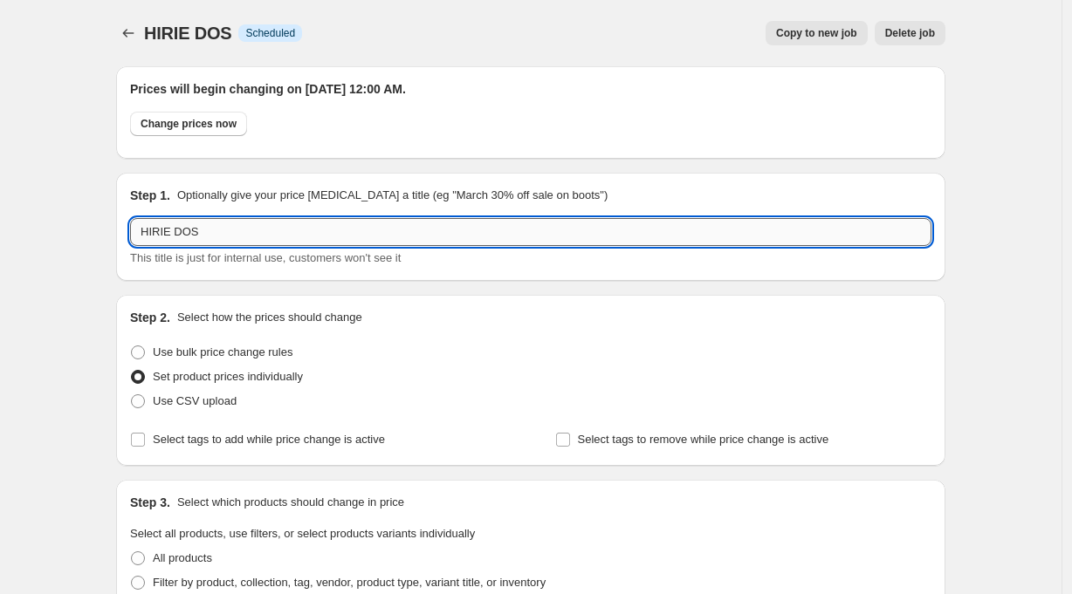
click at [180, 234] on input "HIRIE DOS" at bounding box center [530, 232] width 801 height 28
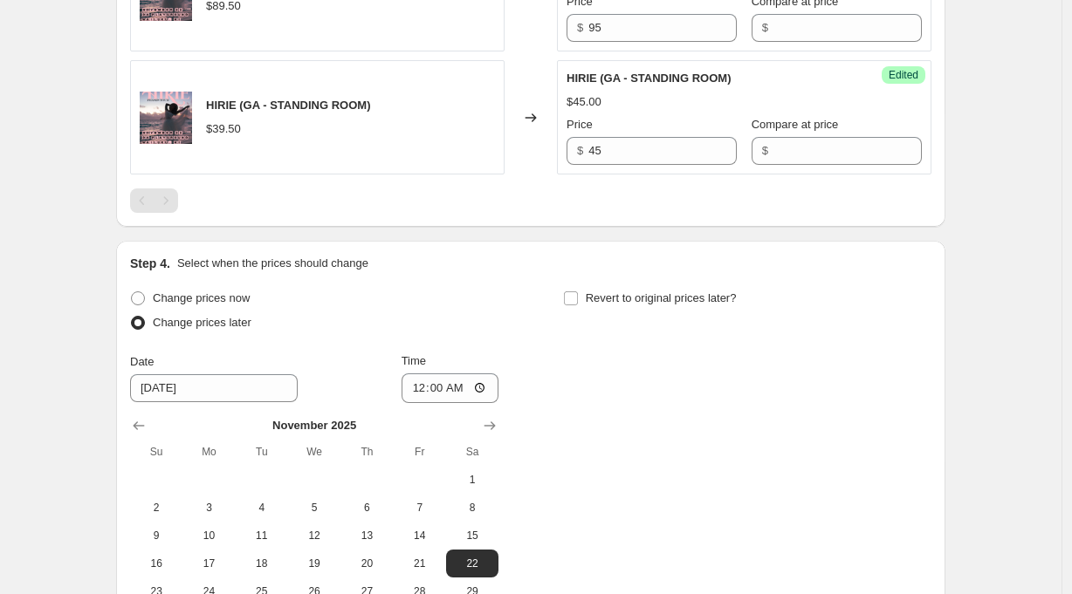
scroll to position [1041, 0]
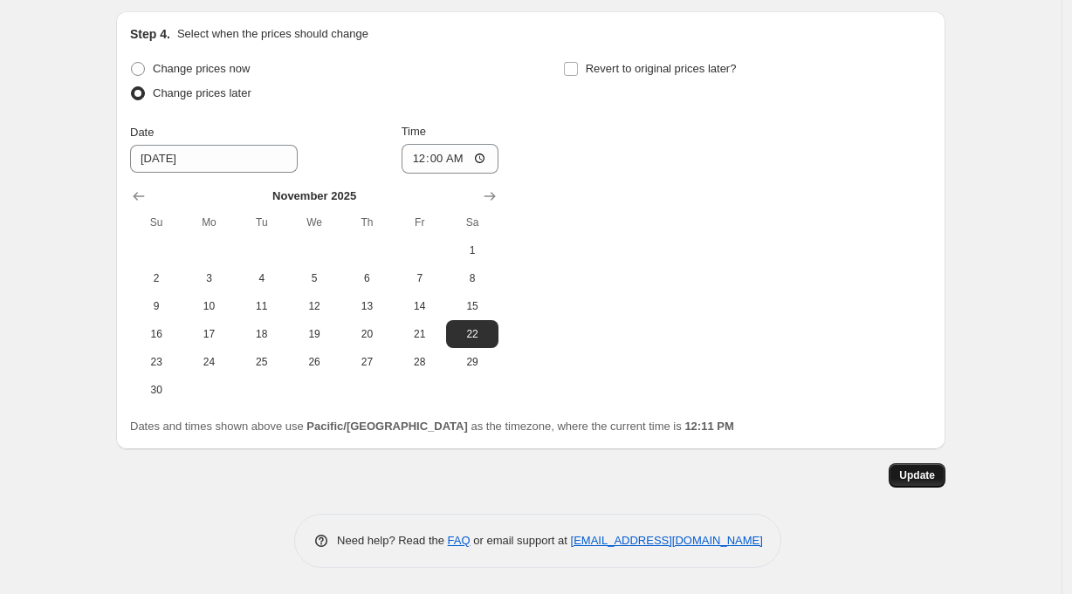
type input "HIRIE 11/22 DOS"
click at [935, 479] on span "Update" at bounding box center [917, 476] width 36 height 14
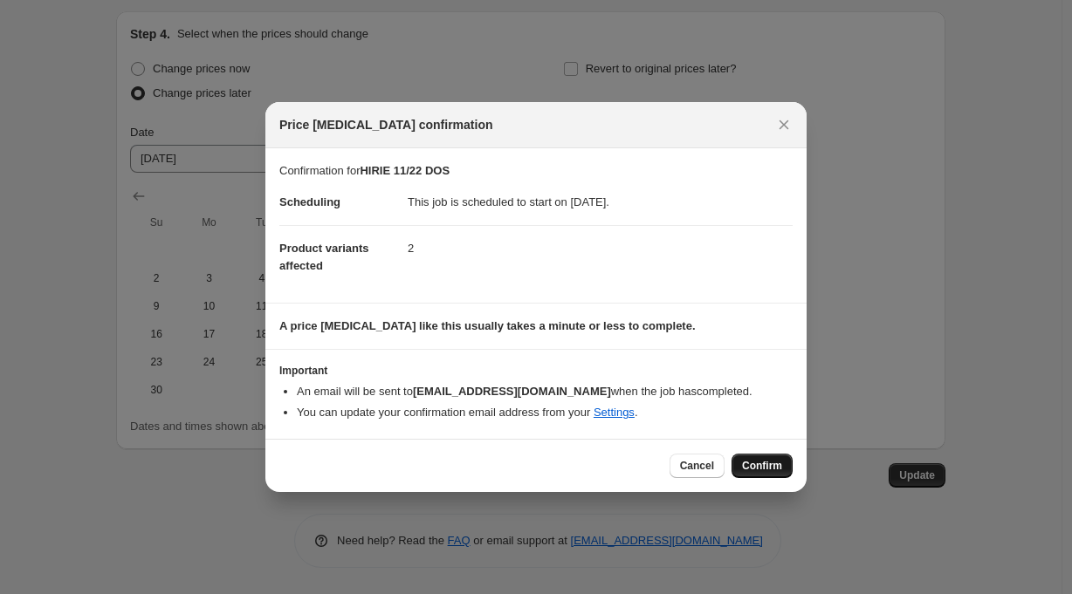
click at [767, 464] on span "Confirm" at bounding box center [762, 466] width 40 height 14
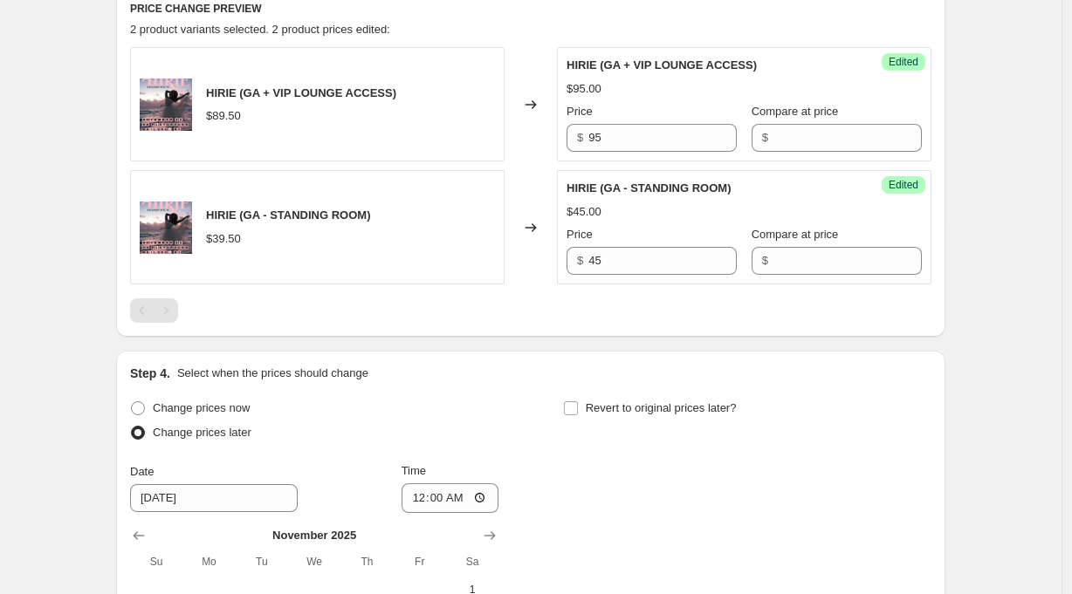
scroll to position [0, 0]
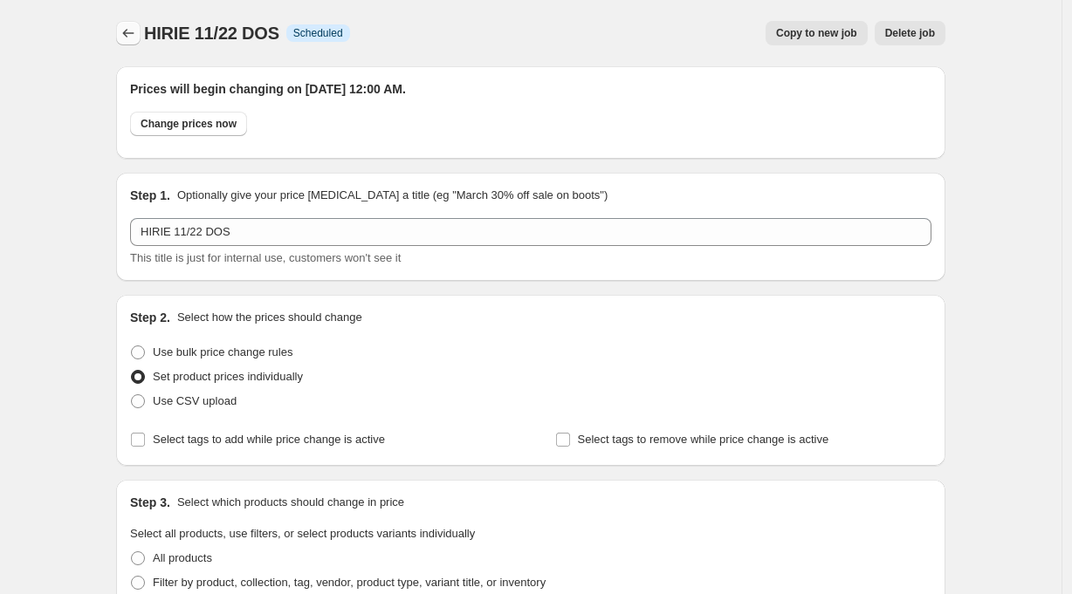
click at [127, 31] on icon "Price change jobs" at bounding box center [128, 32] width 17 height 17
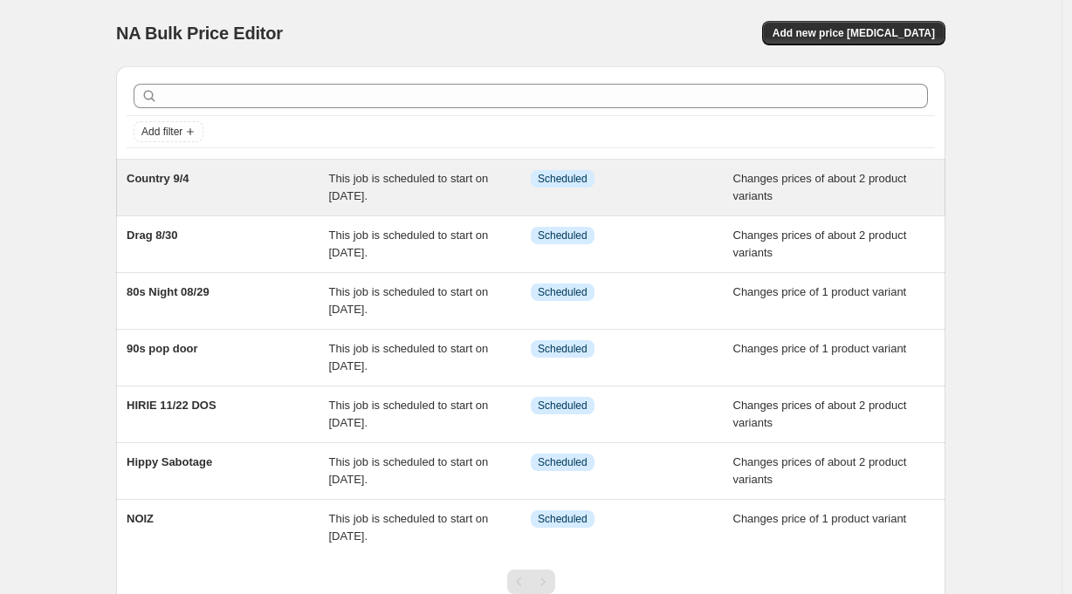
click at [167, 177] on span "Country 9/4" at bounding box center [158, 178] width 63 height 13
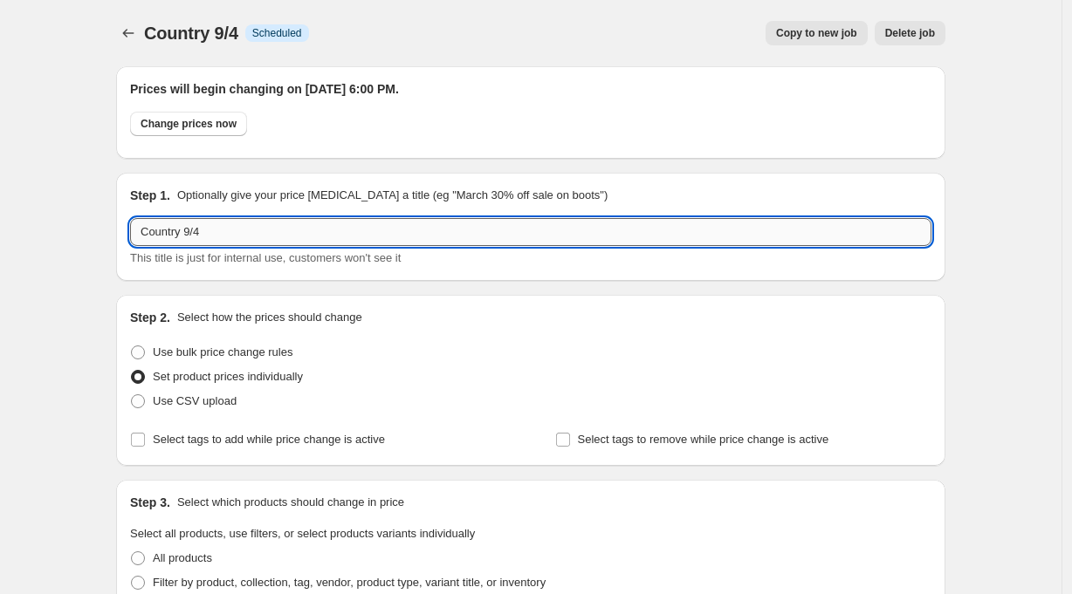
click at [237, 236] on input "Country 9/4" at bounding box center [530, 232] width 801 height 28
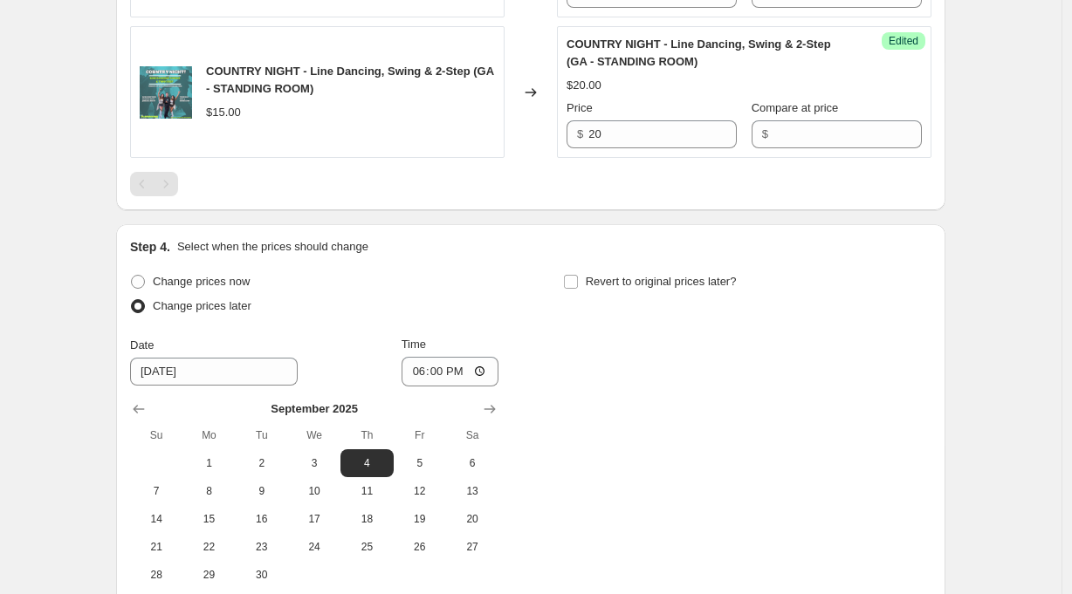
scroll to position [1048, 0]
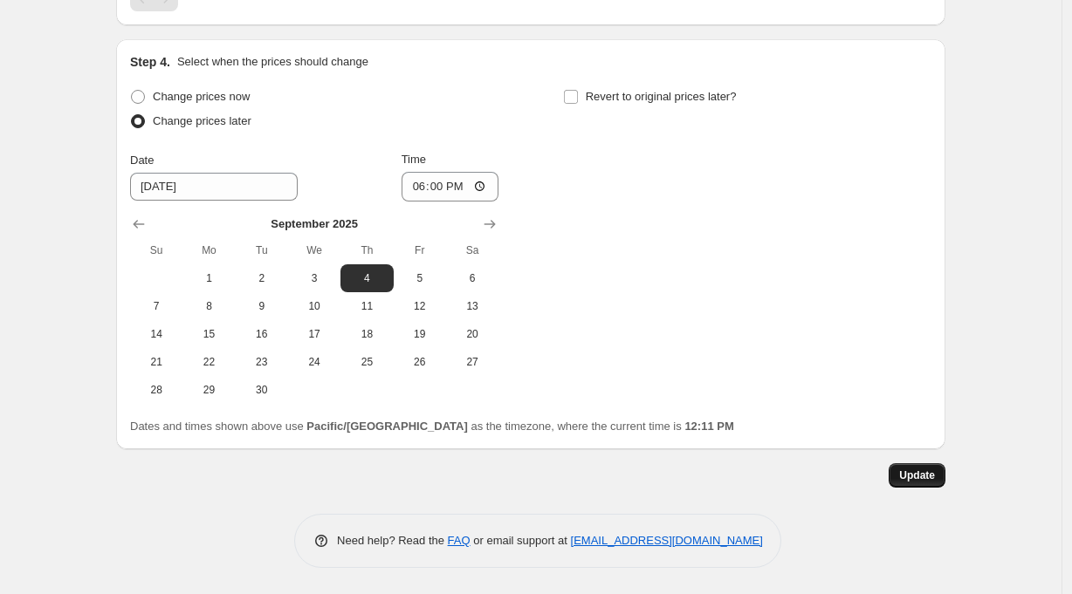
type input "Country 9/4 DOOR"
click at [931, 472] on span "Update" at bounding box center [917, 476] width 36 height 14
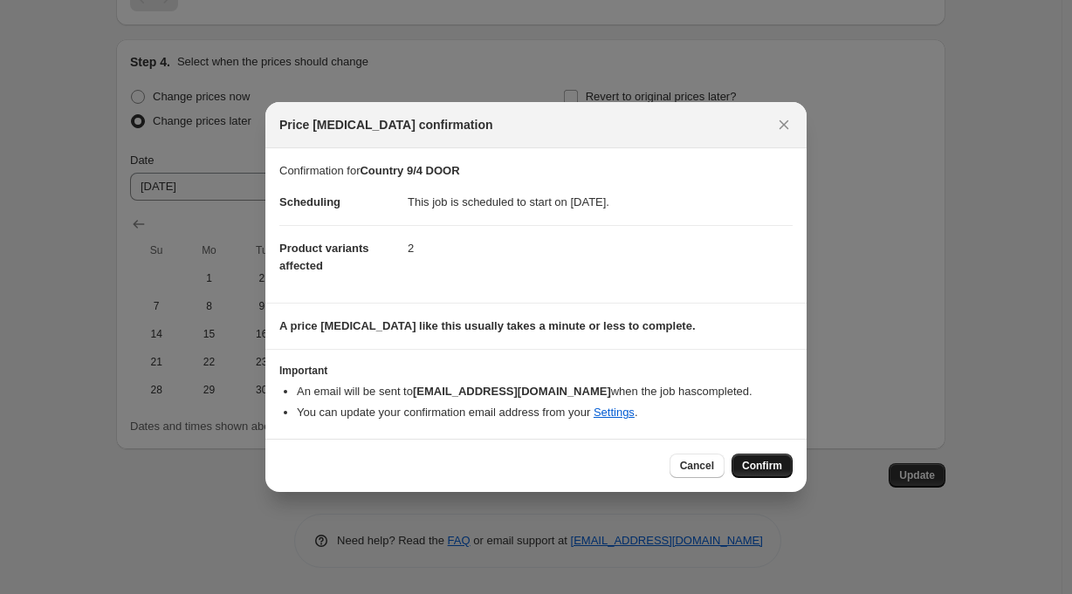
click at [763, 467] on span "Confirm" at bounding box center [762, 466] width 40 height 14
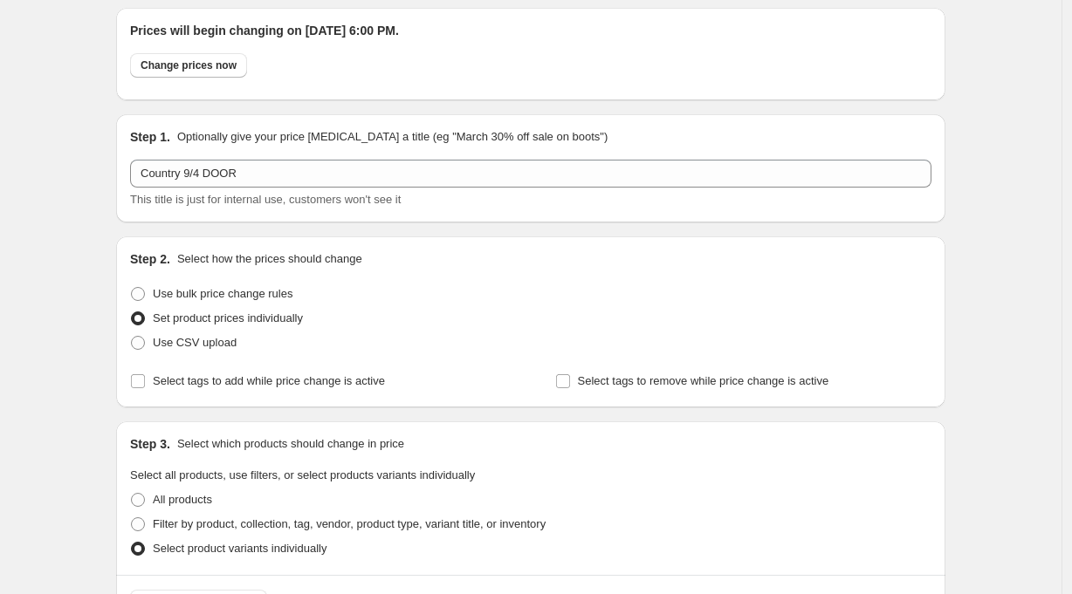
scroll to position [0, 0]
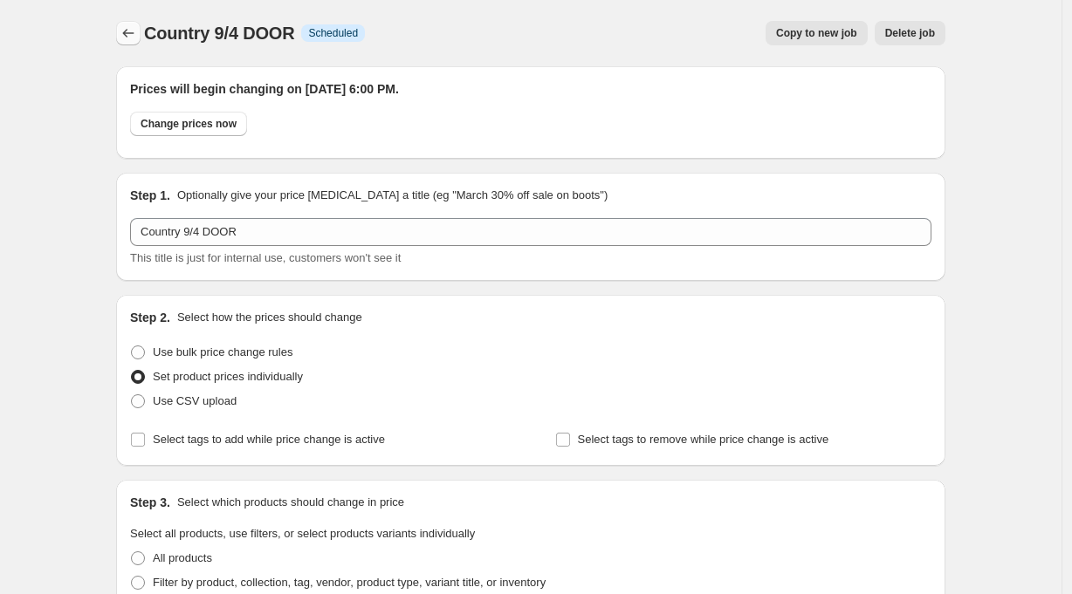
click at [132, 35] on icon "Price change jobs" at bounding box center [128, 32] width 17 height 17
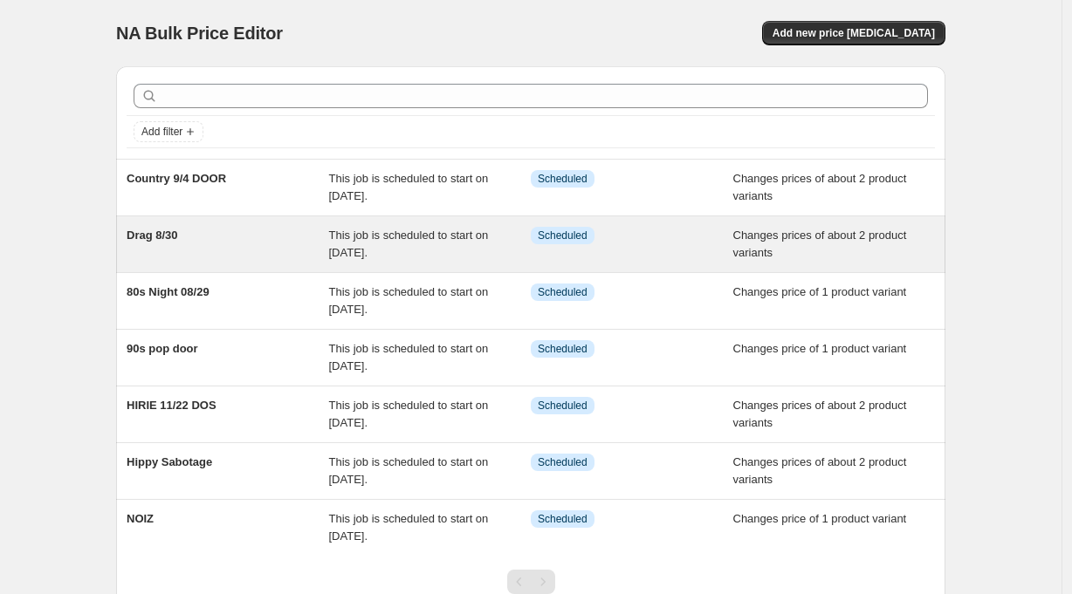
click at [169, 233] on span "Drag 8/30" at bounding box center [152, 235] width 51 height 13
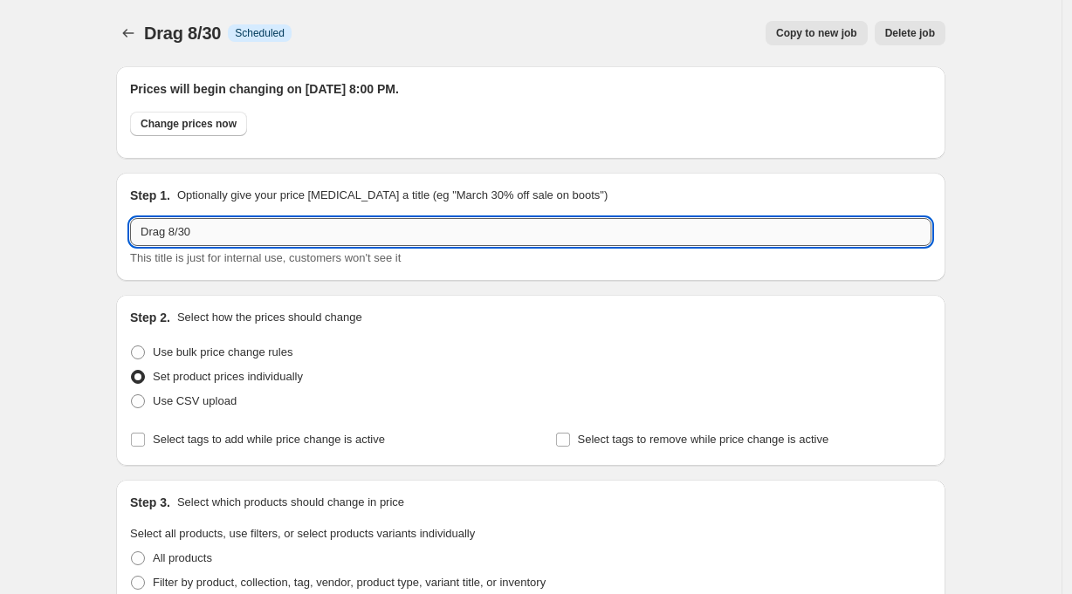
click at [230, 232] on input "Drag 8/30" at bounding box center [530, 232] width 801 height 28
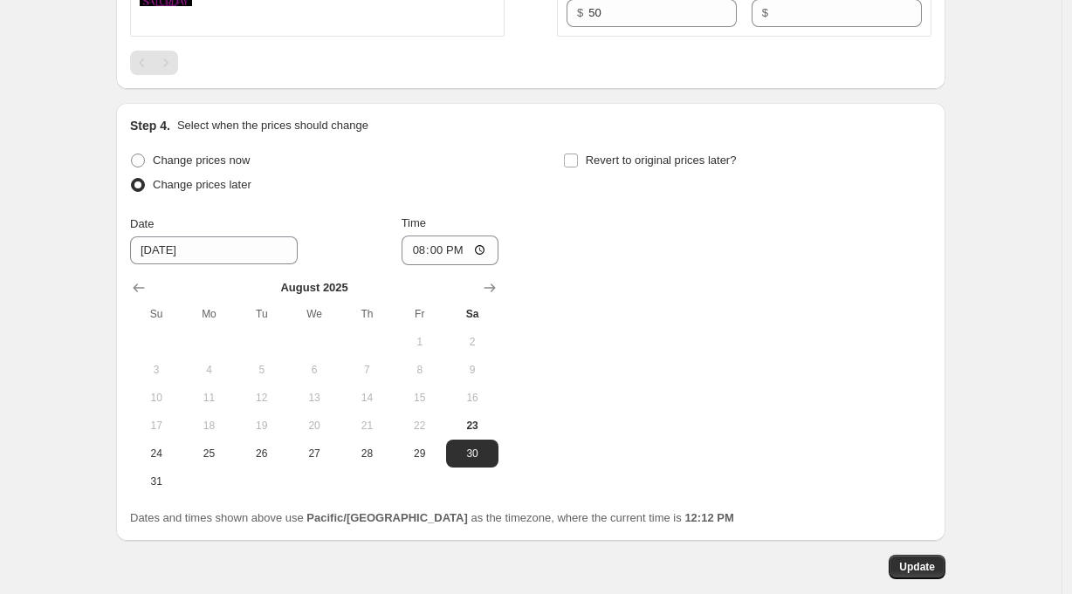
scroll to position [1059, 0]
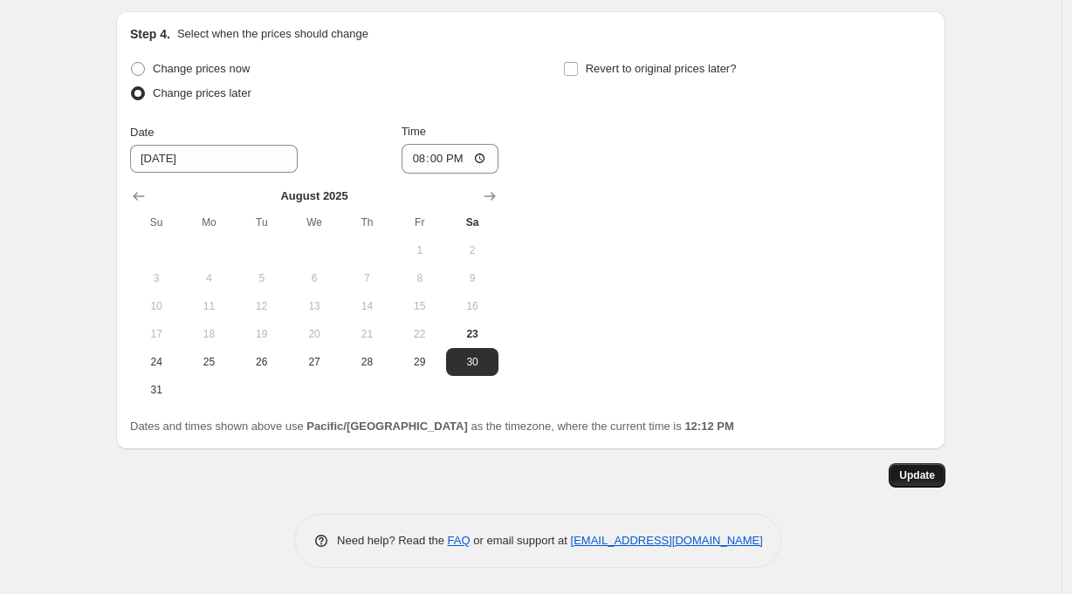
type input "Drag 8/30 DOOR"
click at [923, 477] on span "Update" at bounding box center [917, 476] width 36 height 14
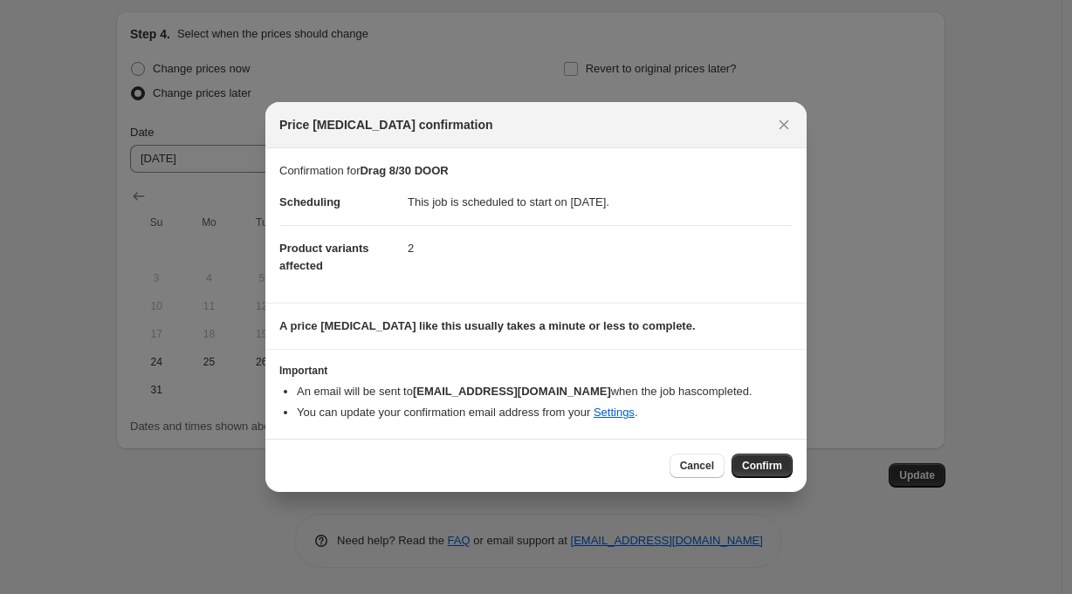
click at [765, 465] on span "Confirm" at bounding box center [762, 466] width 40 height 14
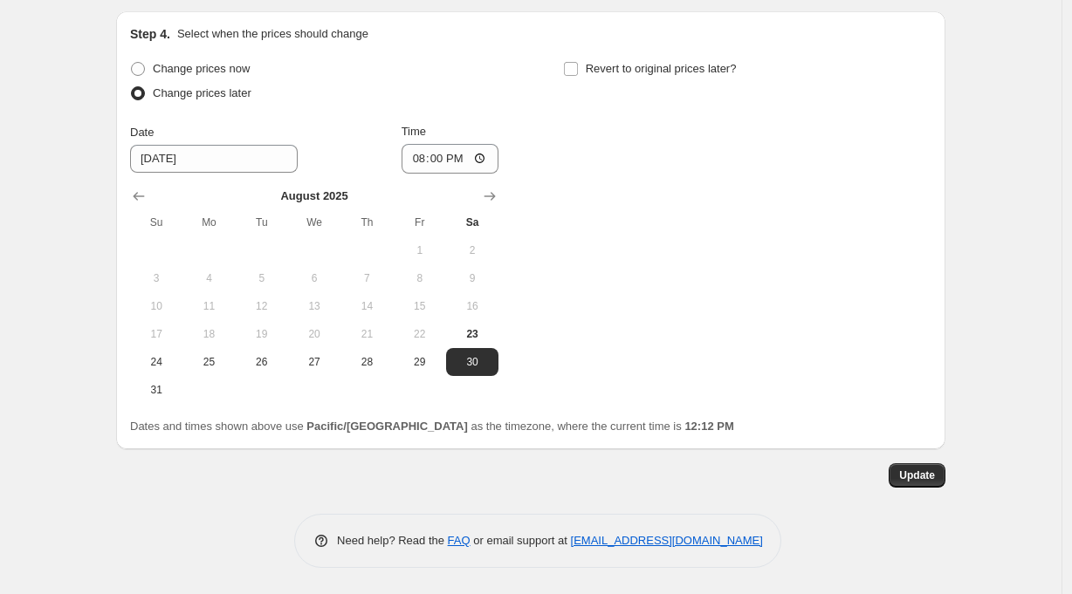
scroll to position [0, 0]
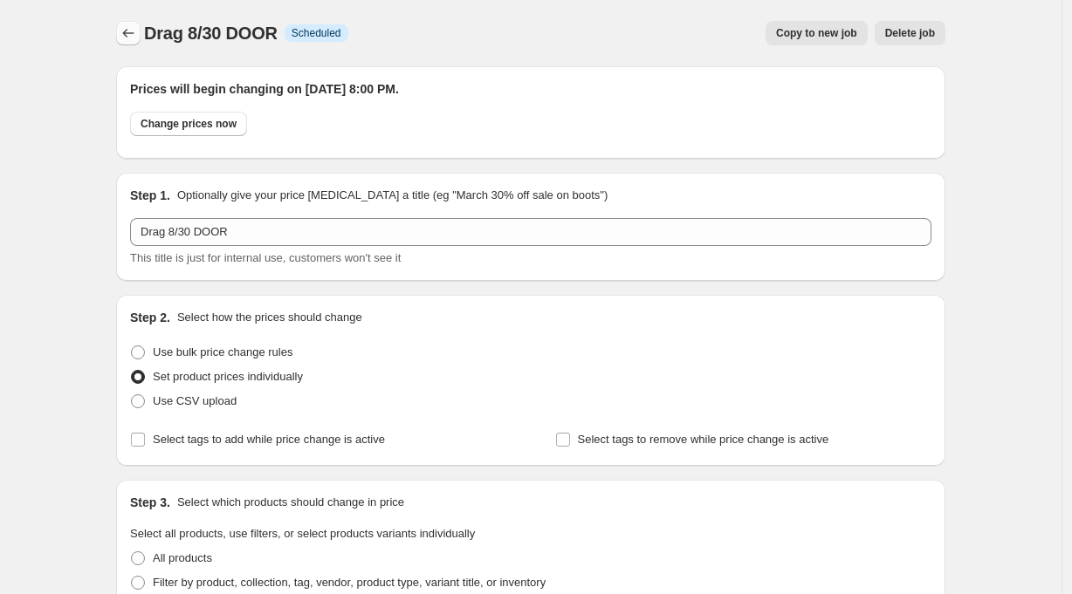
click at [135, 32] on icon "Price change jobs" at bounding box center [128, 32] width 17 height 17
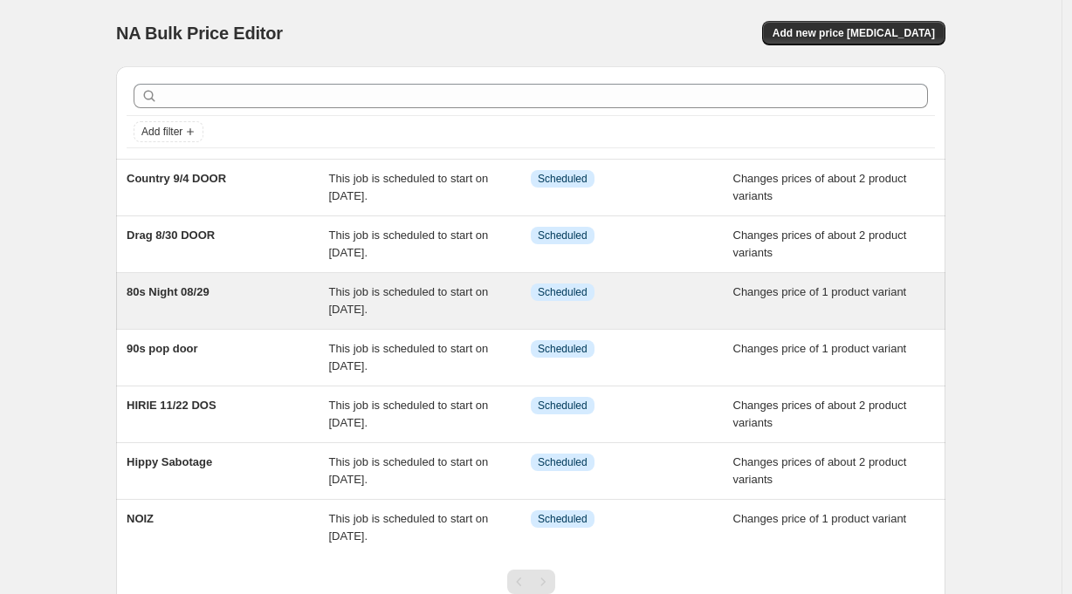
click at [200, 293] on span "80s Night 08/29" at bounding box center [168, 291] width 83 height 13
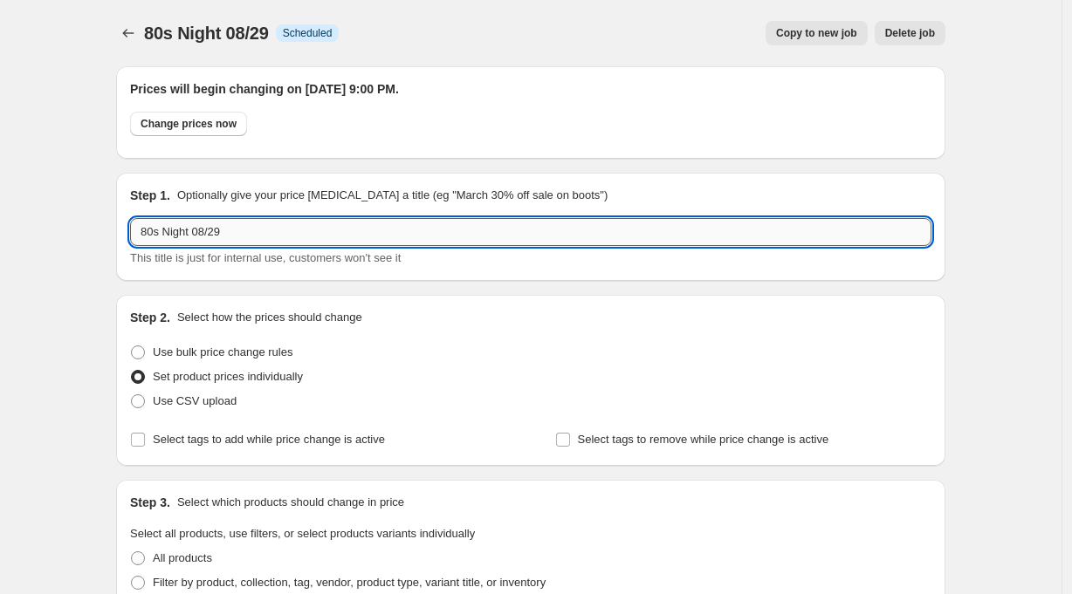
click at [248, 235] on input "80s Night 08/29" at bounding box center [530, 232] width 801 height 28
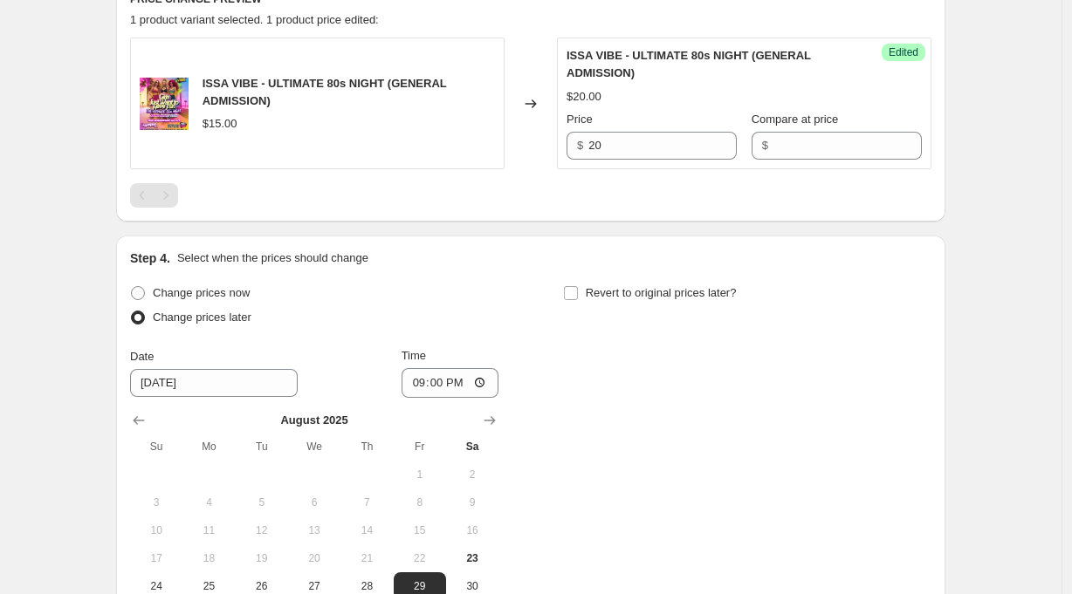
scroll to position [936, 0]
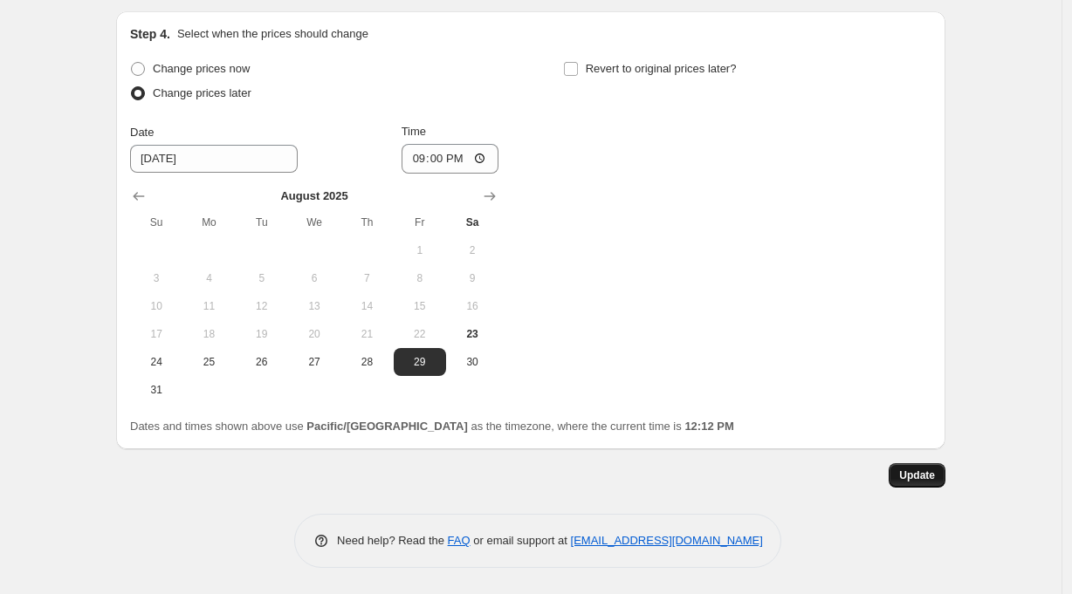
type input "80s Night 08/29 DOOR"
click at [920, 472] on span "Update" at bounding box center [917, 476] width 36 height 14
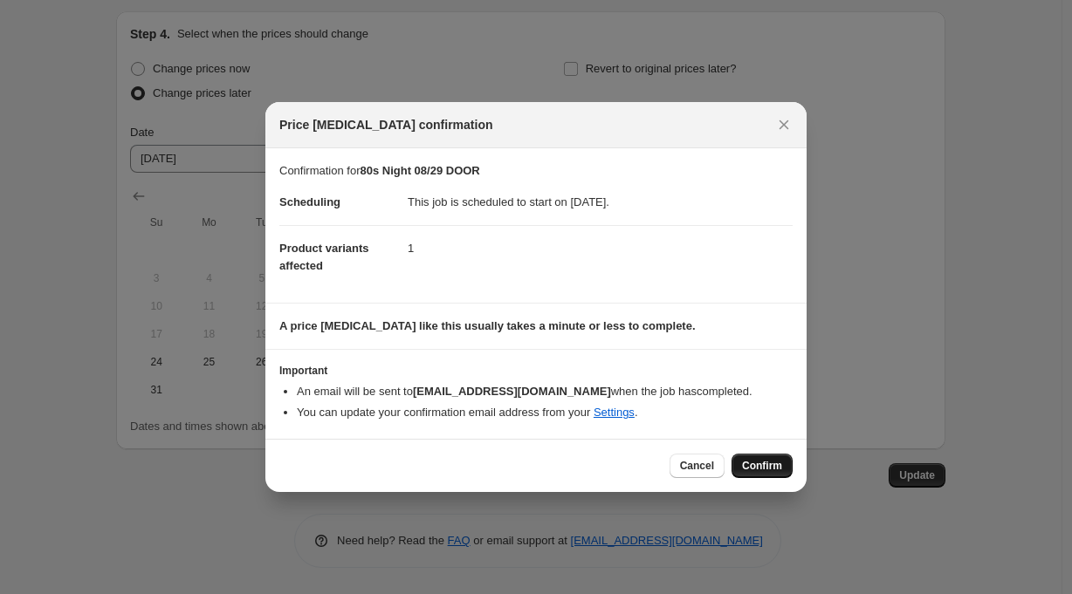
click at [773, 464] on span "Confirm" at bounding box center [762, 466] width 40 height 14
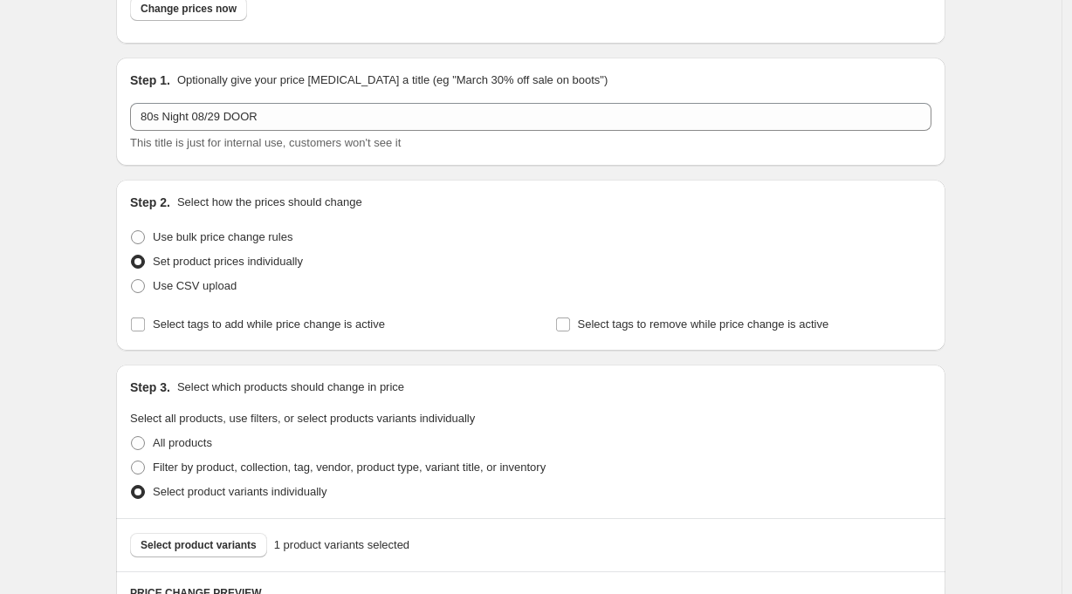
scroll to position [0, 0]
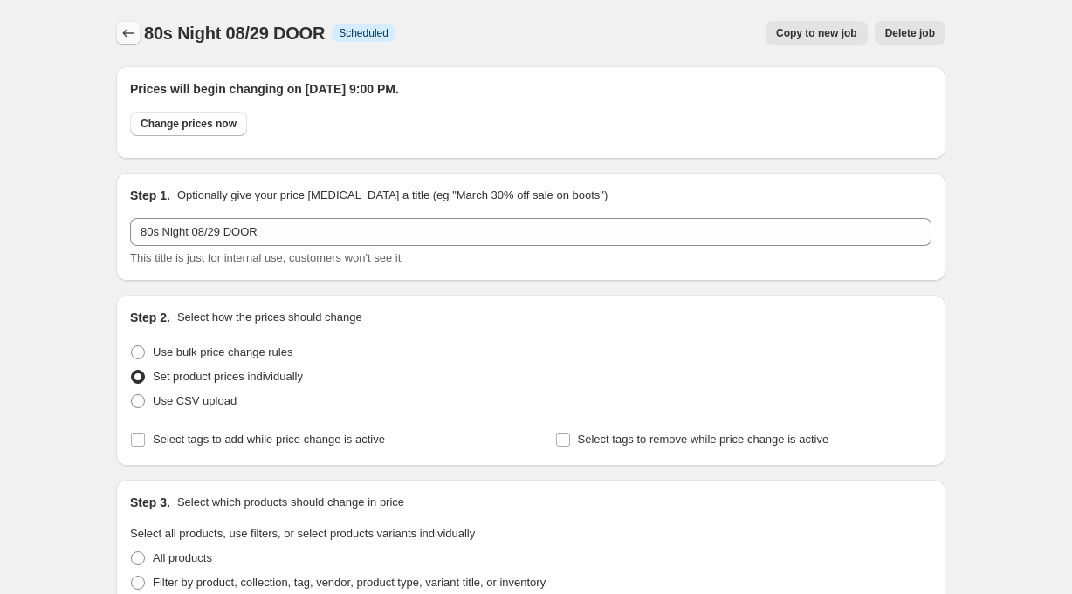
click at [129, 32] on icon "Price change jobs" at bounding box center [128, 33] width 11 height 9
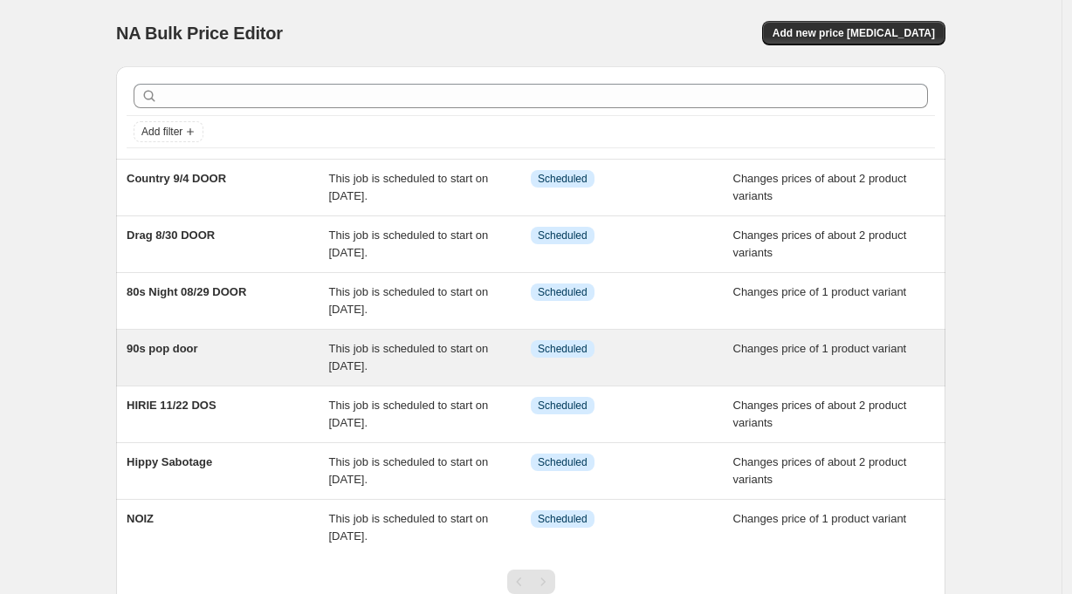
click at [168, 352] on span "90s pop door" at bounding box center [163, 348] width 72 height 13
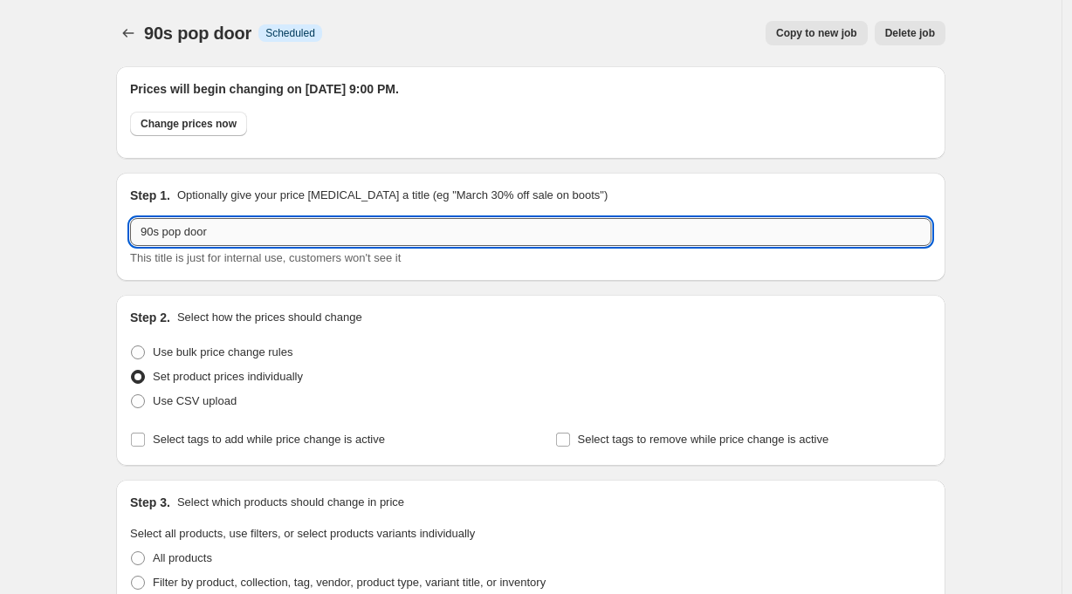
click at [191, 237] on input "90s pop door" at bounding box center [530, 232] width 801 height 28
click at [168, 235] on input "90s pop 8/23 DOOR" at bounding box center [530, 232] width 801 height 28
click at [177, 237] on input "90s pop 8/23 DOOR" at bounding box center [530, 232] width 801 height 28
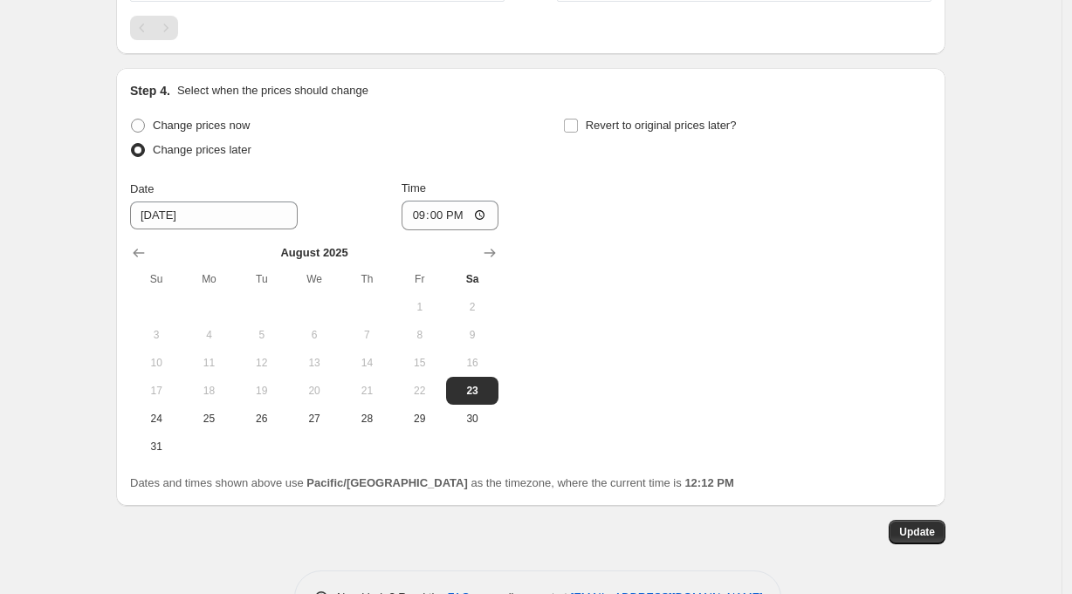
scroll to position [918, 0]
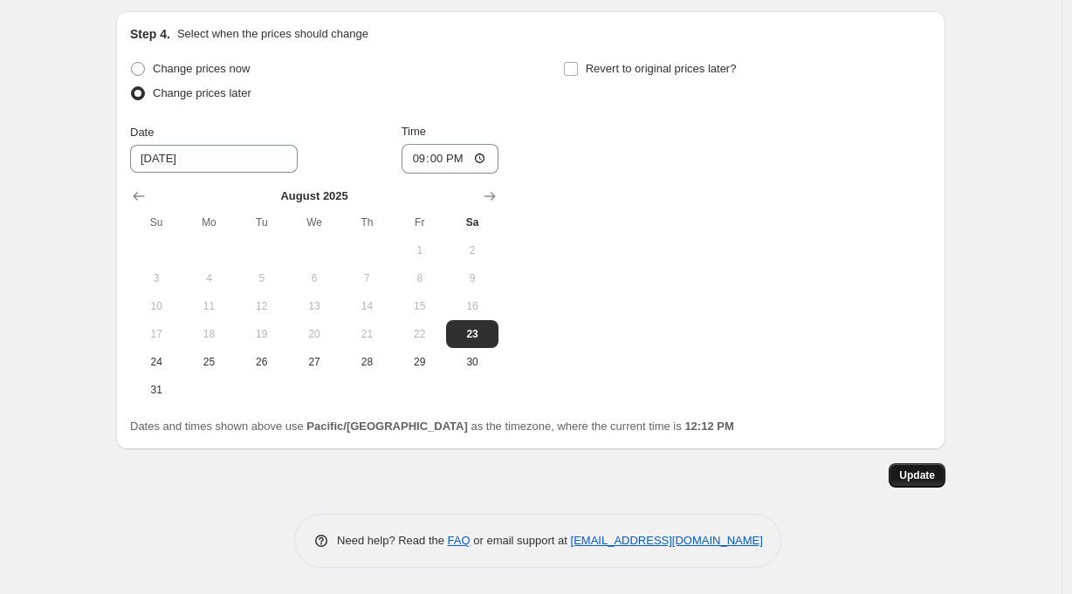
type input "90s Pop 8/23 DOOR"
click at [924, 470] on button "Update" at bounding box center [916, 475] width 57 height 24
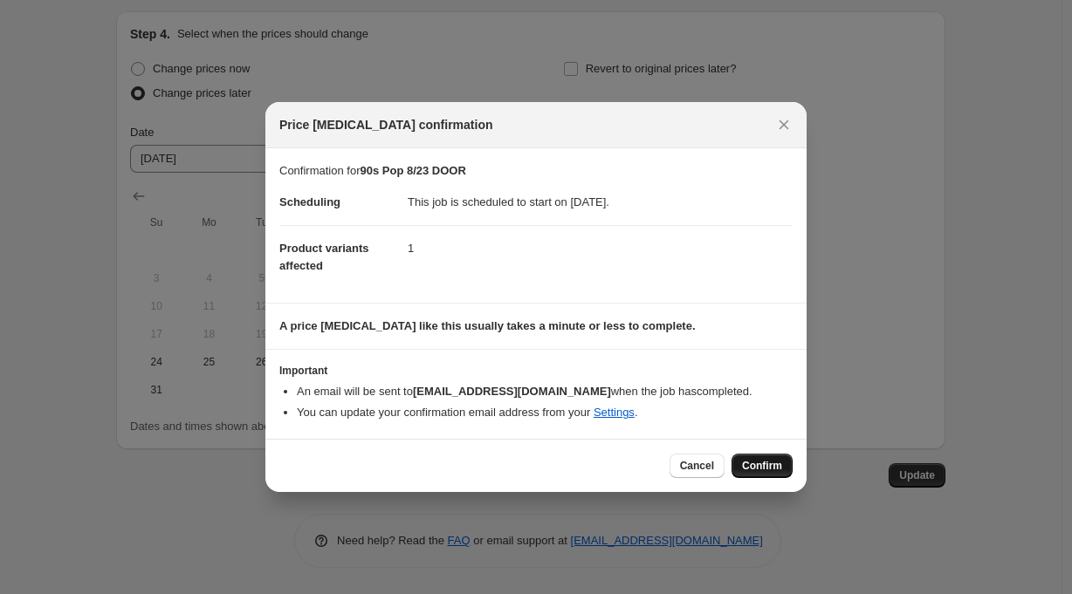
click at [754, 458] on button "Confirm" at bounding box center [761, 466] width 61 height 24
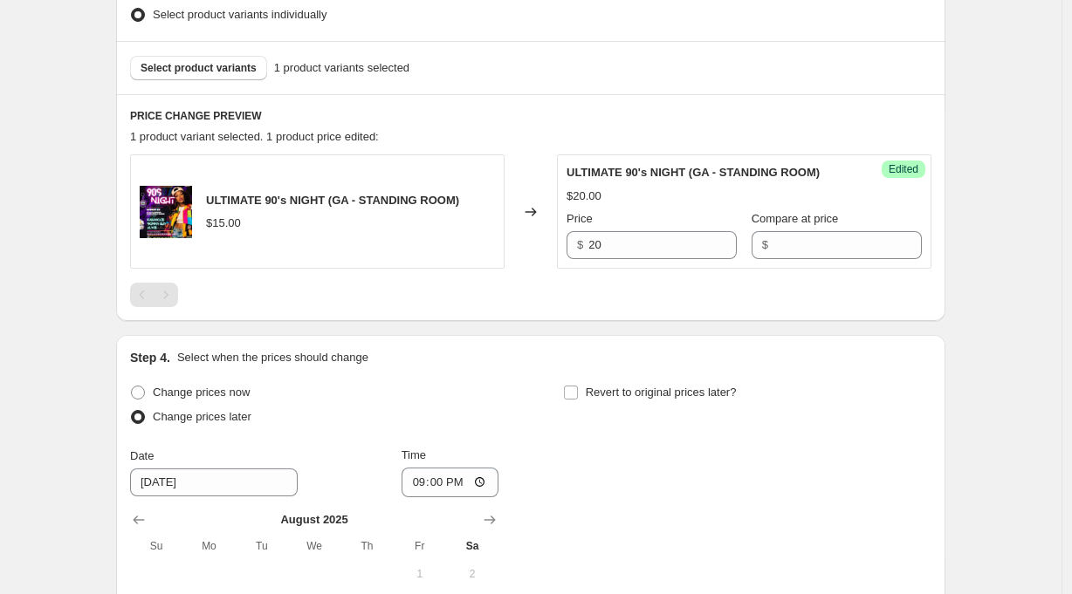
scroll to position [0, 0]
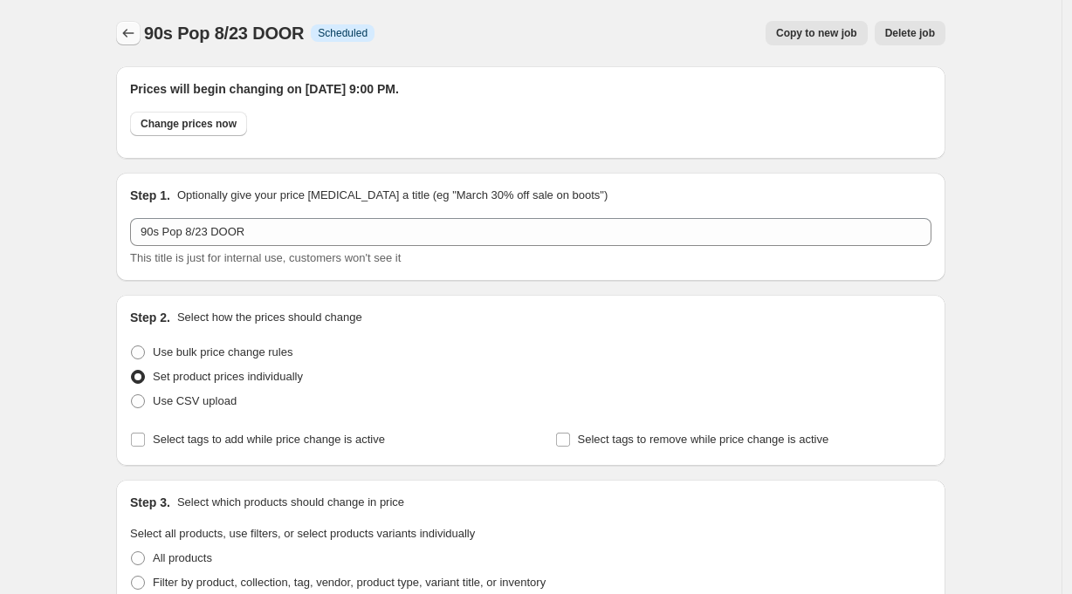
click at [133, 28] on icon "Price change jobs" at bounding box center [128, 32] width 17 height 17
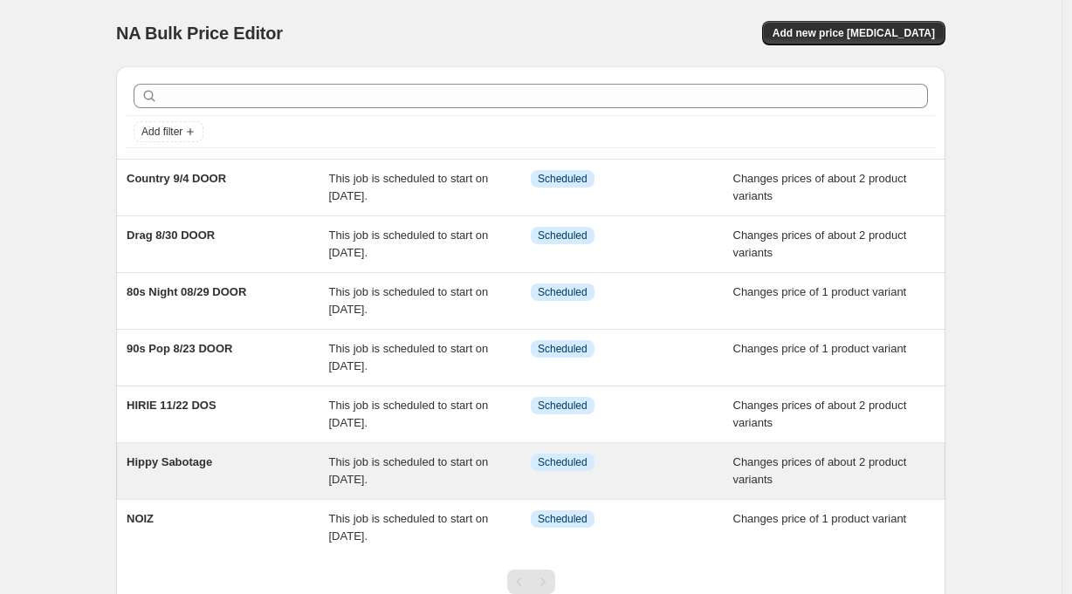
scroll to position [3, 0]
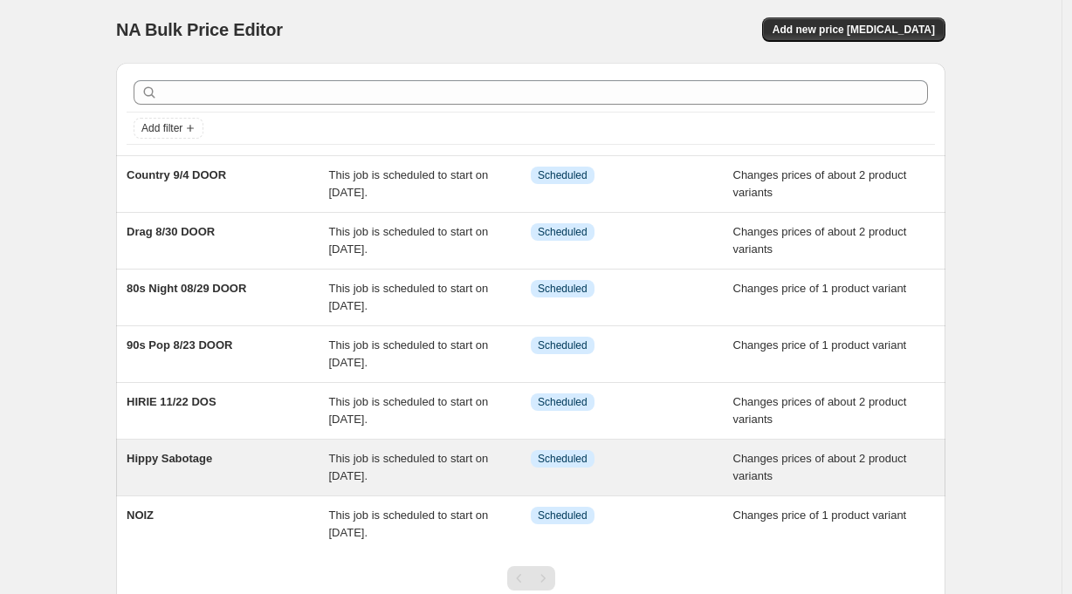
click at [203, 456] on span "Hippy Sabotage" at bounding box center [170, 458] width 86 height 13
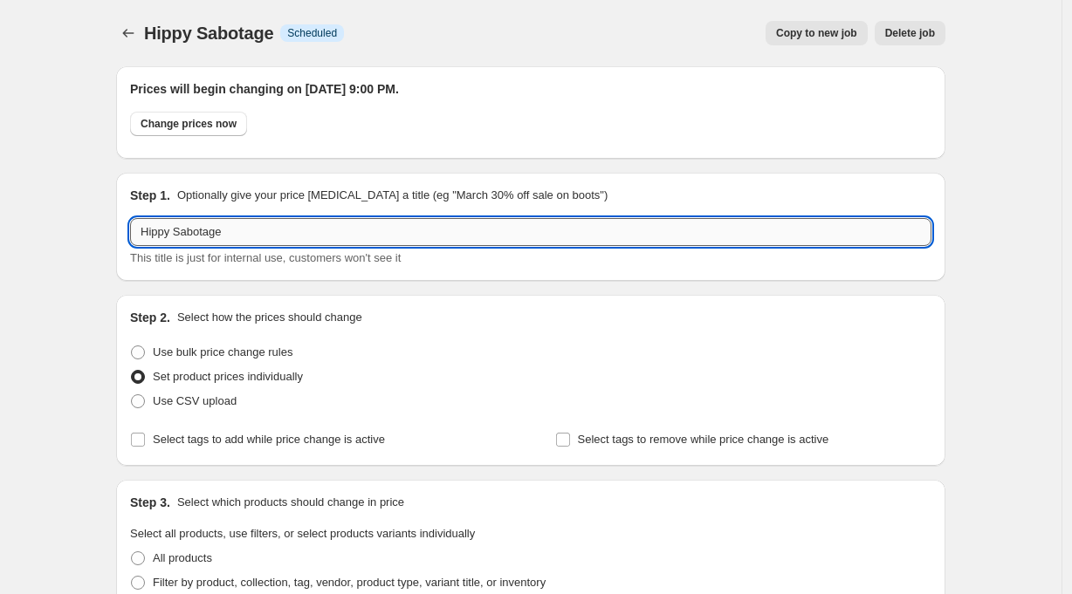
click at [252, 236] on input "Hippy Sabotage" at bounding box center [530, 232] width 801 height 28
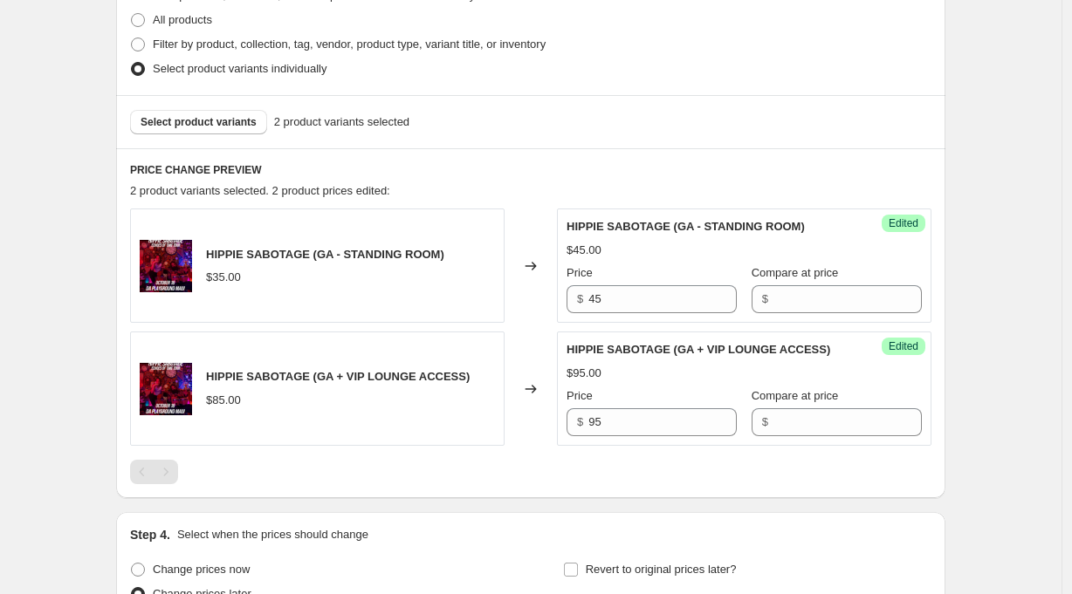
scroll to position [1013, 0]
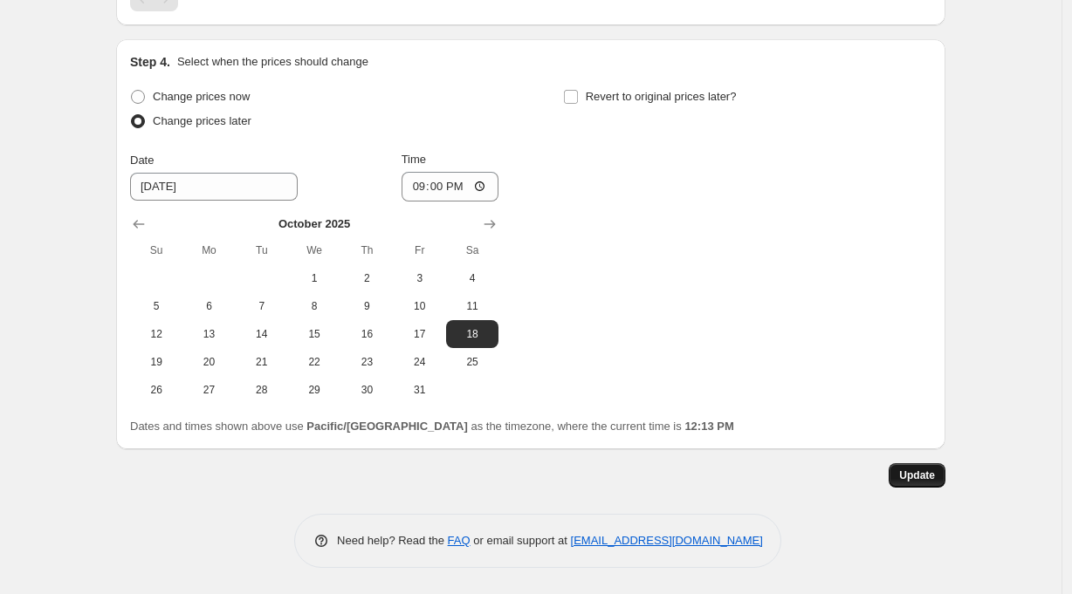
type input "Hippy Sabotage 10/18 DOOR"
click at [915, 474] on span "Update" at bounding box center [917, 476] width 36 height 14
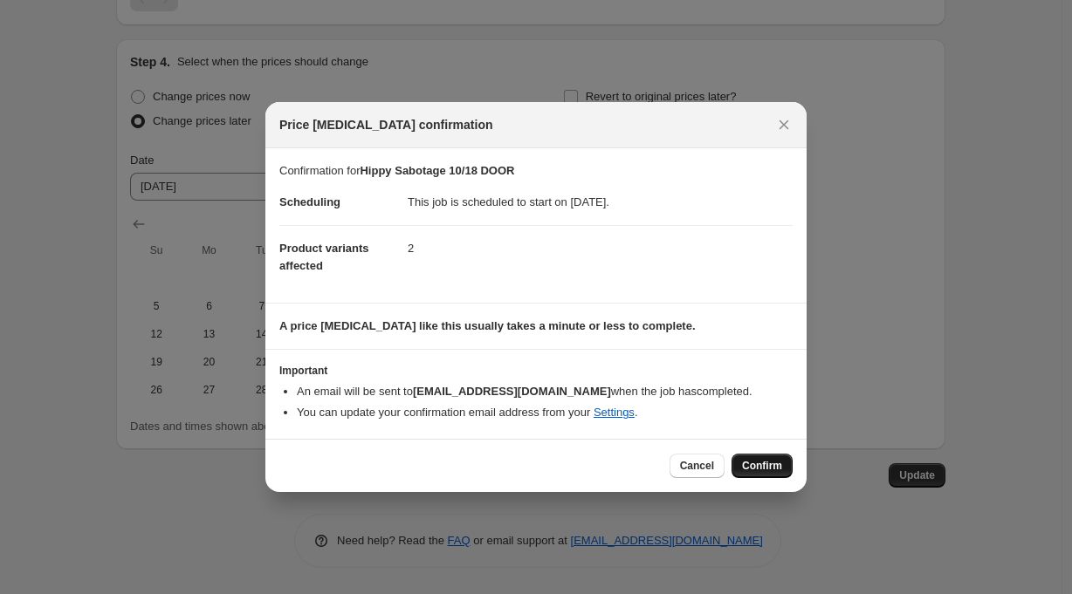
click at [754, 463] on span "Confirm" at bounding box center [762, 466] width 40 height 14
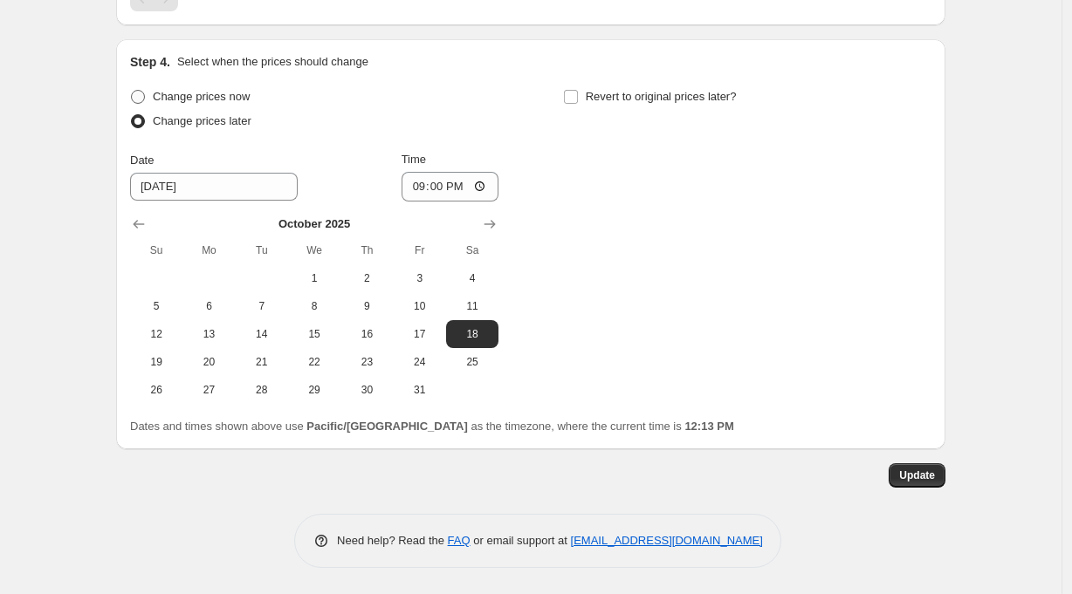
scroll to position [0, 0]
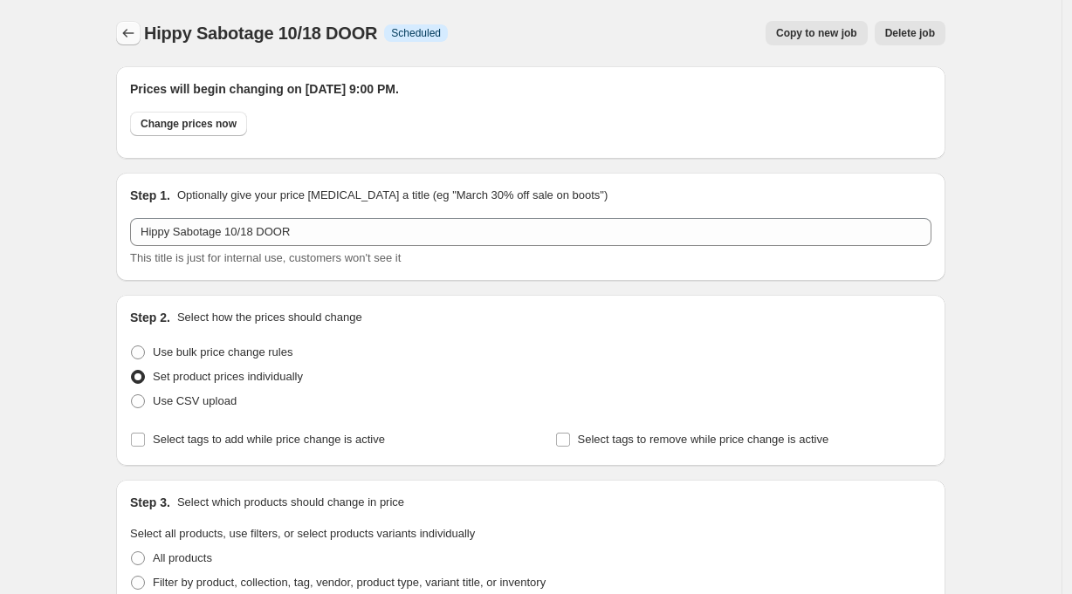
click at [127, 28] on icon "Price change jobs" at bounding box center [128, 32] width 17 height 17
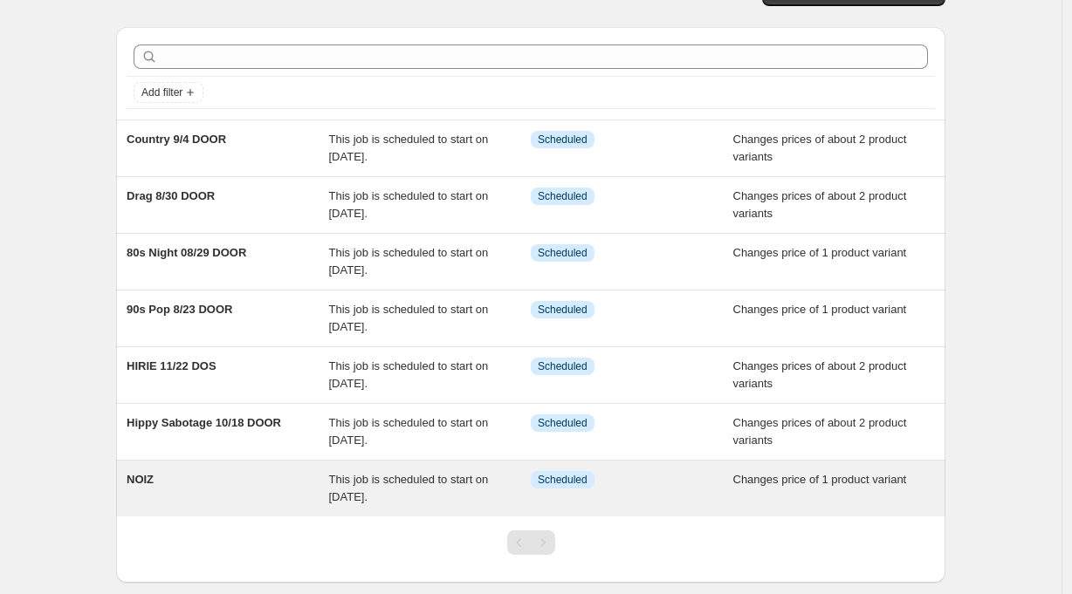
scroll to position [134, 0]
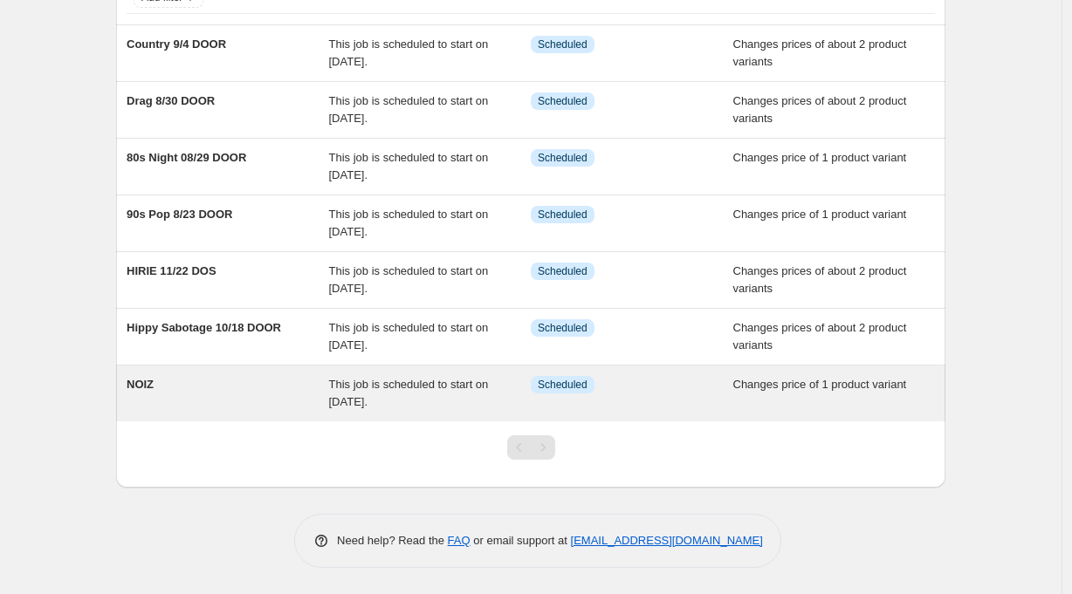
click at [164, 382] on div "NOIZ" at bounding box center [228, 393] width 202 height 35
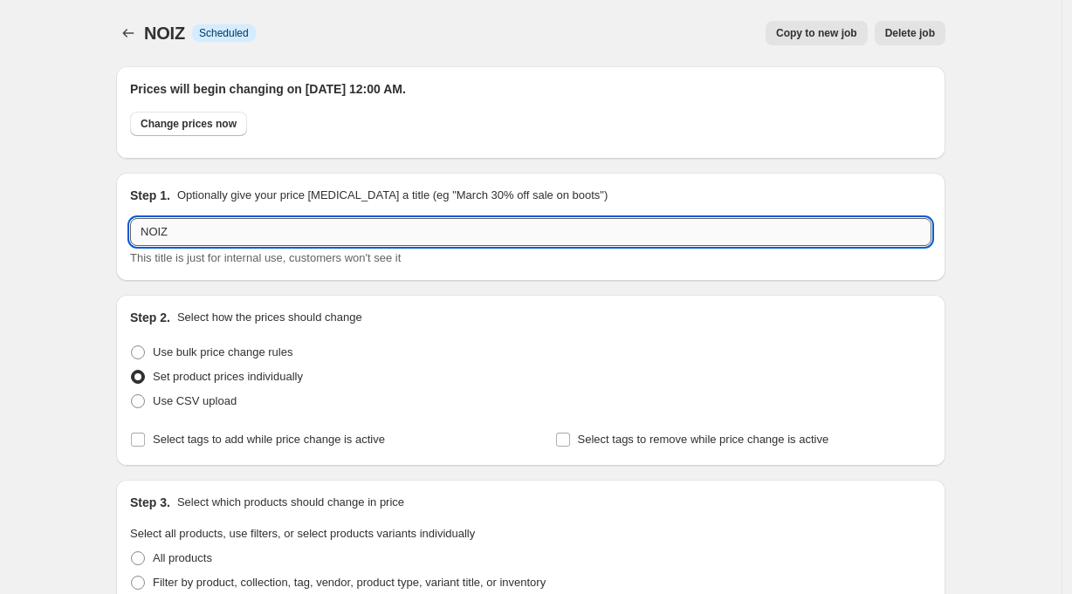
click at [205, 233] on input "NOIZ" at bounding box center [530, 232] width 801 height 28
type input "NOIZ 9/5 DOS"
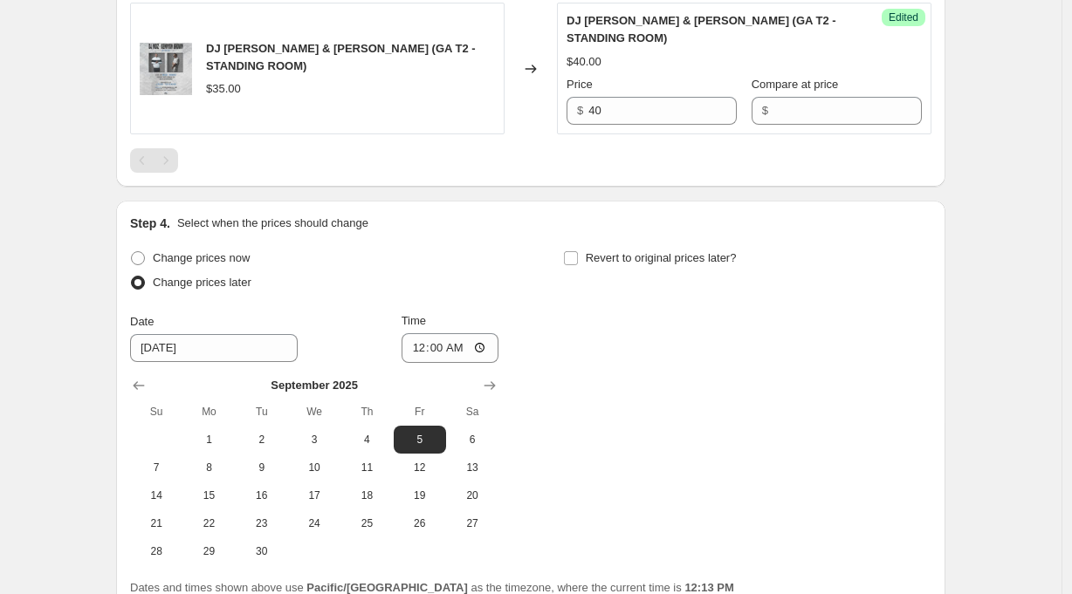
scroll to position [908, 0]
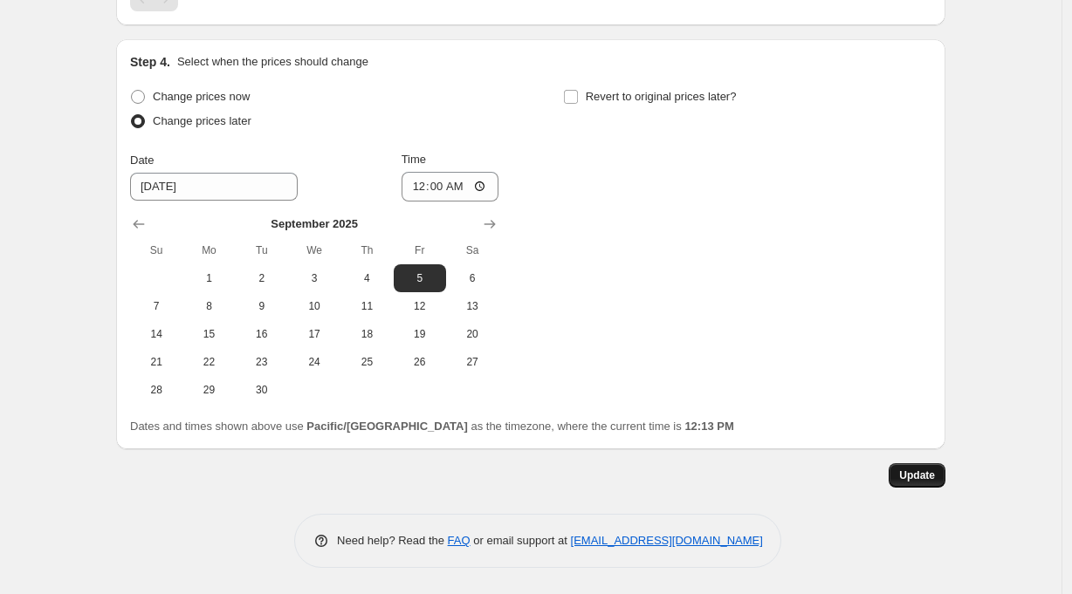
click at [919, 481] on span "Update" at bounding box center [917, 476] width 36 height 14
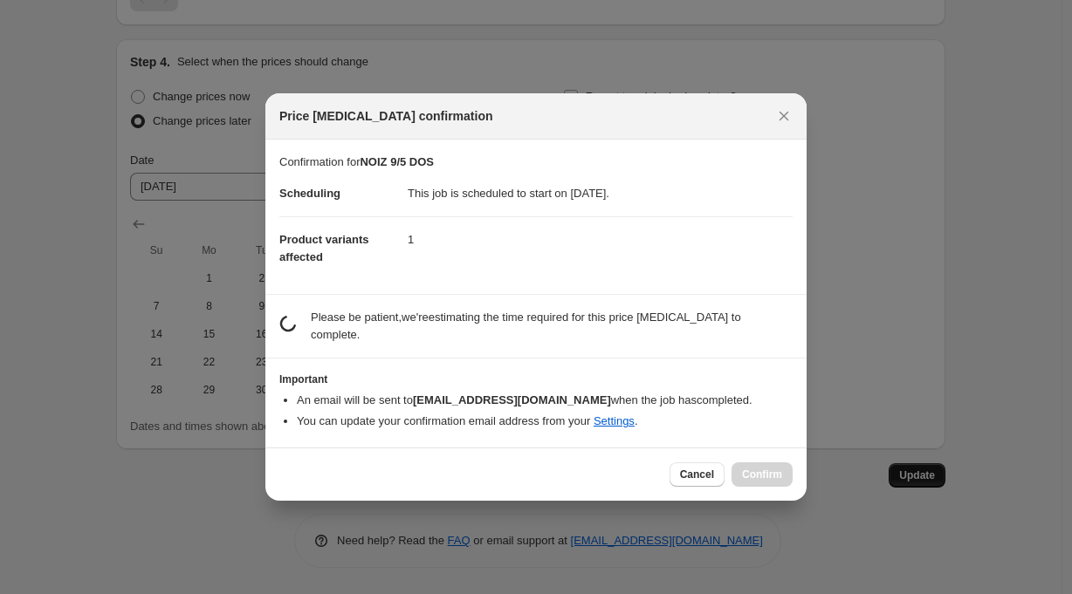
scroll to position [0, 0]
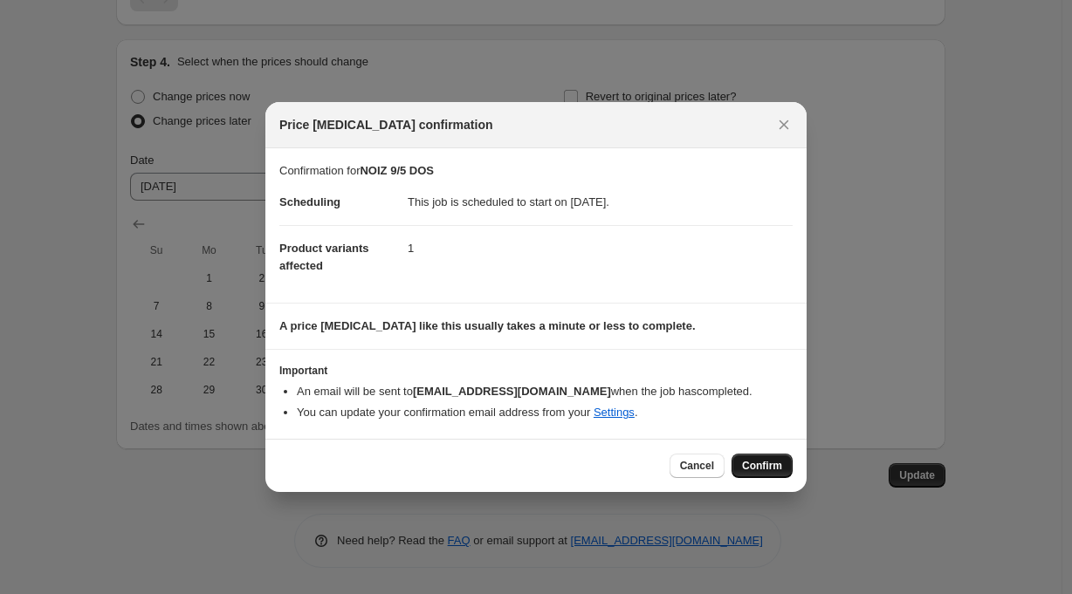
click at [761, 464] on span "Confirm" at bounding box center [762, 466] width 40 height 14
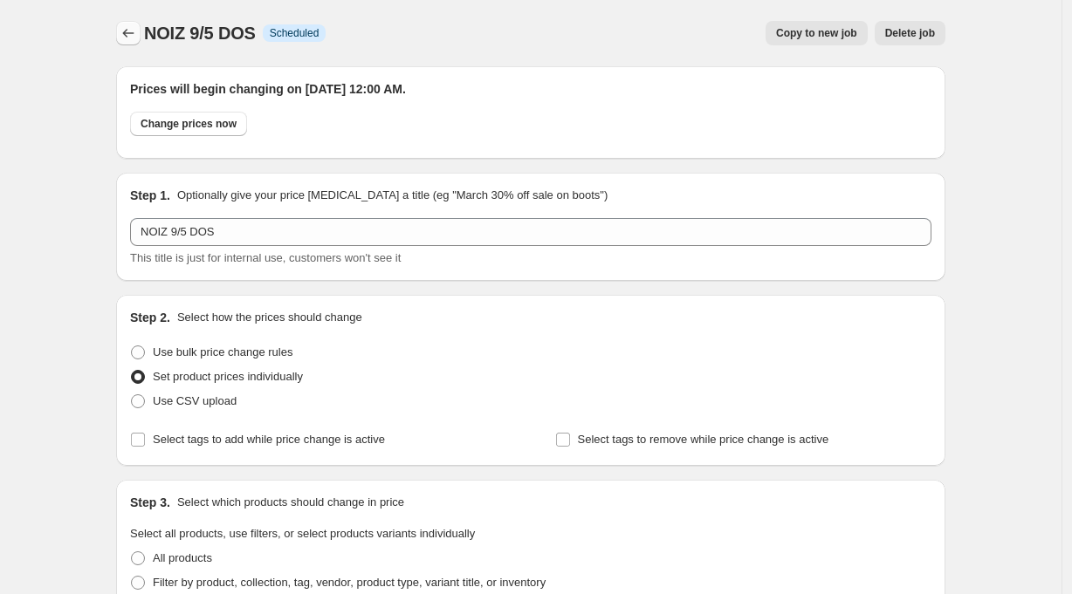
click at [137, 29] on icon "Price change jobs" at bounding box center [128, 32] width 17 height 17
